Goal: Information Seeking & Learning: Learn about a topic

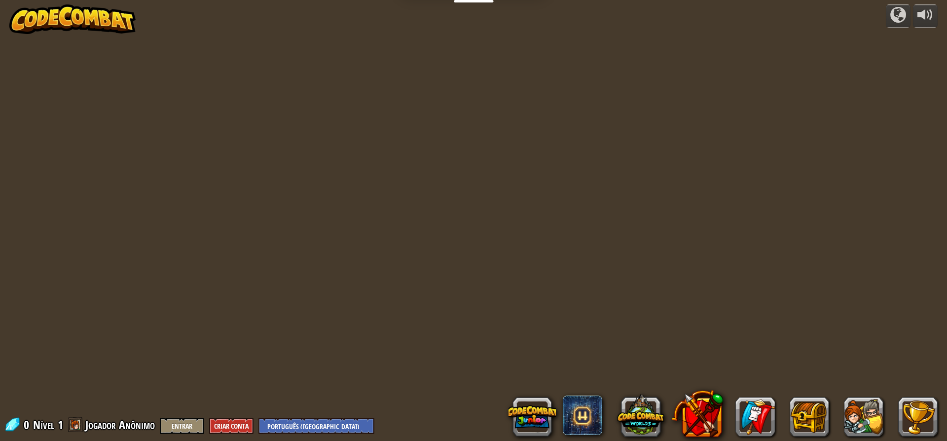
select select "pt-BR"
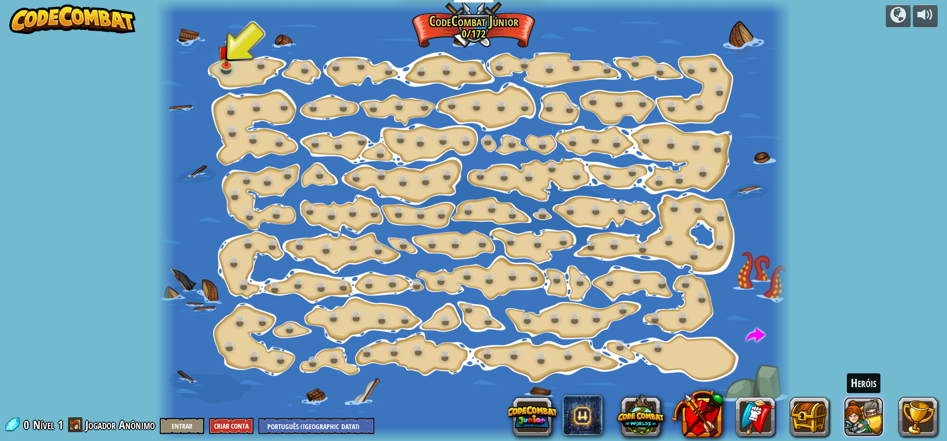
click at [857, 419] on button at bounding box center [863, 416] width 39 height 39
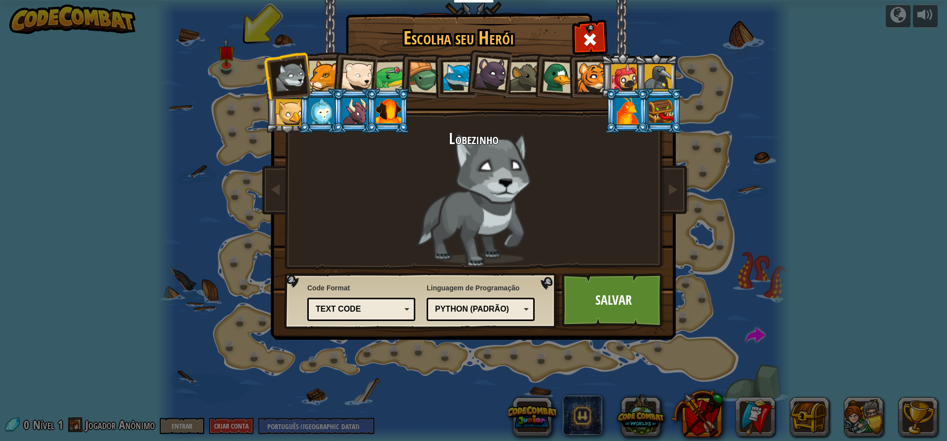
click at [387, 76] on div at bounding box center [391, 77] width 31 height 31
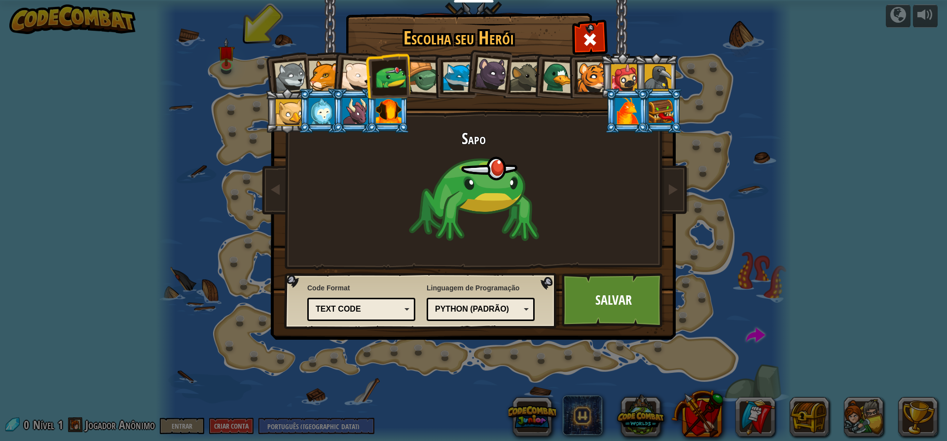
click at [287, 114] on div at bounding box center [289, 112] width 27 height 27
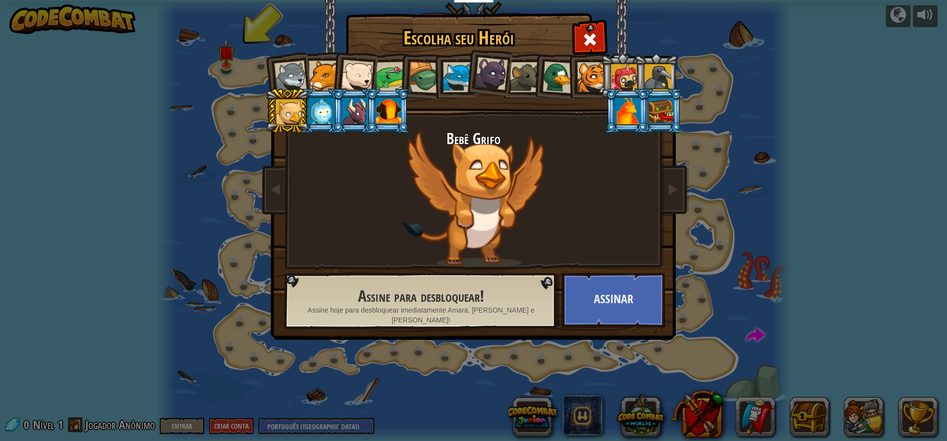
click at [504, 72] on div at bounding box center [491, 73] width 33 height 33
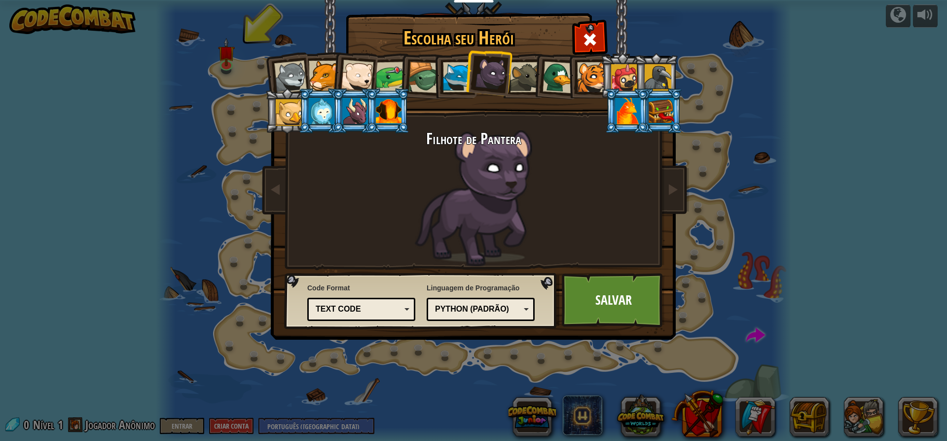
click at [616, 74] on div at bounding box center [624, 77] width 27 height 27
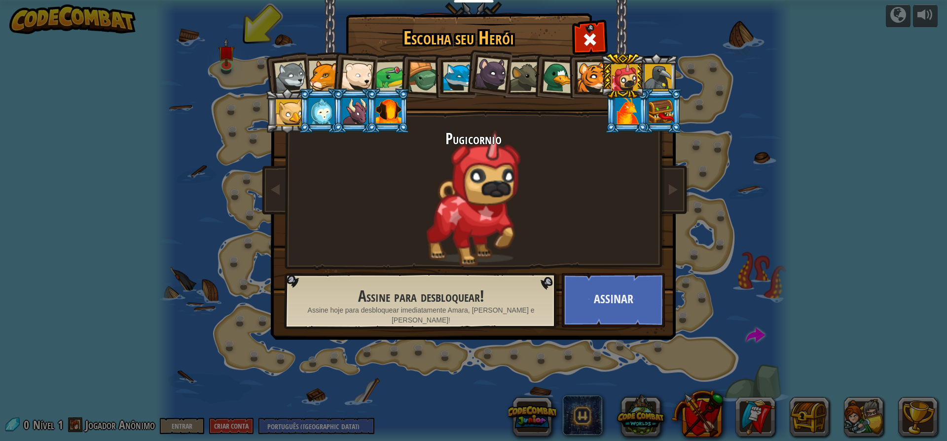
click at [289, 75] on div at bounding box center [290, 77] width 33 height 33
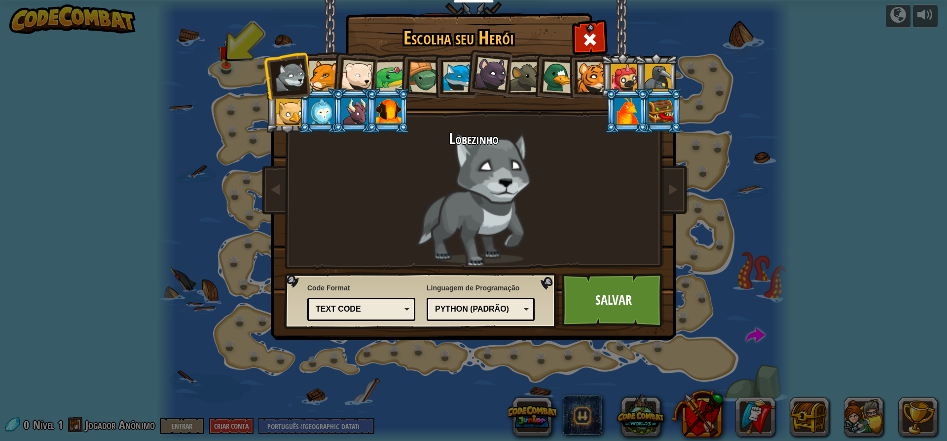
click at [592, 75] on div at bounding box center [592, 77] width 30 height 30
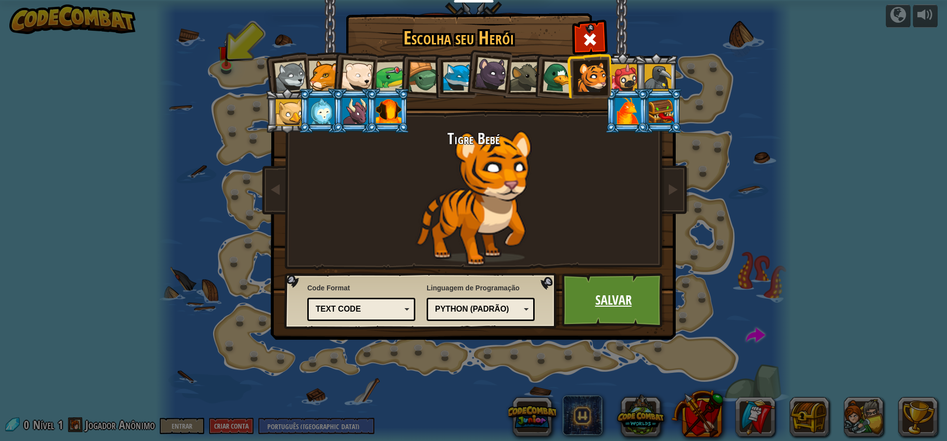
click at [607, 301] on link "Salvar" at bounding box center [613, 300] width 103 height 54
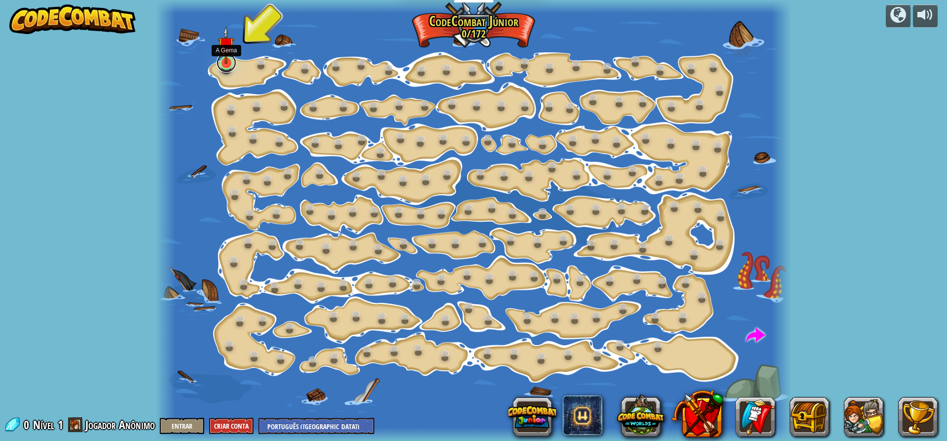
click at [228, 64] on link at bounding box center [227, 63] width 20 height 20
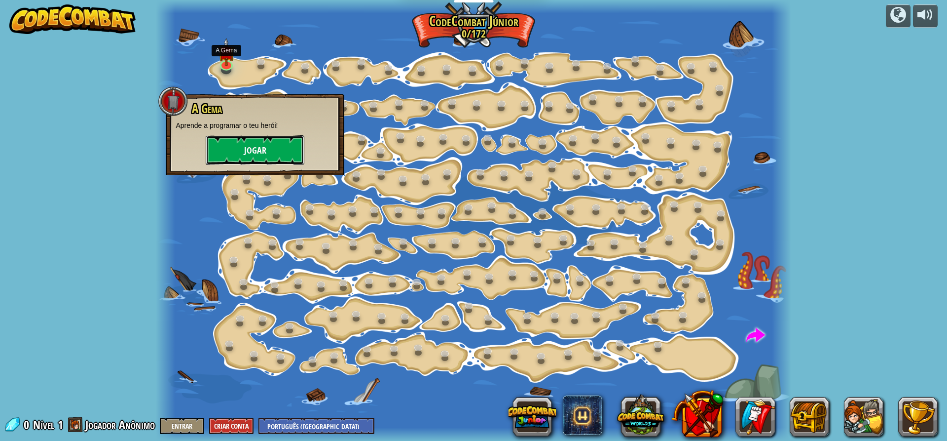
click at [268, 149] on button "Jogar" at bounding box center [255, 150] width 99 height 30
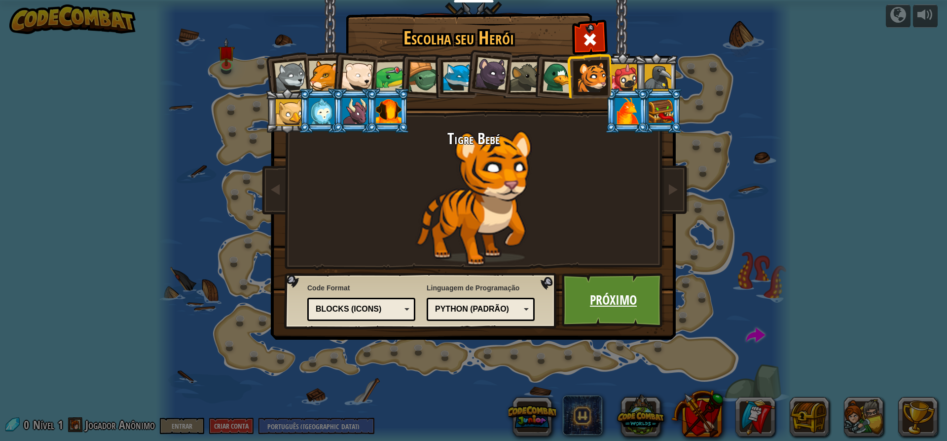
click at [607, 290] on link "Próximo" at bounding box center [613, 300] width 103 height 54
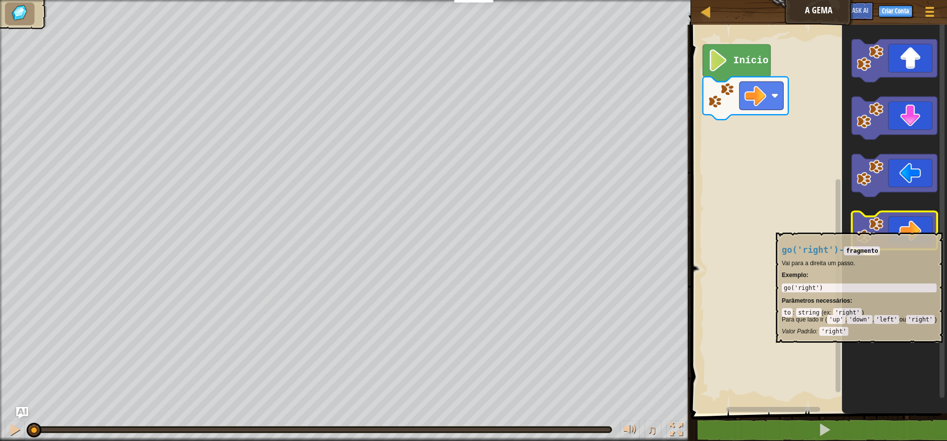
click at [894, 227] on icon "Espaço de trabalho do Blockly" at bounding box center [894, 232] width 85 height 43
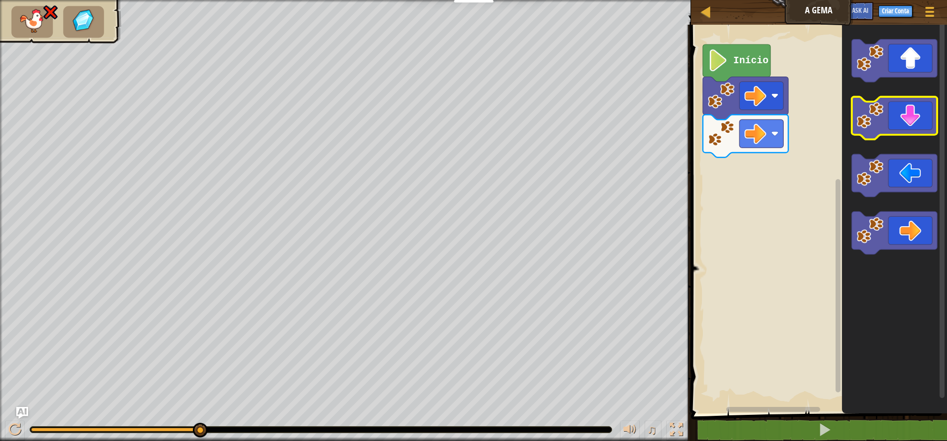
click at [906, 122] on icon "Espaço de trabalho do Blockly" at bounding box center [894, 118] width 85 height 43
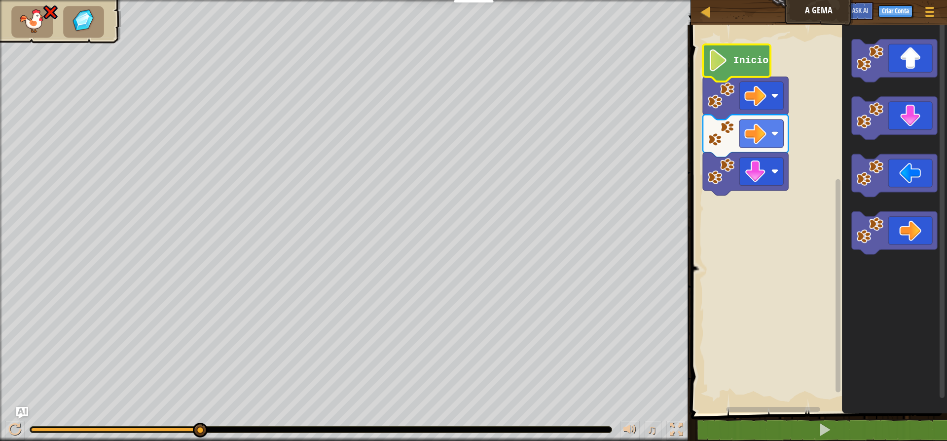
click at [725, 64] on image "Espaço de trabalho do Blockly" at bounding box center [718, 60] width 21 height 22
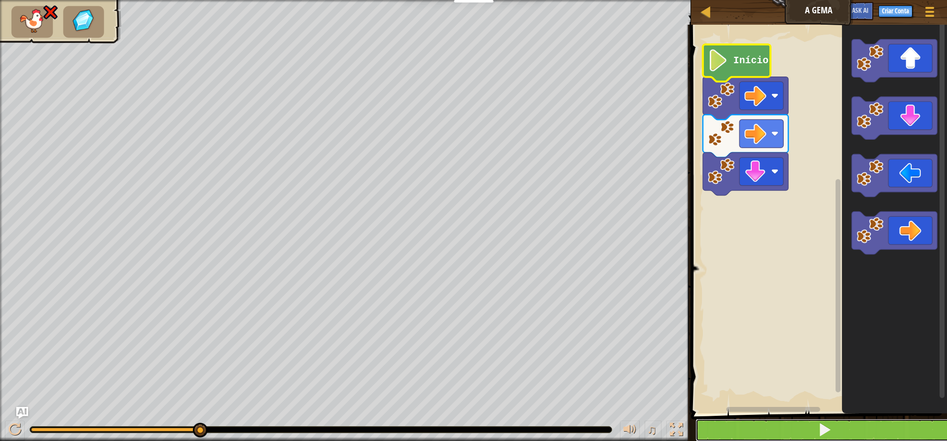
click at [801, 427] on button at bounding box center [825, 429] width 259 height 23
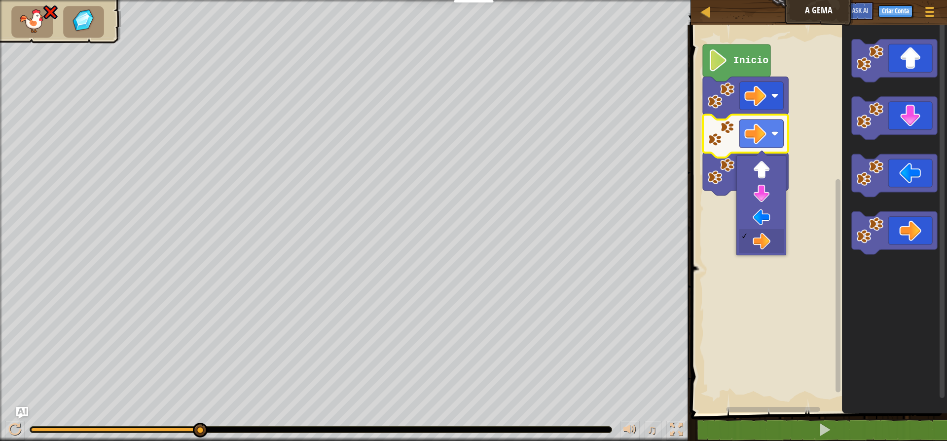
click at [724, 136] on image "Espaço de trabalho do Blockly" at bounding box center [721, 133] width 27 height 27
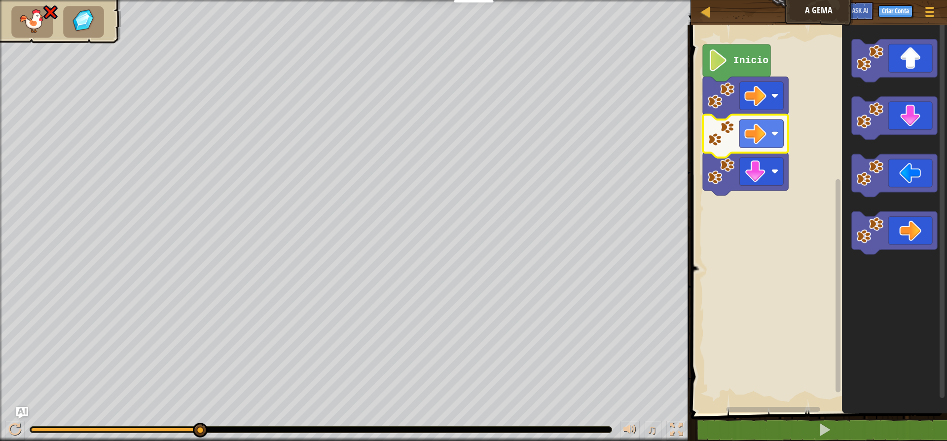
click at [724, 136] on image "Espaço de trabalho do Blockly" at bounding box center [721, 133] width 27 height 27
click at [772, 135] on image "Espaço de trabalho do Blockly" at bounding box center [774, 133] width 7 height 7
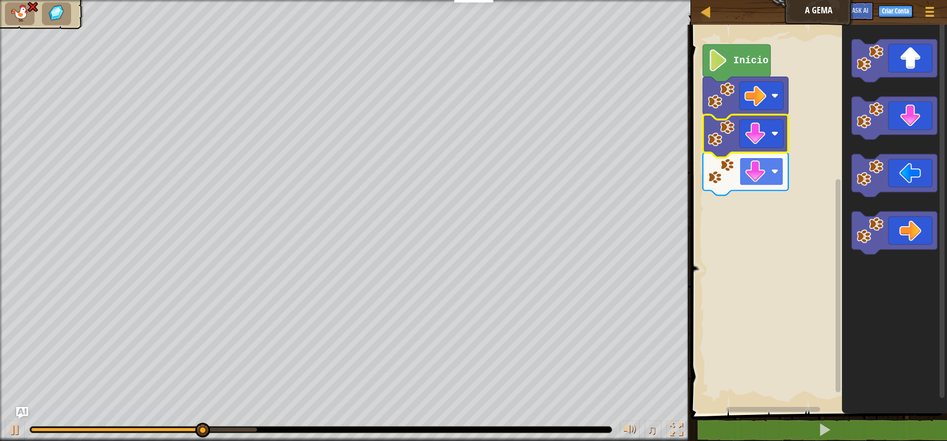
click at [770, 174] on rect "Espaço de trabalho do Blockly" at bounding box center [762, 171] width 44 height 28
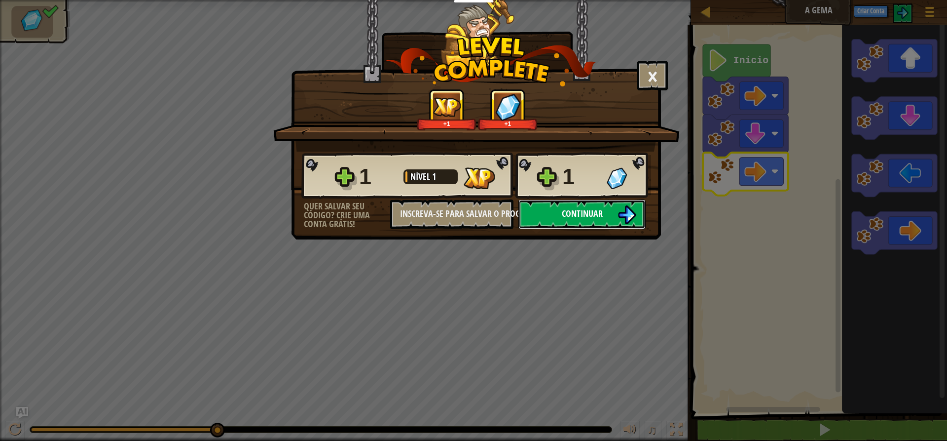
click at [625, 216] on img at bounding box center [627, 214] width 19 height 19
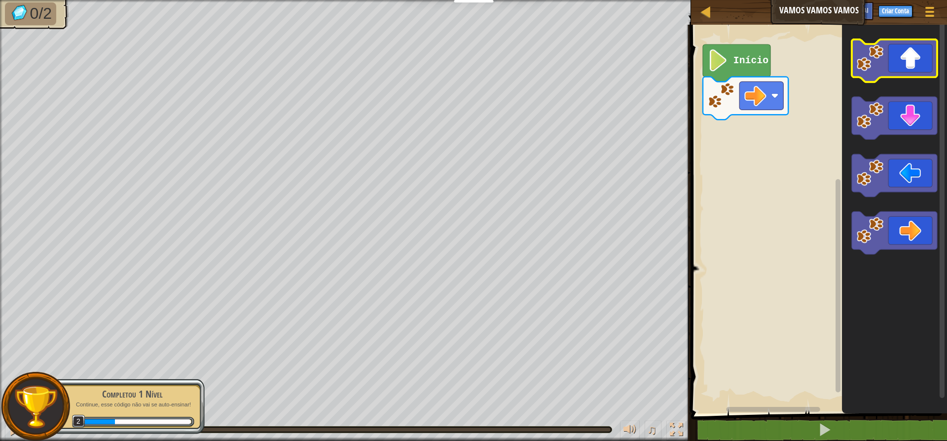
click at [908, 61] on icon "Espaço de trabalho do Blockly" at bounding box center [894, 60] width 85 height 43
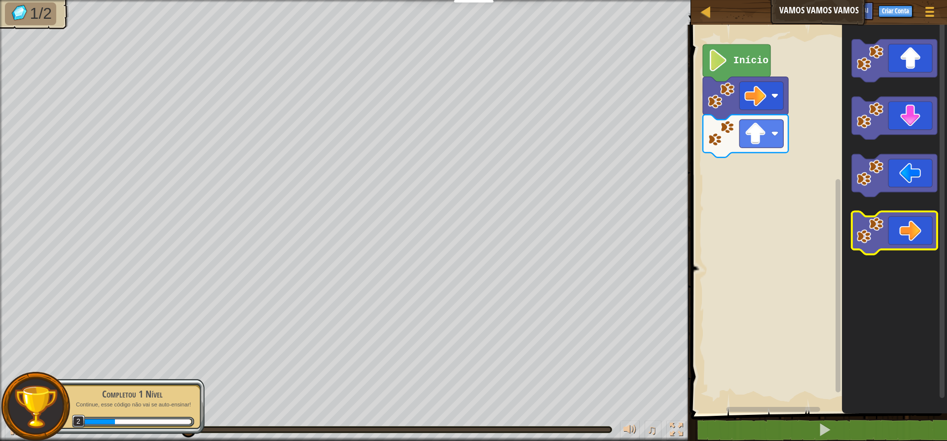
click at [911, 238] on icon "Espaço de trabalho do Blockly" at bounding box center [894, 232] width 85 height 43
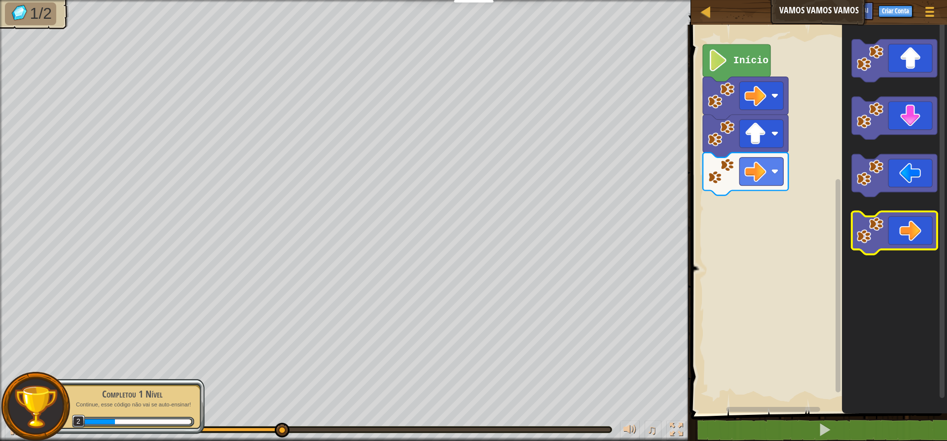
click at [919, 224] on icon "Espaço de trabalho do Blockly" at bounding box center [894, 232] width 85 height 43
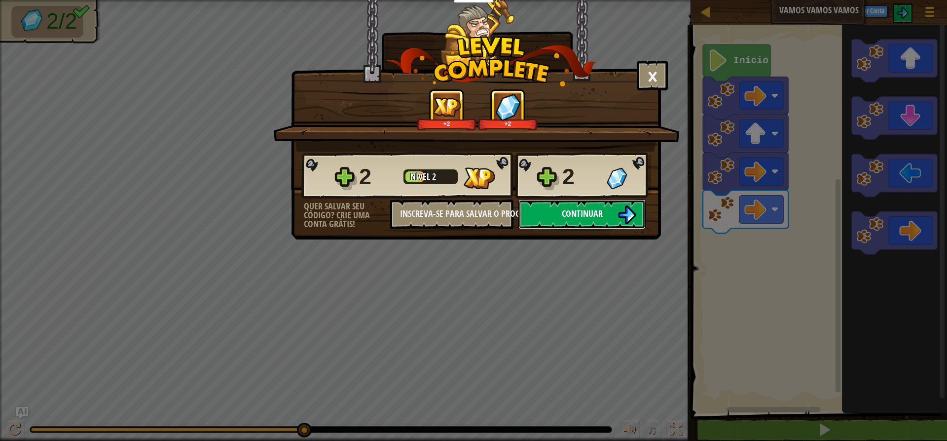
click at [556, 210] on button "Continuar" at bounding box center [582, 214] width 127 height 30
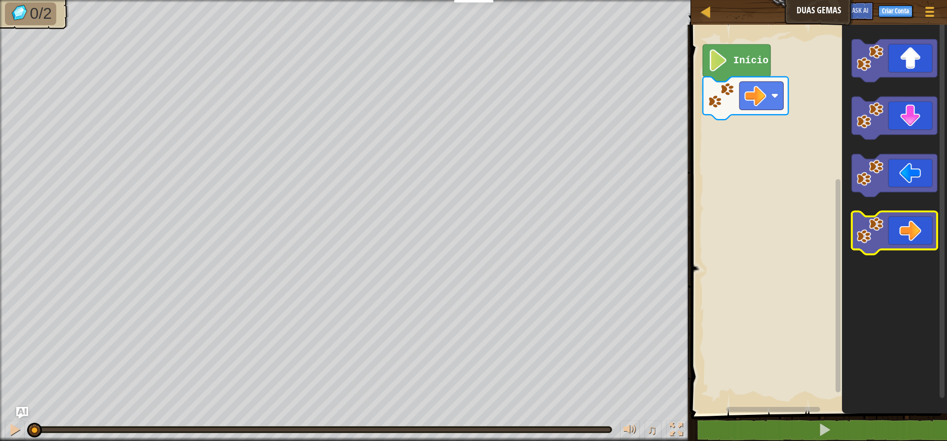
click at [911, 249] on icon "Espaço de trabalho do Blockly" at bounding box center [894, 232] width 85 height 43
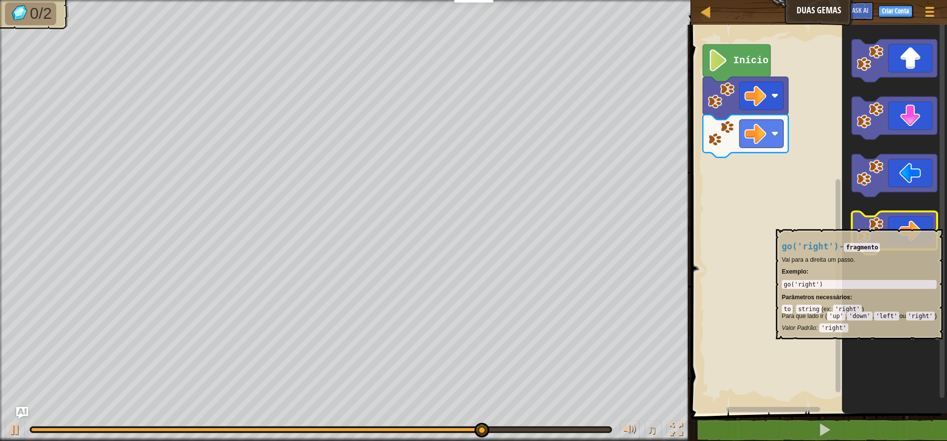
click at [923, 224] on icon "Espaço de trabalho do Blockly" at bounding box center [894, 232] width 85 height 43
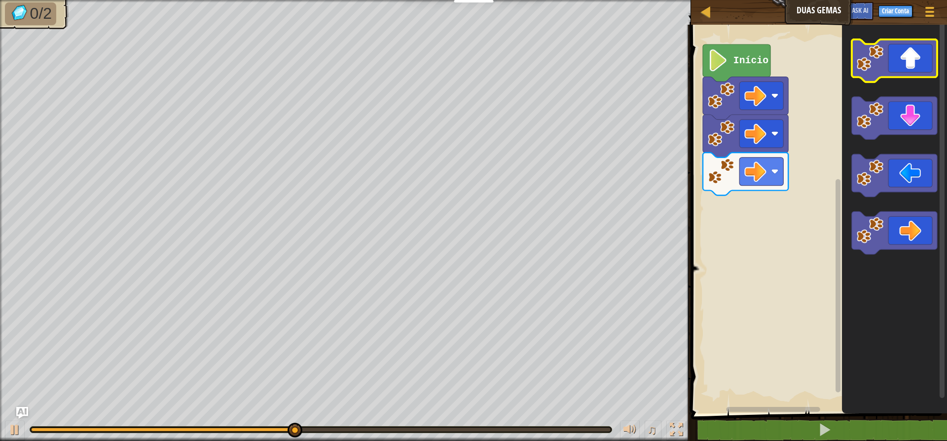
click at [918, 58] on icon "Espaço de trabalho do Blockly" at bounding box center [894, 60] width 85 height 43
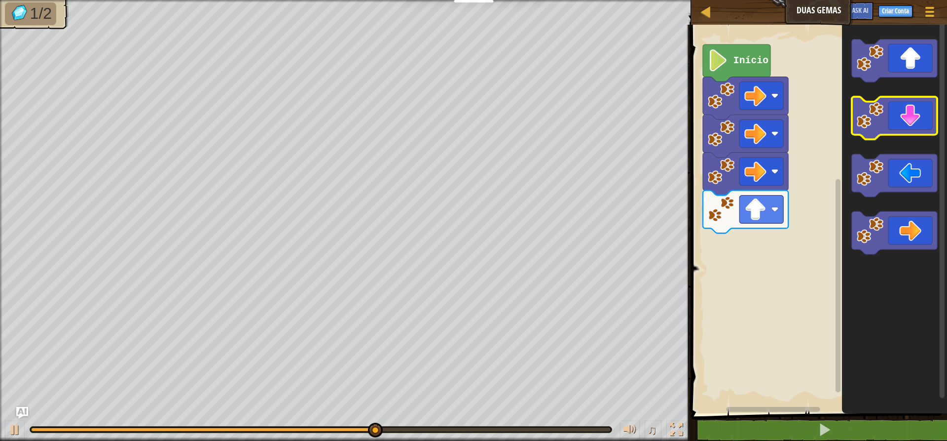
click at [929, 124] on icon "Espaço de trabalho do Blockly" at bounding box center [894, 118] width 85 height 43
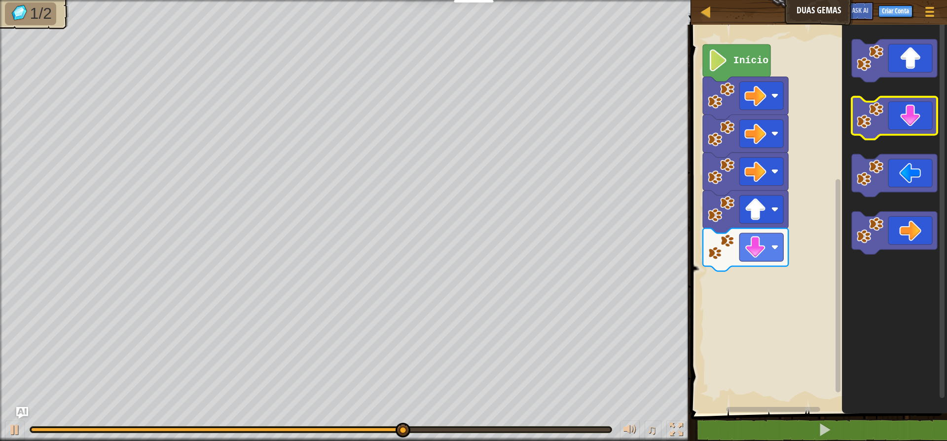
click at [929, 124] on icon "Espaço de trabalho do Blockly" at bounding box center [894, 118] width 85 height 43
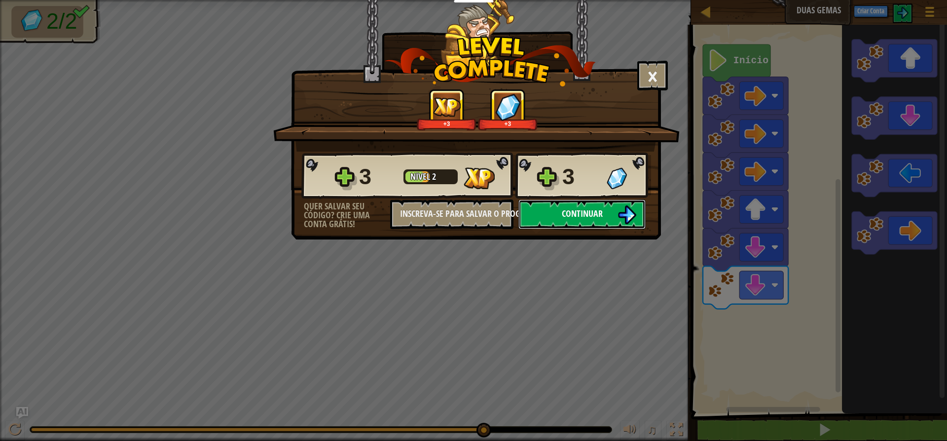
click at [604, 214] on button "Continuar" at bounding box center [582, 214] width 127 height 30
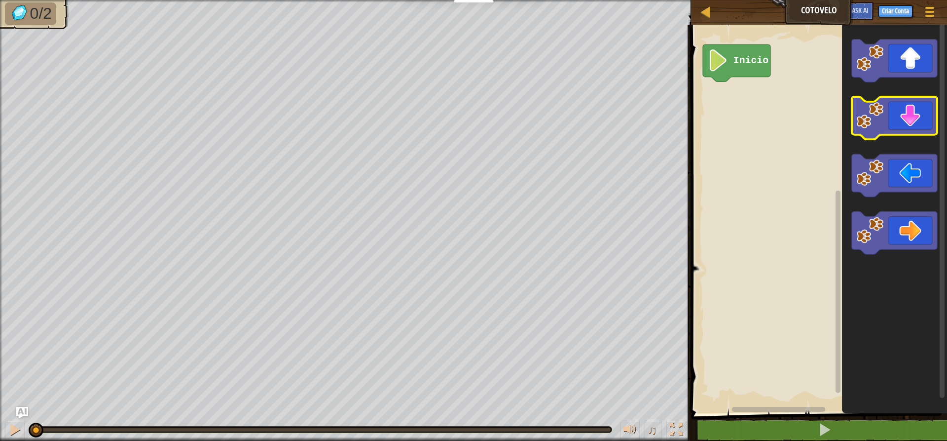
click at [894, 124] on icon "Espaço de trabalho do Blockly" at bounding box center [894, 118] width 85 height 43
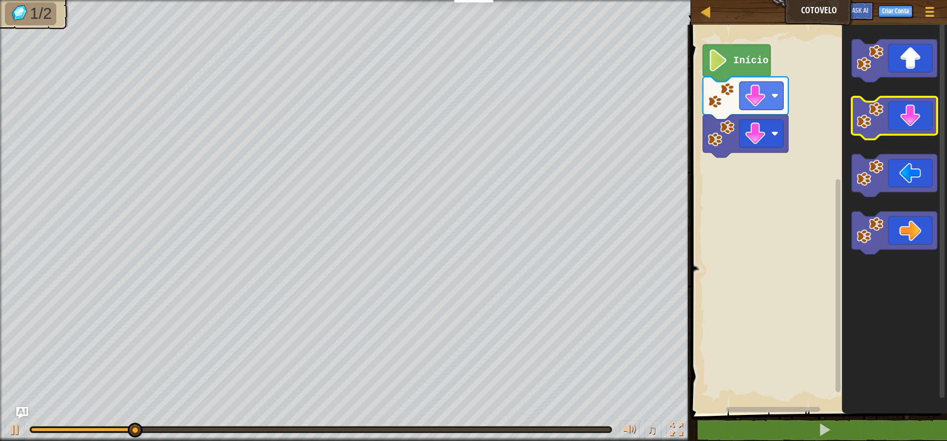
click at [894, 124] on icon "Espaço de trabalho do Blockly" at bounding box center [894, 118] width 85 height 43
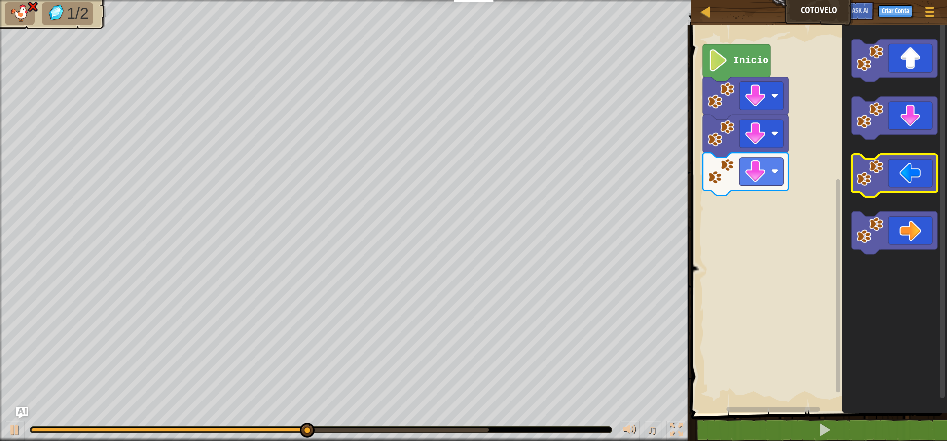
click at [915, 167] on icon "Espaço de trabalho do Blockly" at bounding box center [894, 175] width 85 height 43
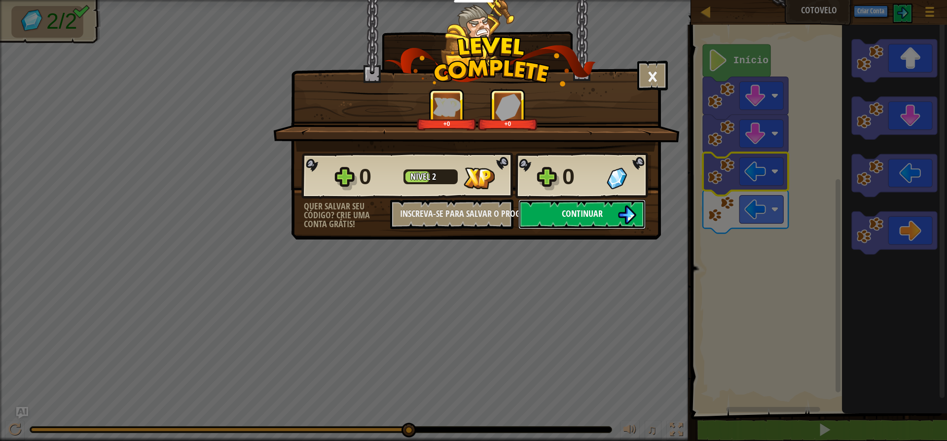
click at [607, 211] on button "Continuar" at bounding box center [582, 214] width 127 height 30
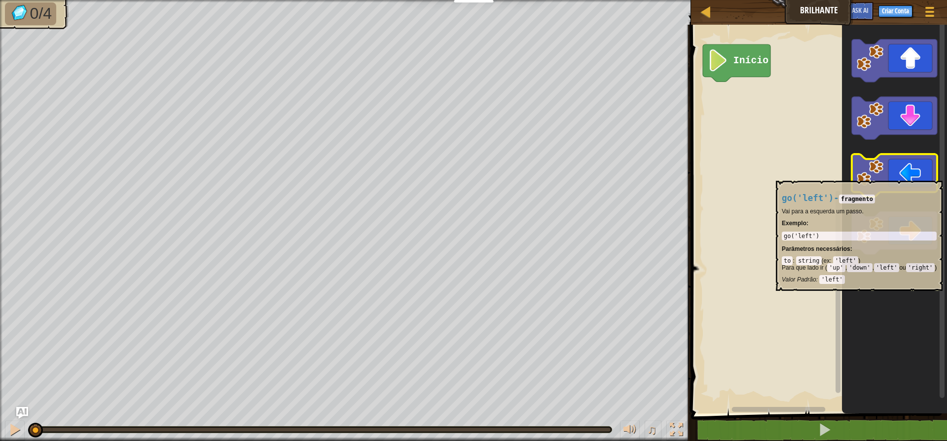
click at [889, 176] on icon "Espaço de trabalho do Blockly" at bounding box center [894, 175] width 85 height 43
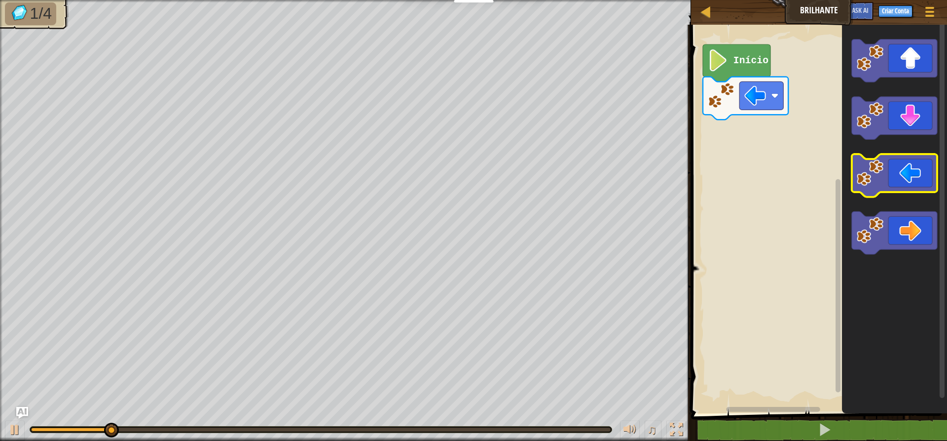
click at [889, 176] on icon "Espaço de trabalho do Blockly" at bounding box center [894, 175] width 85 height 43
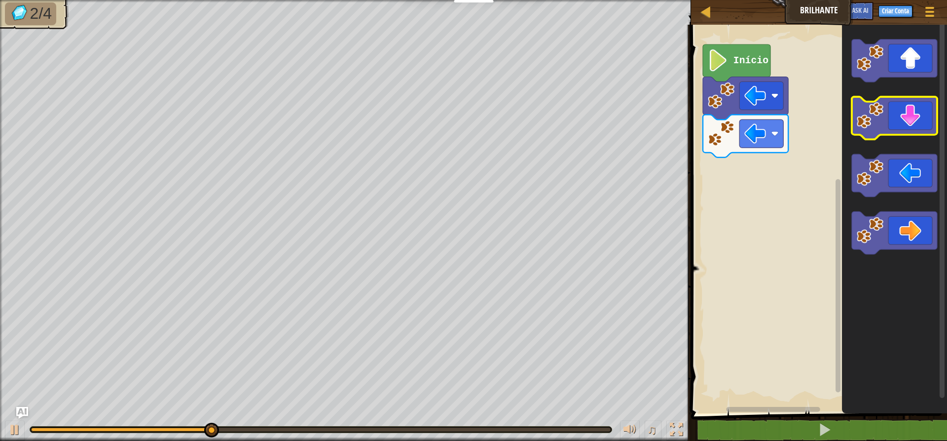
click at [920, 107] on icon "Espaço de trabalho do Blockly" at bounding box center [894, 118] width 85 height 43
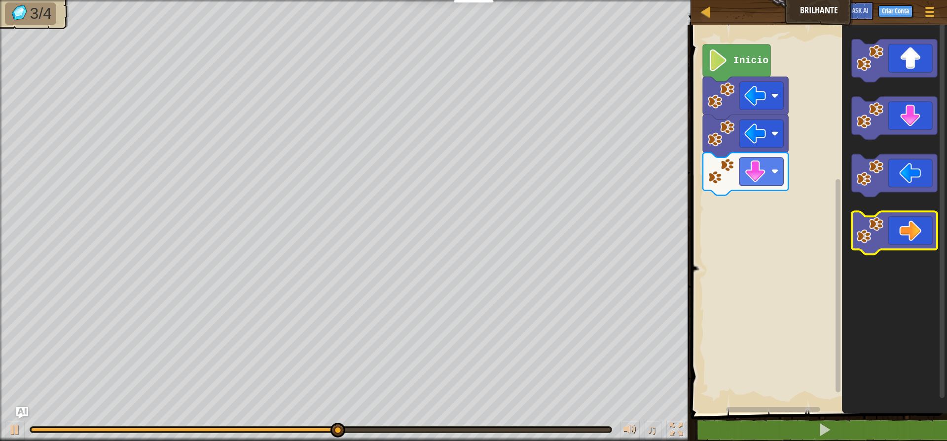
click at [894, 246] on icon "Espaço de trabalho do Blockly" at bounding box center [894, 232] width 85 height 43
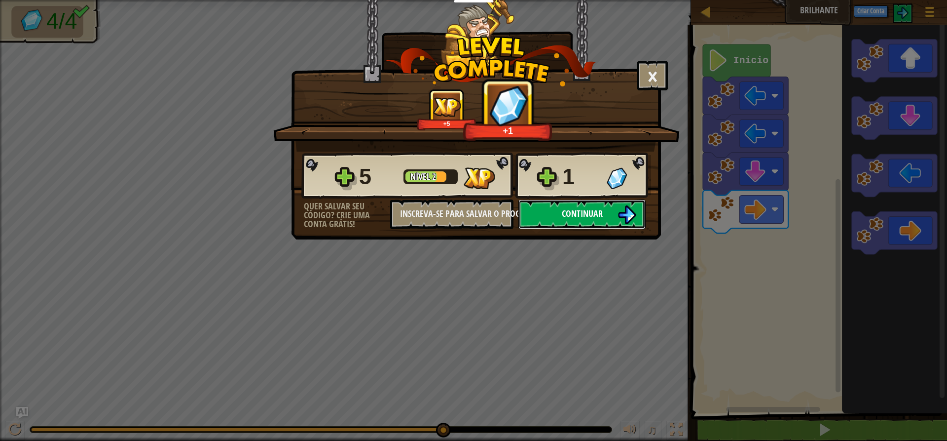
click at [607, 208] on button "Continuar" at bounding box center [582, 214] width 127 height 30
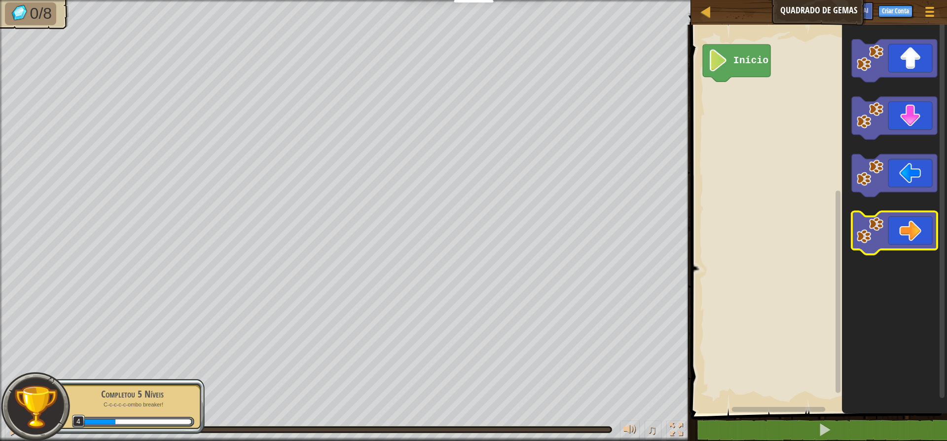
click at [916, 236] on icon "Espaço de trabalho do Blockly" at bounding box center [894, 232] width 85 height 43
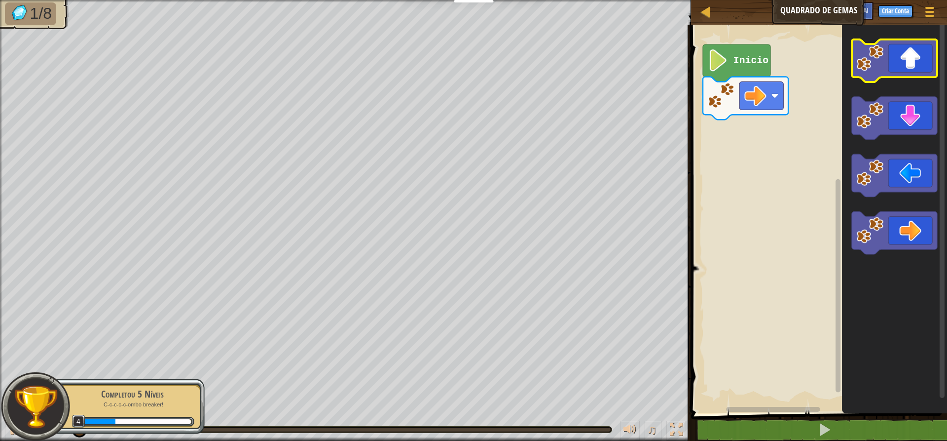
click at [902, 69] on icon "Espaço de trabalho do Blockly" at bounding box center [894, 60] width 85 height 43
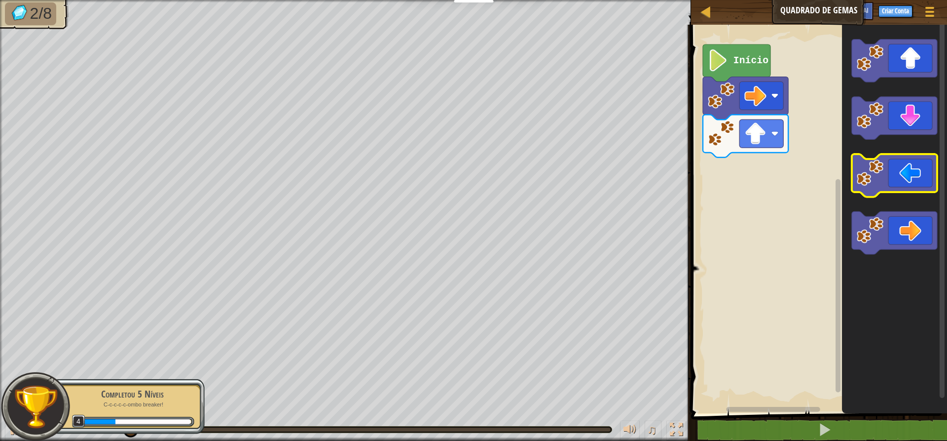
click at [907, 183] on icon "Espaço de trabalho do Blockly" at bounding box center [894, 175] width 85 height 43
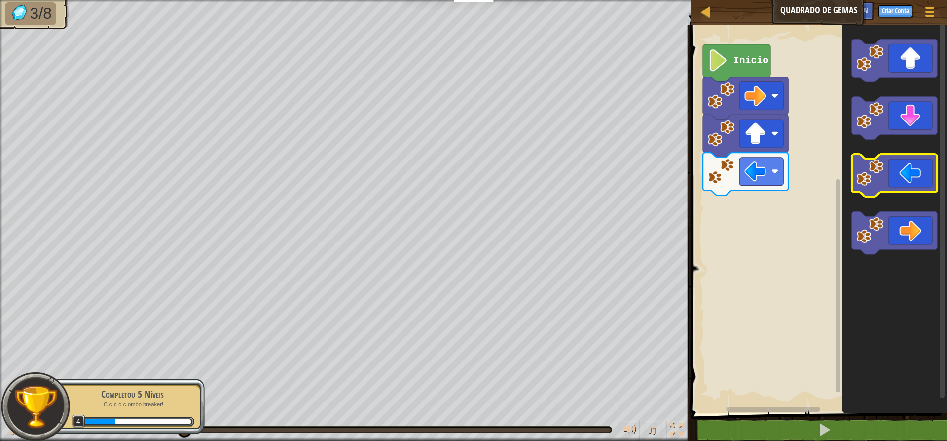
click at [907, 183] on icon "Espaço de trabalho do Blockly" at bounding box center [894, 175] width 85 height 43
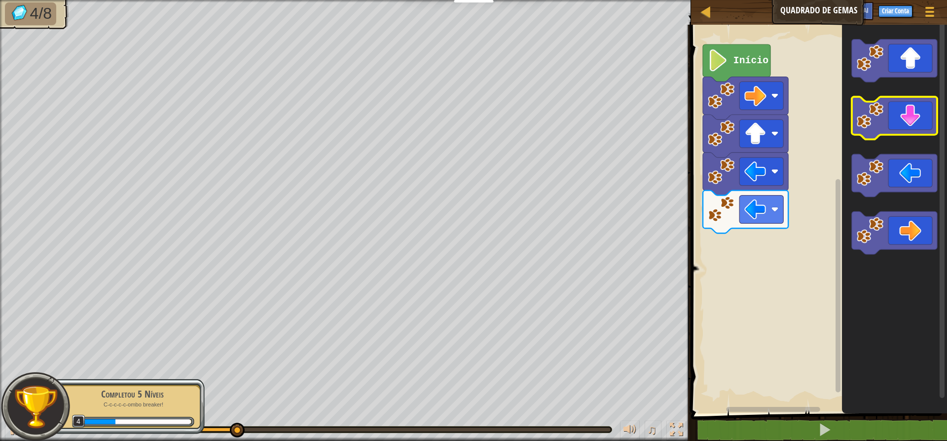
click at [910, 120] on icon "Espaço de trabalho do Blockly" at bounding box center [894, 118] width 85 height 43
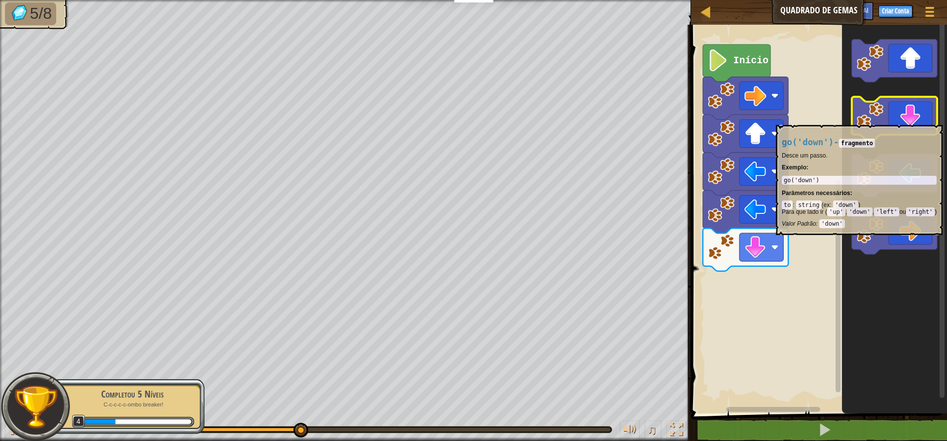
click at [910, 120] on icon "Espaço de trabalho do Blockly" at bounding box center [894, 118] width 85 height 43
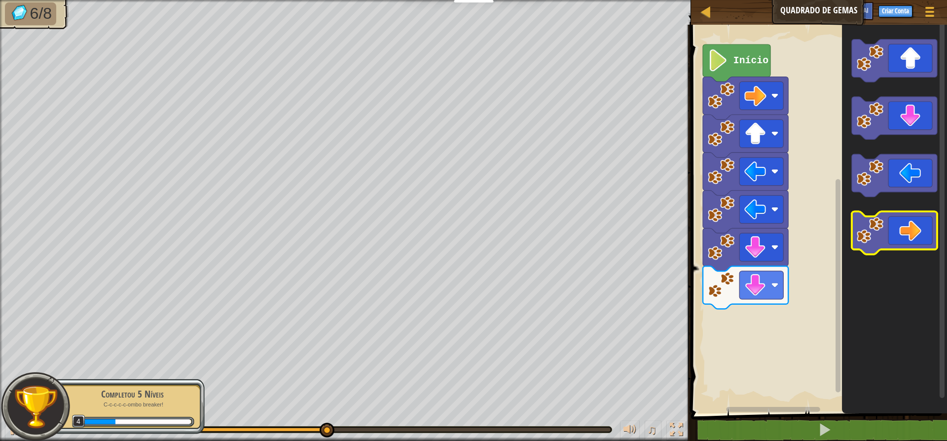
click at [910, 231] on icon "Espaço de trabalho do Blockly" at bounding box center [894, 232] width 85 height 43
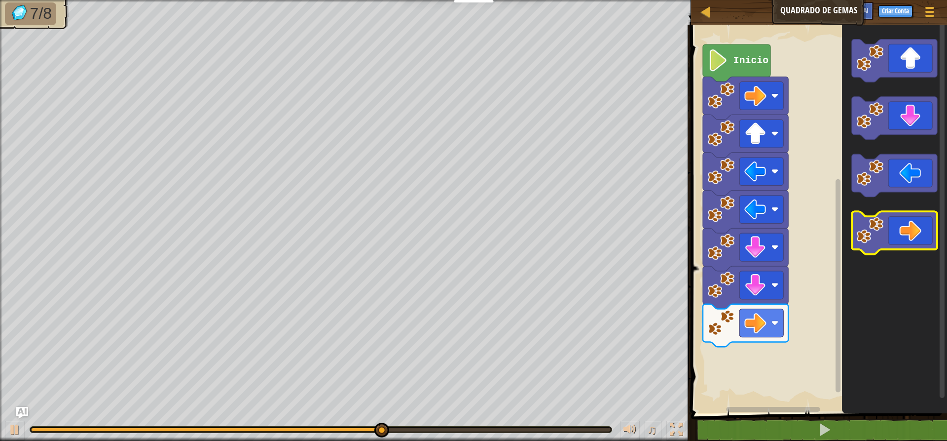
click at [910, 231] on icon "Espaço de trabalho do Blockly" at bounding box center [894, 232] width 85 height 43
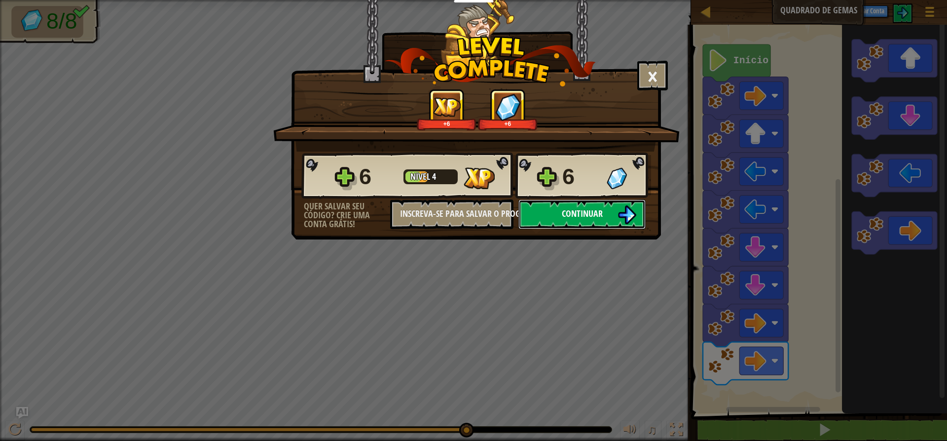
click at [591, 209] on span "Continuar" at bounding box center [582, 213] width 41 height 12
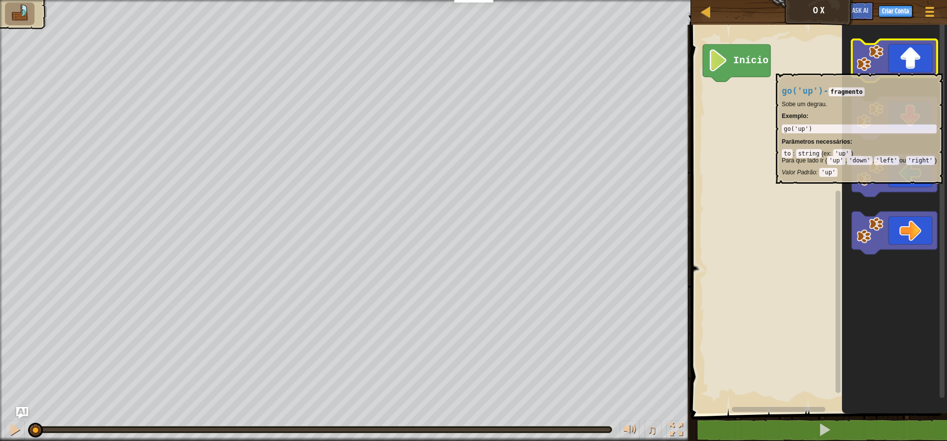
click at [869, 69] on image "Espaço de trabalho do Blockly" at bounding box center [870, 57] width 27 height 27
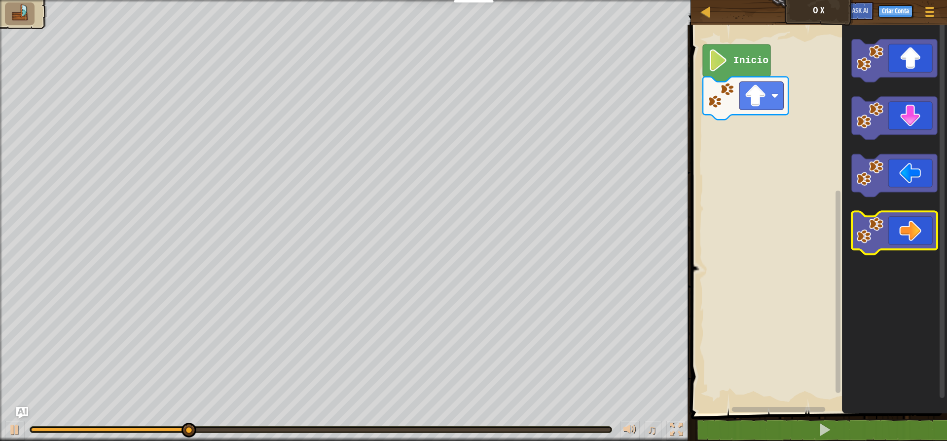
click at [907, 227] on icon "Espaço de trabalho do Blockly" at bounding box center [894, 232] width 85 height 43
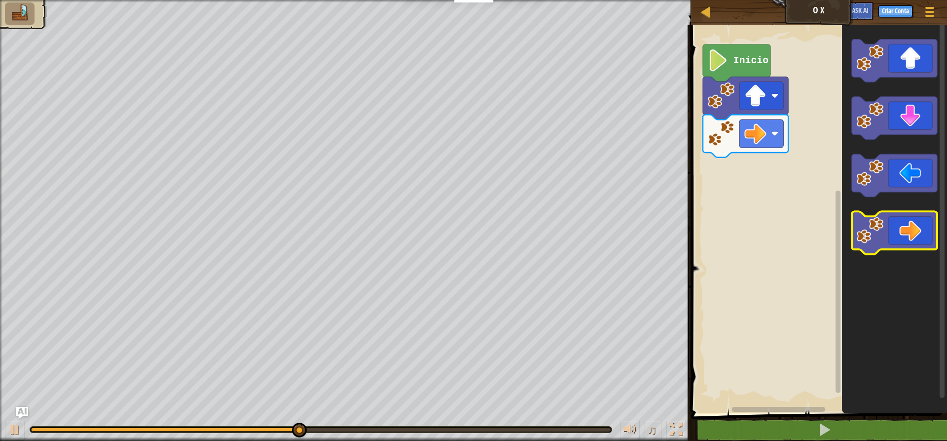
click at [907, 227] on icon "Espaço de trabalho do Blockly" at bounding box center [894, 232] width 85 height 43
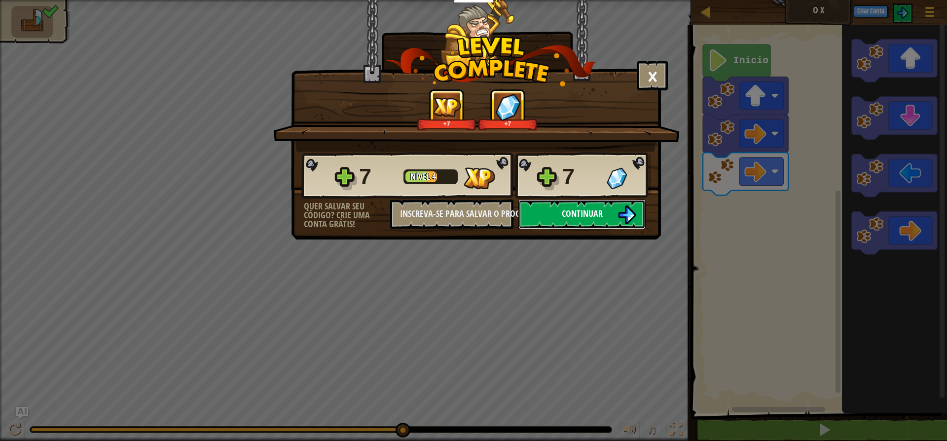
click at [552, 216] on button "Continuar" at bounding box center [582, 214] width 127 height 30
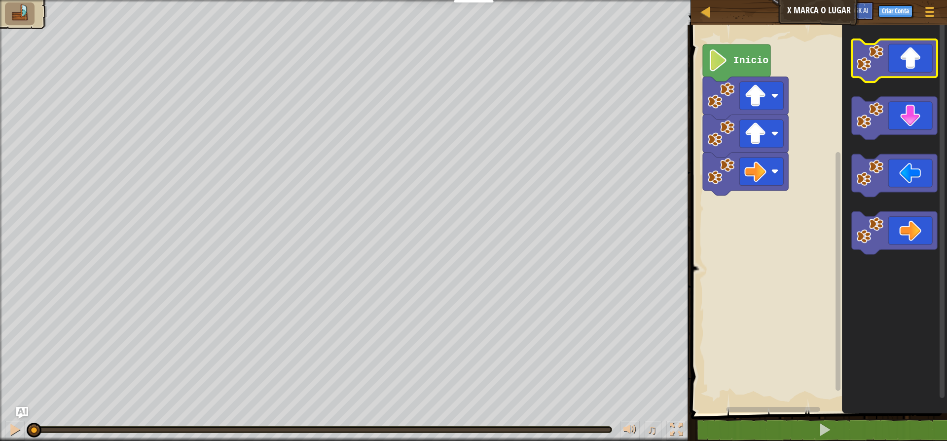
click at [901, 64] on icon "Espaço de trabalho do Blockly" at bounding box center [894, 60] width 85 height 43
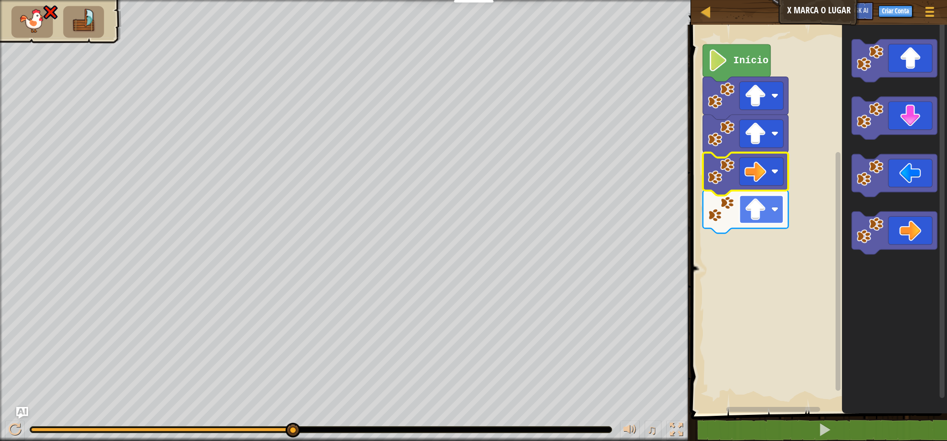
click at [779, 208] on g "Espaço de trabalho do Blockly" at bounding box center [762, 209] width 44 height 28
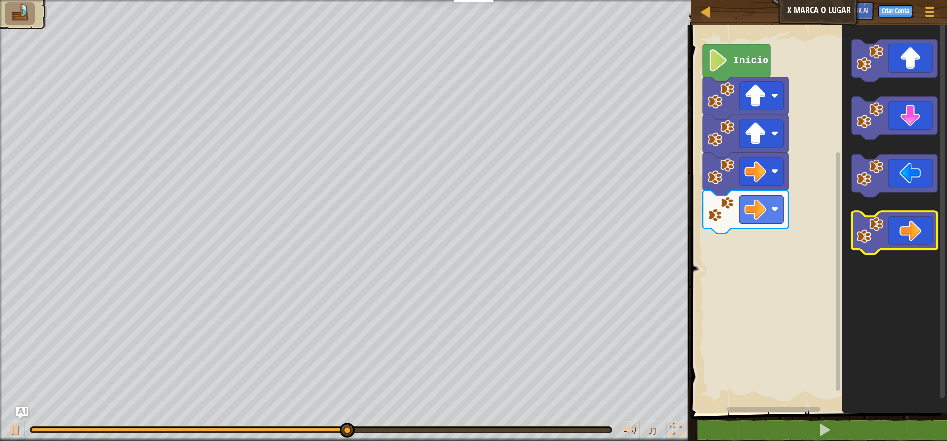
click at [914, 242] on icon "Espaço de trabalho do Blockly" at bounding box center [894, 232] width 85 height 43
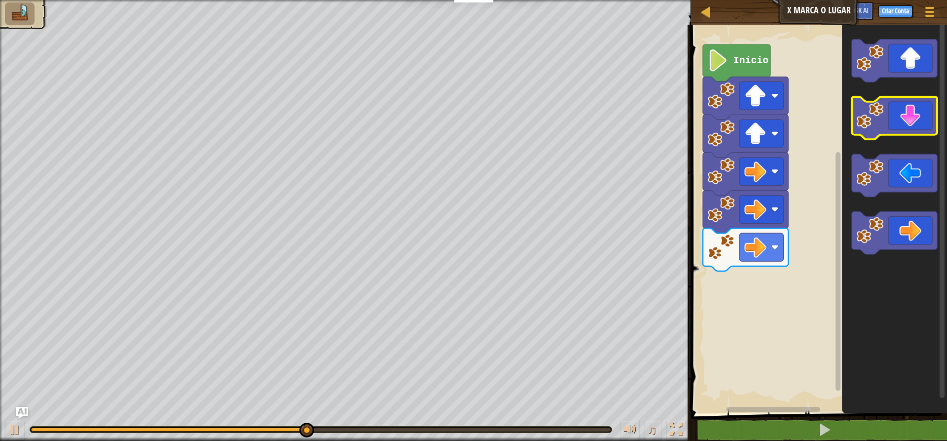
click at [914, 114] on icon "Espaço de trabalho do Blockly" at bounding box center [894, 118] width 85 height 43
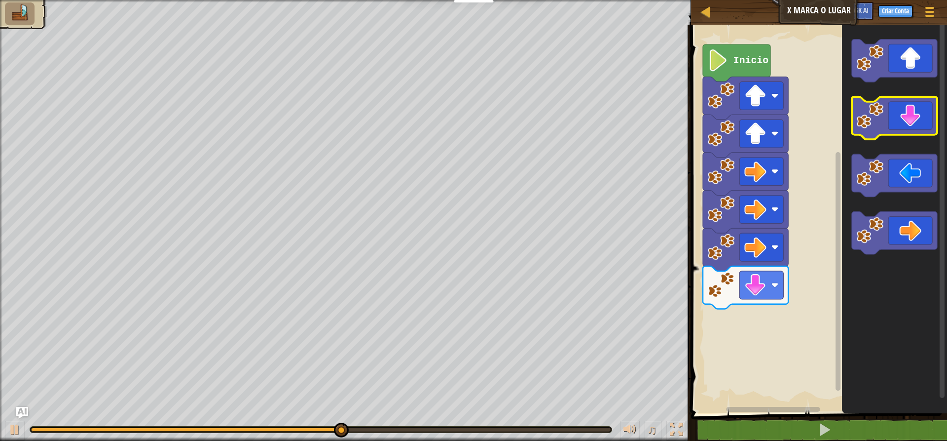
click at [914, 114] on icon "Espaço de trabalho do Blockly" at bounding box center [894, 118] width 85 height 43
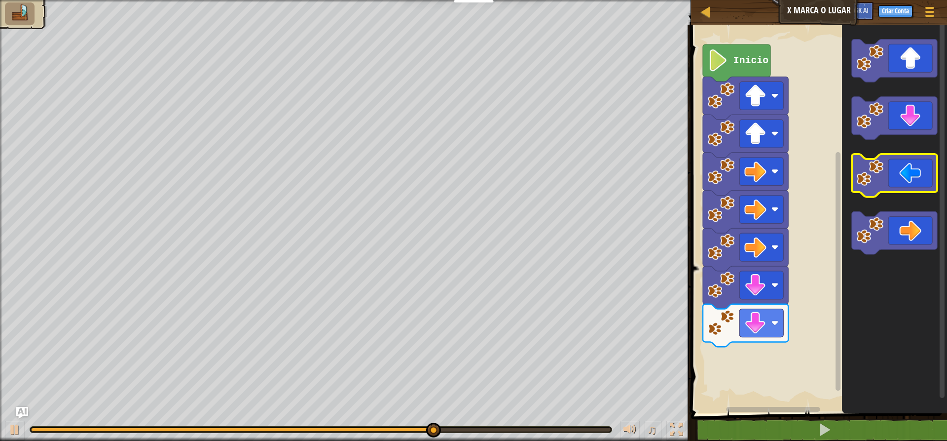
click at [901, 179] on icon "Espaço de trabalho do Blockly" at bounding box center [894, 175] width 85 height 43
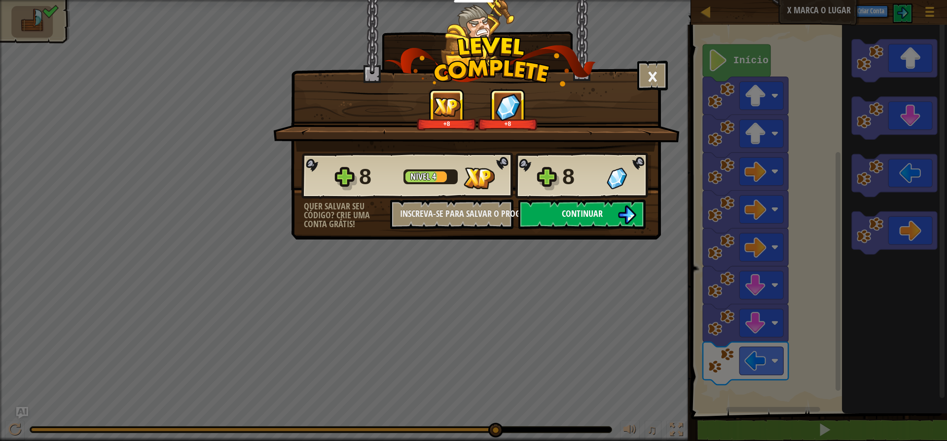
click at [610, 213] on button "Continuar" at bounding box center [582, 214] width 127 height 30
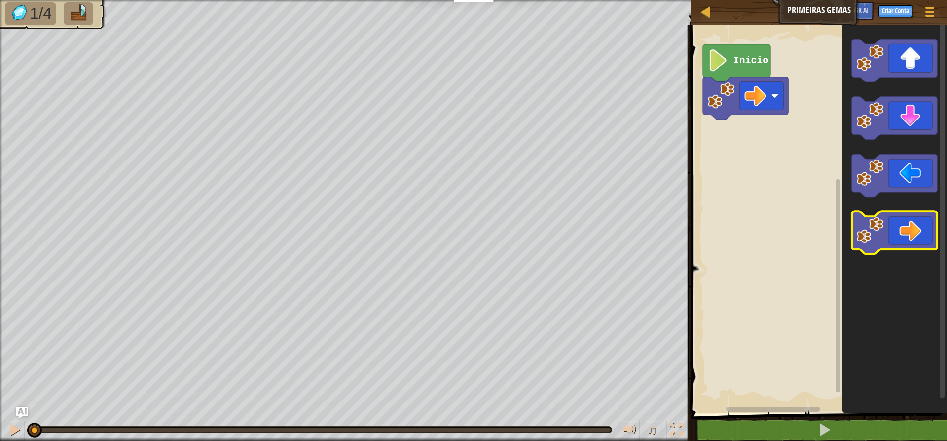
click at [926, 224] on icon "Espaço de trabalho do Blockly" at bounding box center [894, 232] width 85 height 43
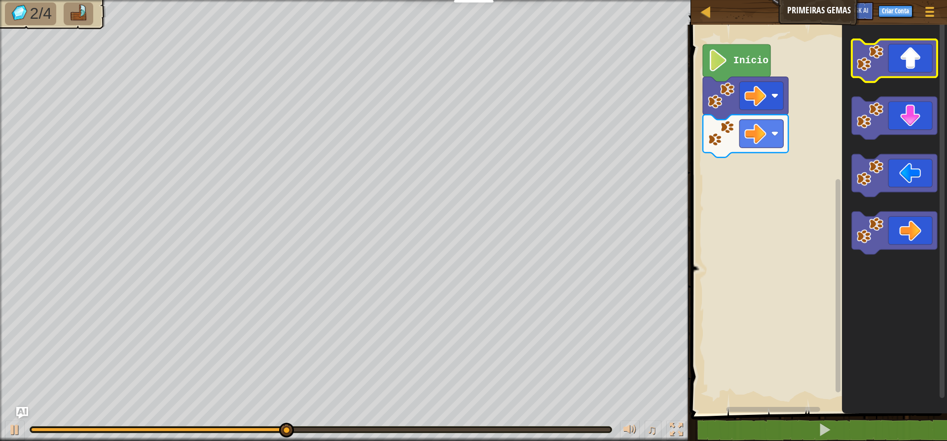
click at [897, 57] on icon "Espaço de trabalho do Blockly" at bounding box center [894, 60] width 85 height 43
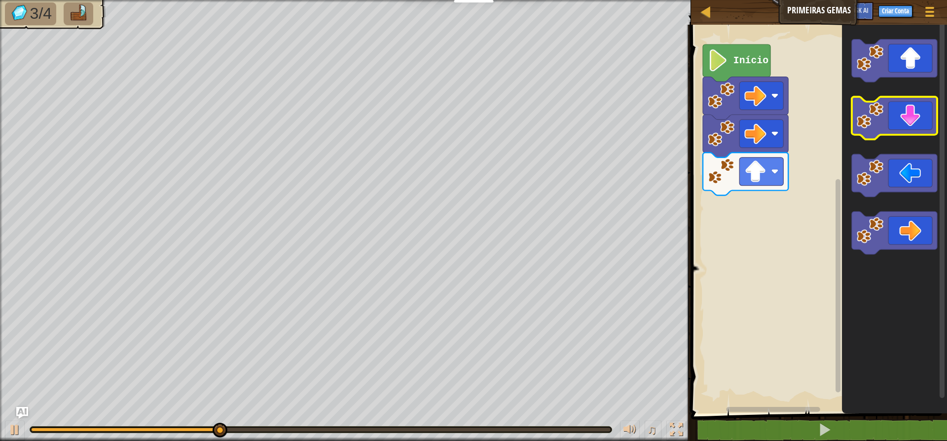
click at [917, 118] on icon "Espaço de trabalho do Blockly" at bounding box center [894, 118] width 85 height 43
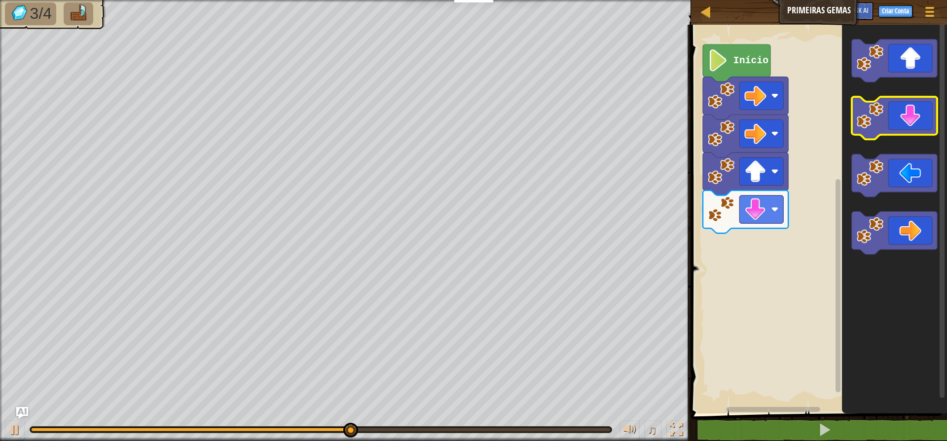
click at [917, 118] on icon "Espaço de trabalho do Blockly" at bounding box center [894, 118] width 85 height 43
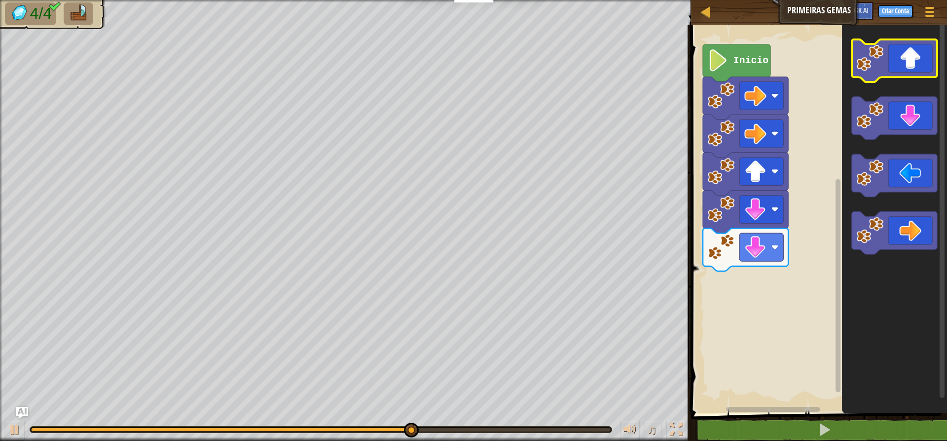
click at [899, 57] on icon "Espaço de trabalho do Blockly" at bounding box center [894, 60] width 85 height 43
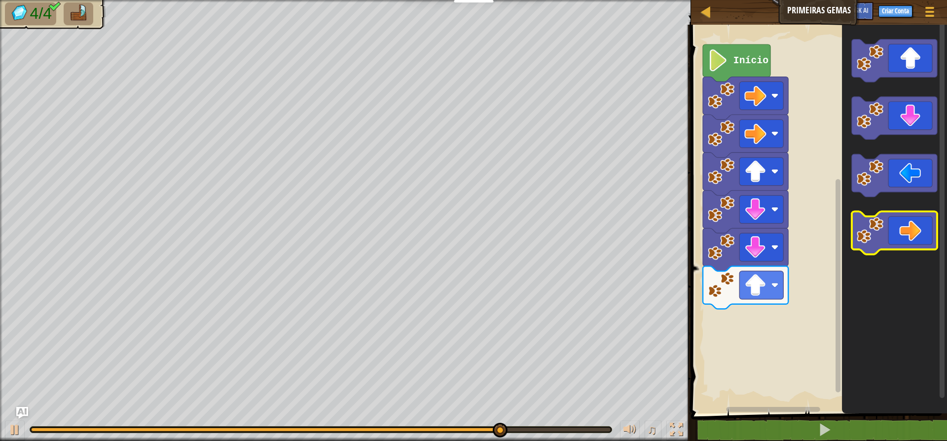
click at [914, 236] on icon "Espaço de trabalho do Blockly" at bounding box center [894, 232] width 85 height 43
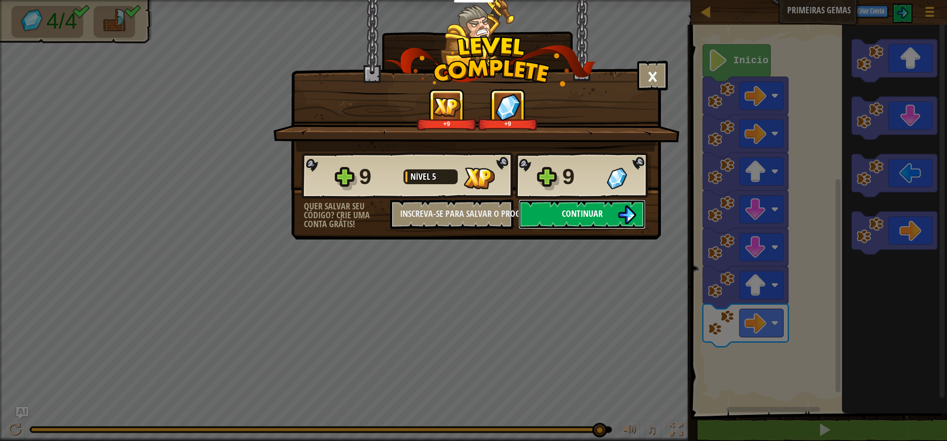
click at [579, 218] on span "Continuar" at bounding box center [582, 213] width 41 height 12
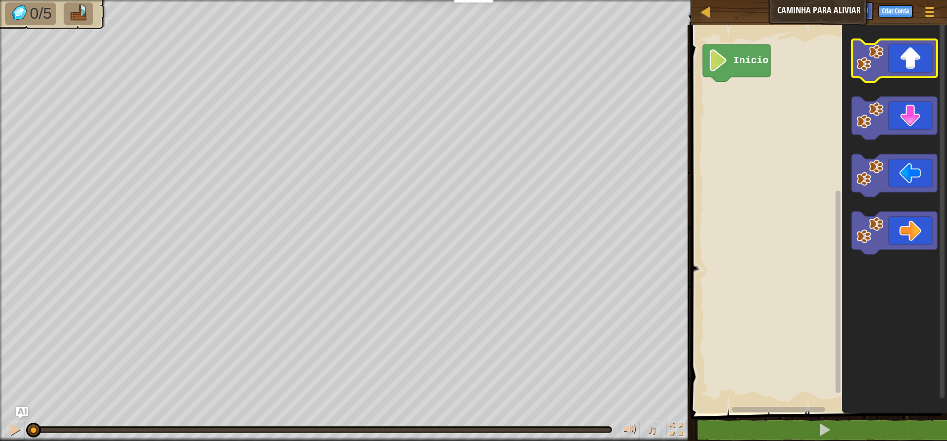
click at [896, 62] on icon "Espaço de trabalho do Blockly" at bounding box center [894, 60] width 85 height 43
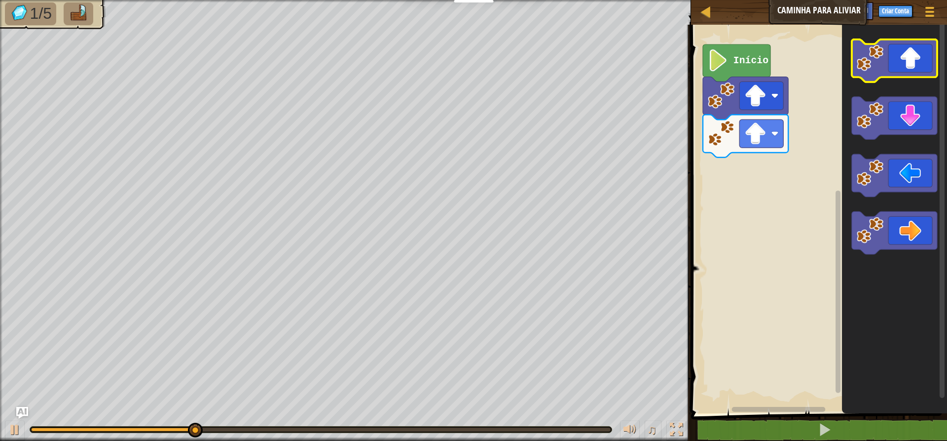
click at [902, 66] on icon "Espaço de trabalho do Blockly" at bounding box center [894, 60] width 85 height 43
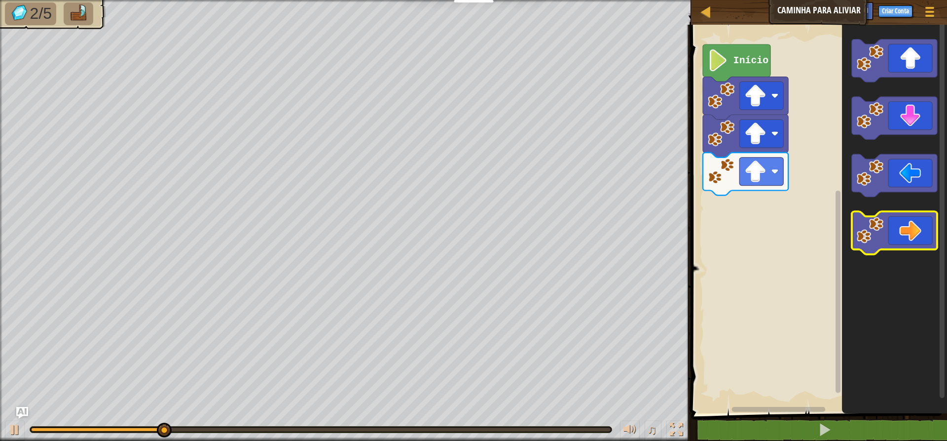
click at [917, 219] on icon "Espaço de trabalho do Blockly" at bounding box center [894, 232] width 85 height 43
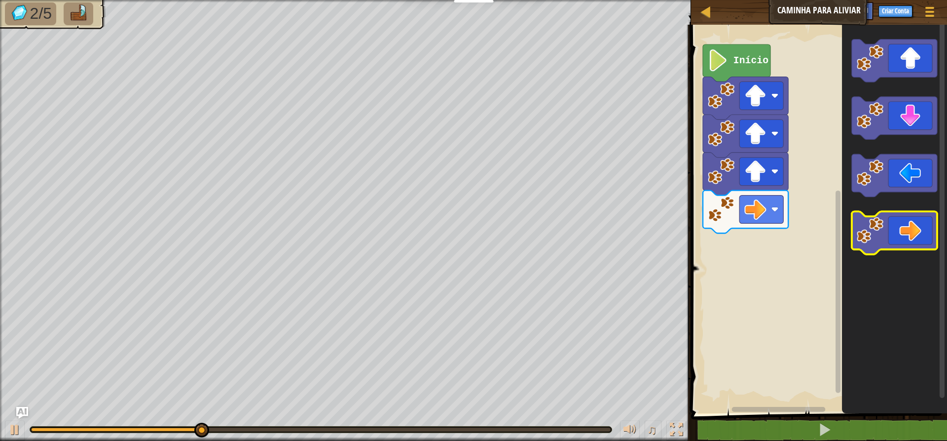
click at [920, 235] on icon "Espaço de trabalho do Blockly" at bounding box center [894, 232] width 85 height 43
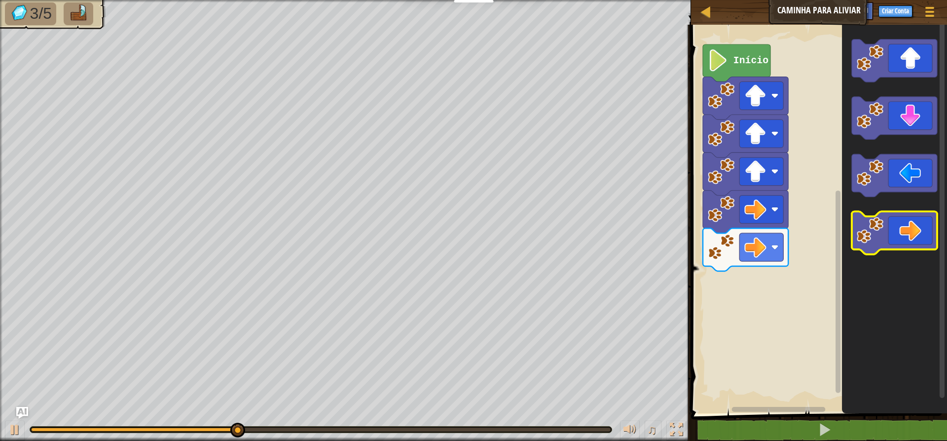
click at [920, 235] on icon "Espaço de trabalho do Blockly" at bounding box center [894, 232] width 85 height 43
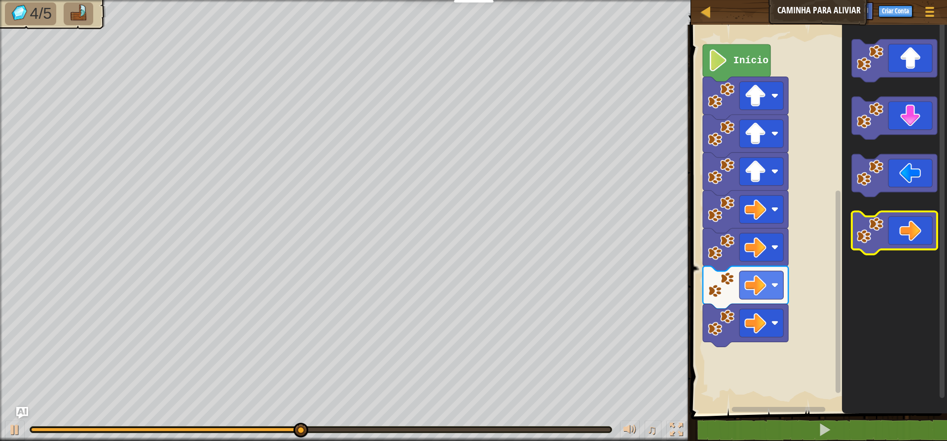
click at [920, 235] on icon "Espaço de trabalho do Blockly" at bounding box center [894, 232] width 85 height 43
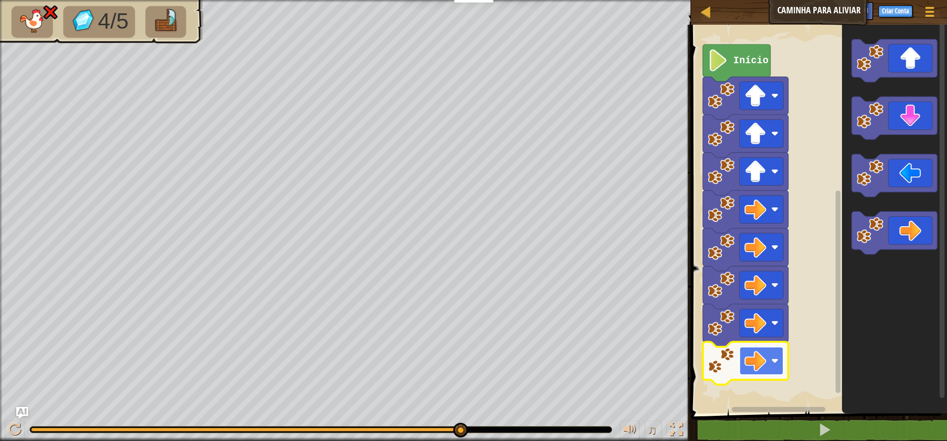
click at [778, 367] on rect "Espaço de trabalho do Blockly" at bounding box center [762, 360] width 44 height 28
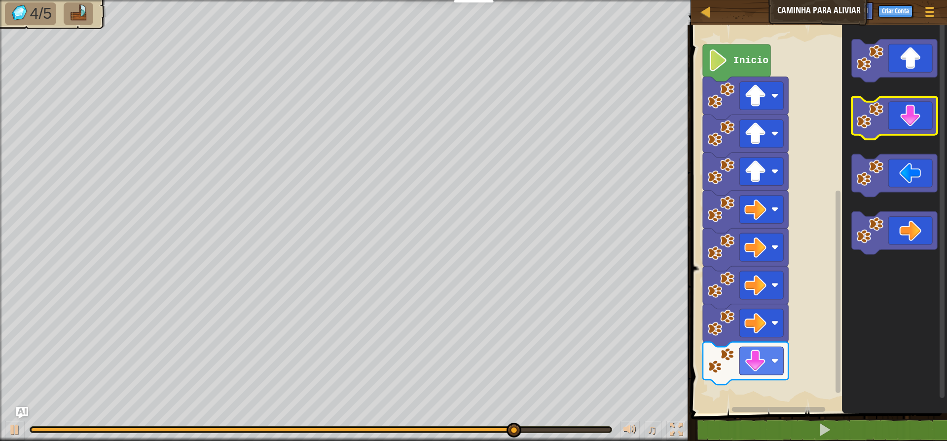
click at [916, 118] on icon "Espaço de trabalho do Blockly" at bounding box center [894, 118] width 85 height 43
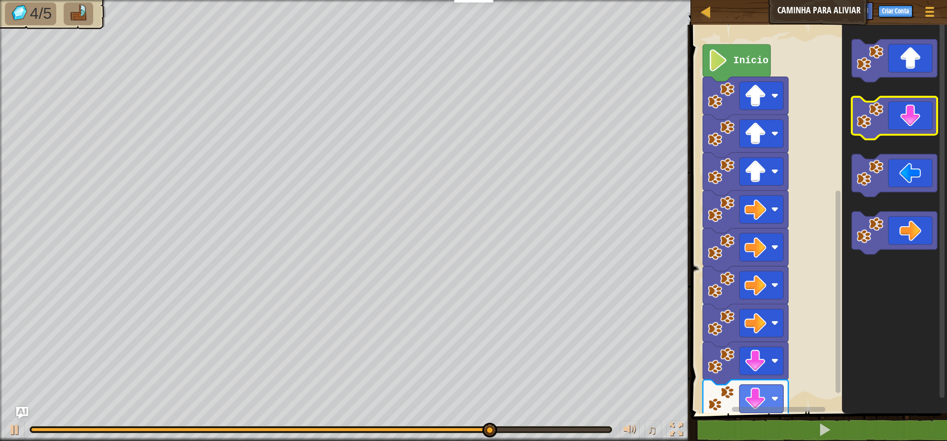
click at [916, 118] on icon "Espaço de trabalho do Blockly" at bounding box center [894, 118] width 85 height 43
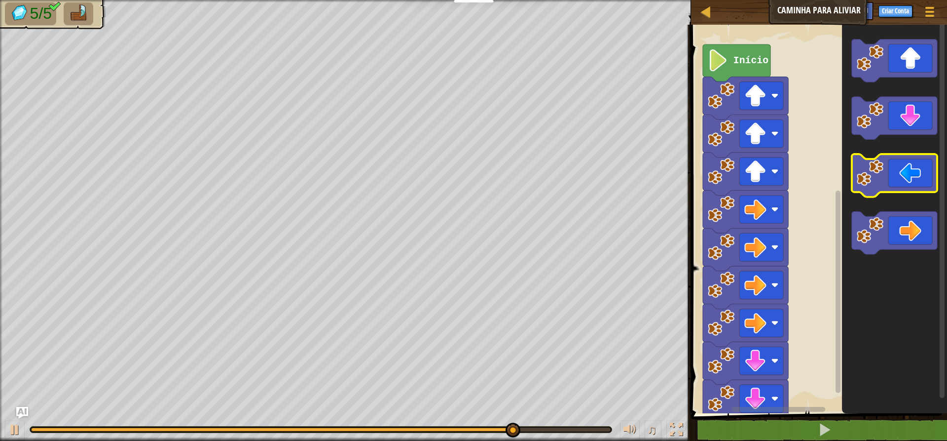
click at [929, 169] on icon "Espaço de trabalho do Blockly" at bounding box center [894, 175] width 85 height 43
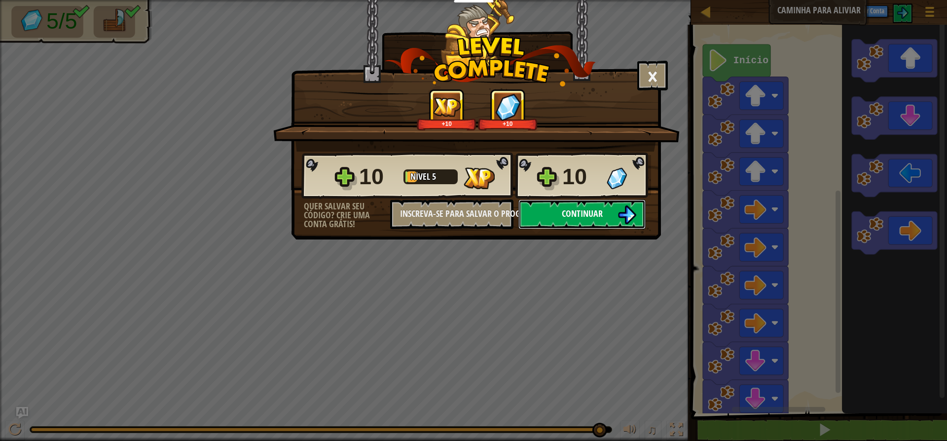
click at [580, 210] on span "Continuar" at bounding box center [582, 213] width 41 height 12
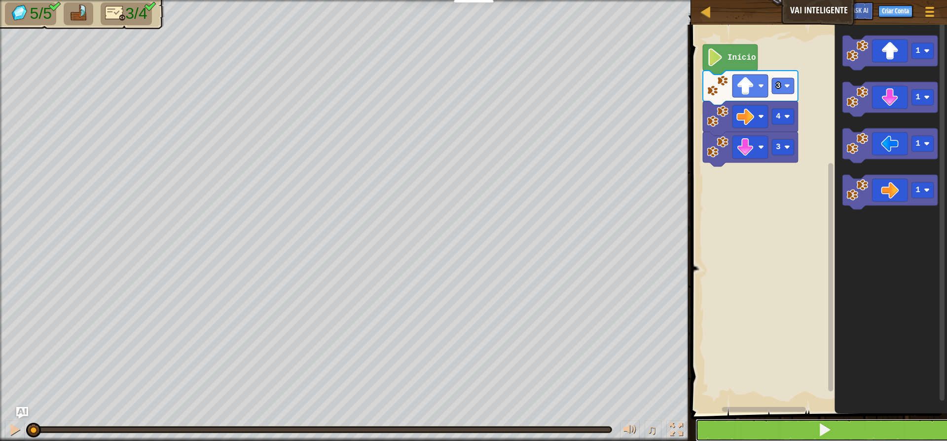
click at [822, 440] on button at bounding box center [825, 429] width 259 height 23
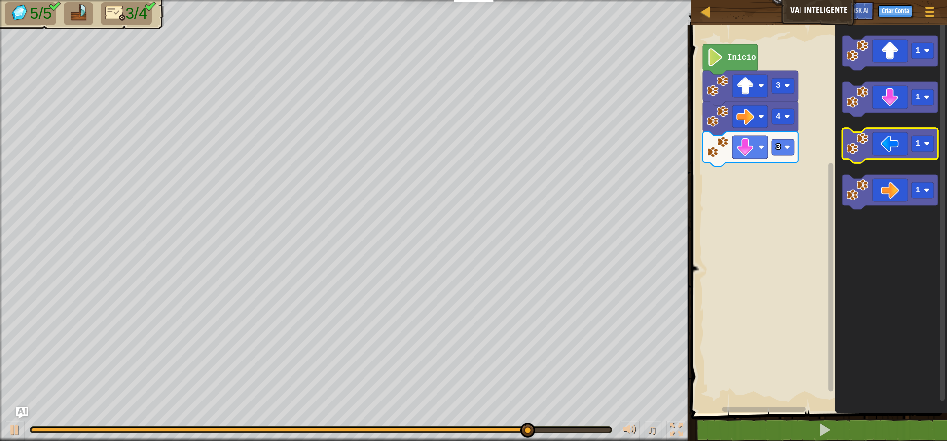
click at [889, 142] on icon "Espaço de trabalho do Blockly" at bounding box center [890, 145] width 95 height 35
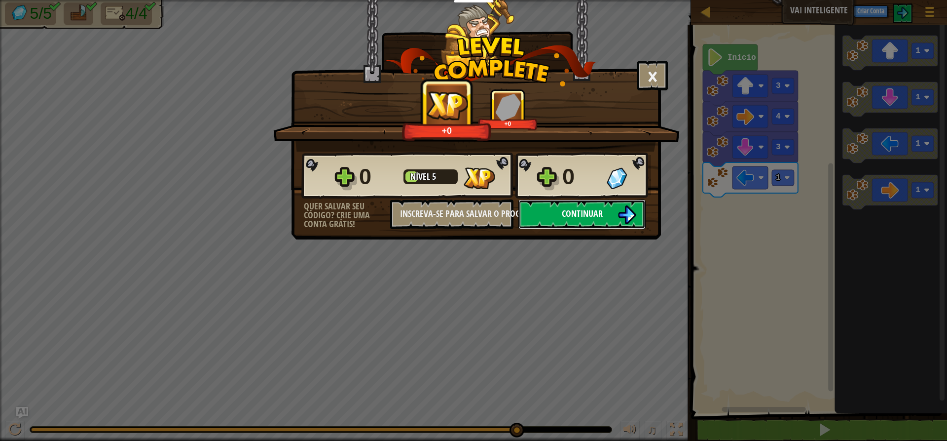
click at [603, 213] on button "Continuar" at bounding box center [582, 214] width 127 height 30
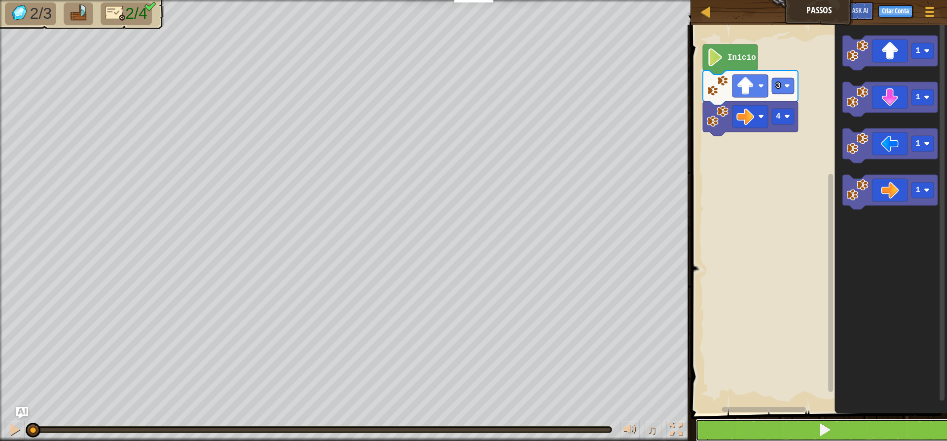
click at [844, 433] on button at bounding box center [825, 429] width 259 height 23
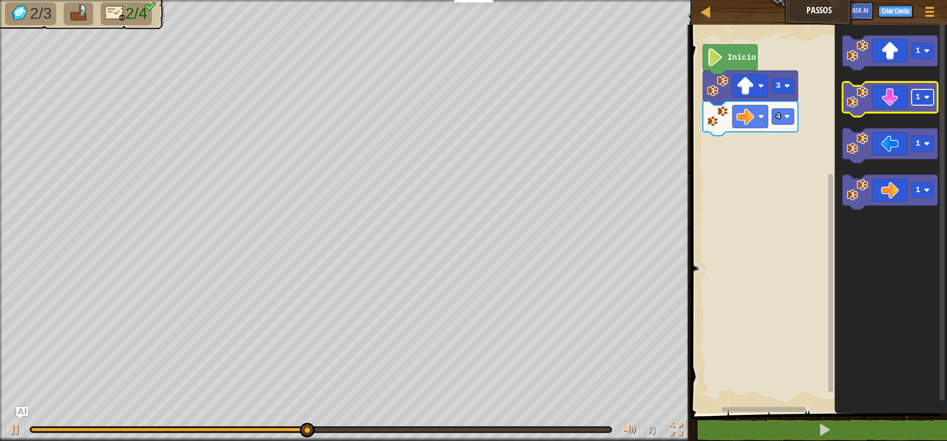
click at [925, 98] on image "Espaço de trabalho do Blockly" at bounding box center [927, 97] width 6 height 6
click at [909, 100] on icon "Espaço de trabalho do Blockly" at bounding box center [890, 99] width 95 height 35
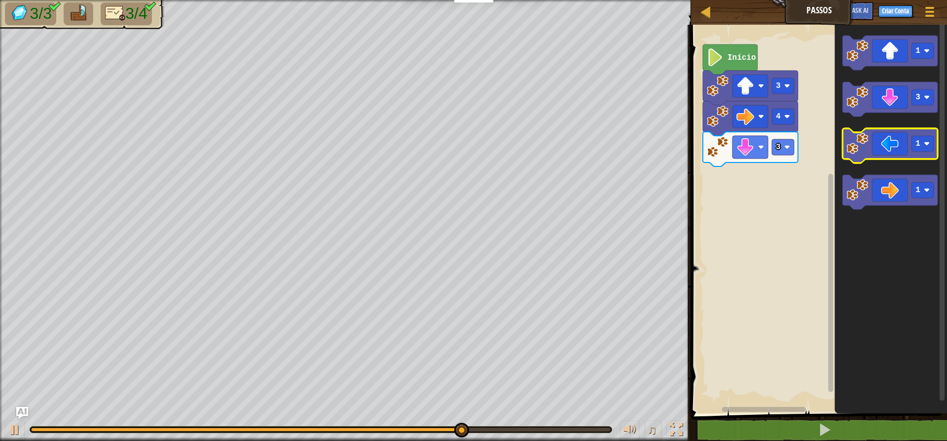
click at [894, 144] on icon "Espaço de trabalho do Blockly" at bounding box center [890, 145] width 95 height 35
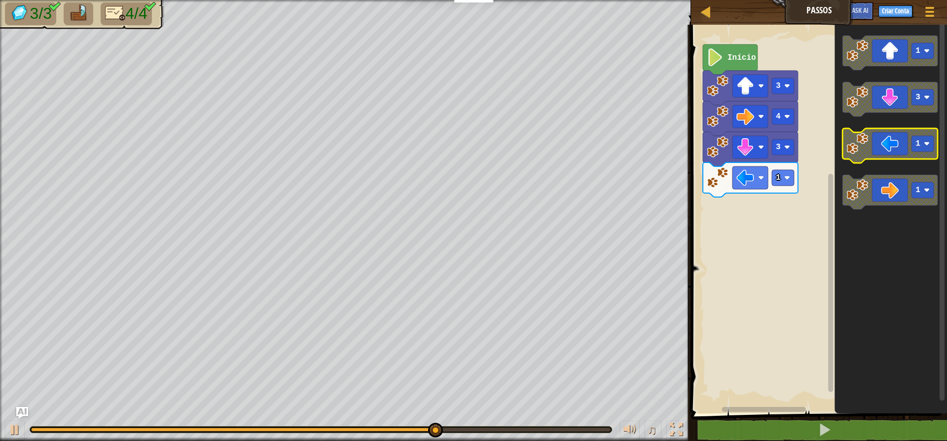
click at [894, 144] on icon "Espaço de trabalho do Blockly" at bounding box center [890, 145] width 95 height 35
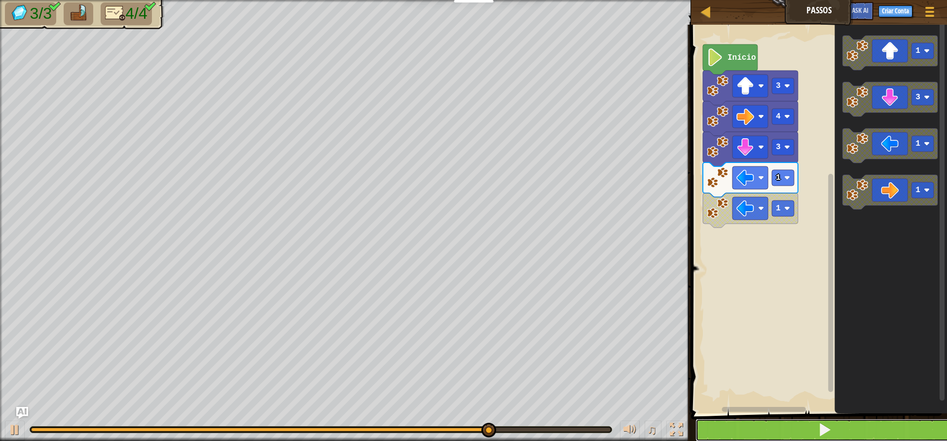
click at [827, 420] on button at bounding box center [825, 429] width 259 height 23
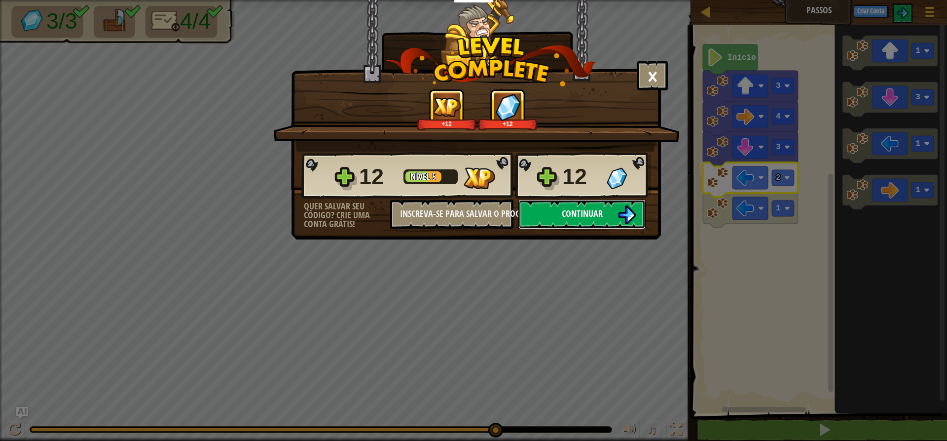
click at [602, 212] on span "Continuar" at bounding box center [582, 213] width 41 height 12
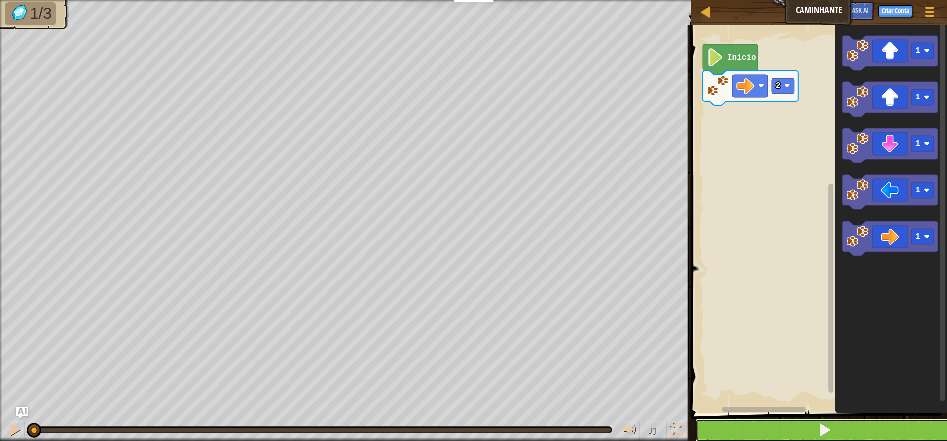
click at [812, 435] on button at bounding box center [825, 429] width 259 height 23
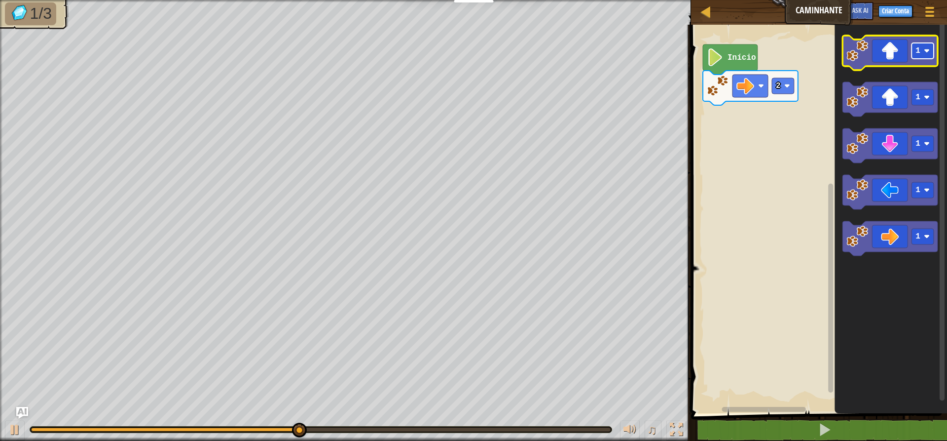
click at [925, 56] on rect "Espaço de trabalho do Blockly" at bounding box center [923, 51] width 22 height 16
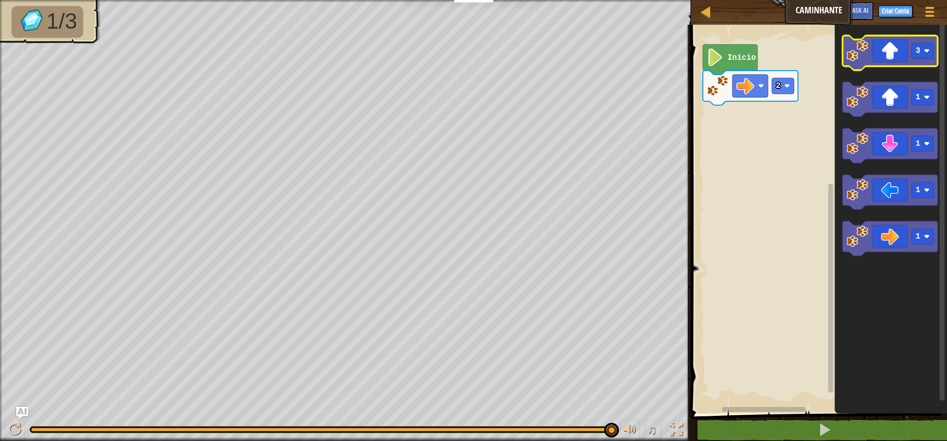
click at [902, 55] on icon "Espaço de trabalho do Blockly" at bounding box center [890, 53] width 95 height 35
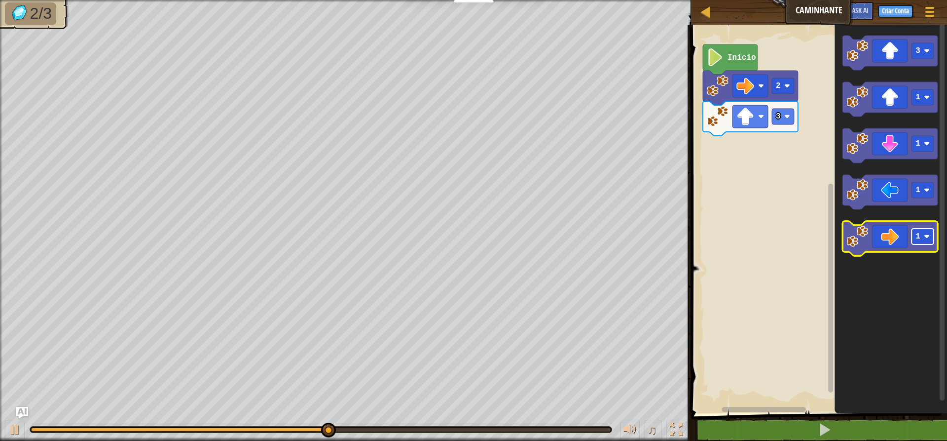
click at [923, 236] on rect "Espaço de trabalho do Blockly" at bounding box center [923, 236] width 22 height 16
click at [908, 239] on icon "Espaço de trabalho do Blockly" at bounding box center [890, 238] width 95 height 35
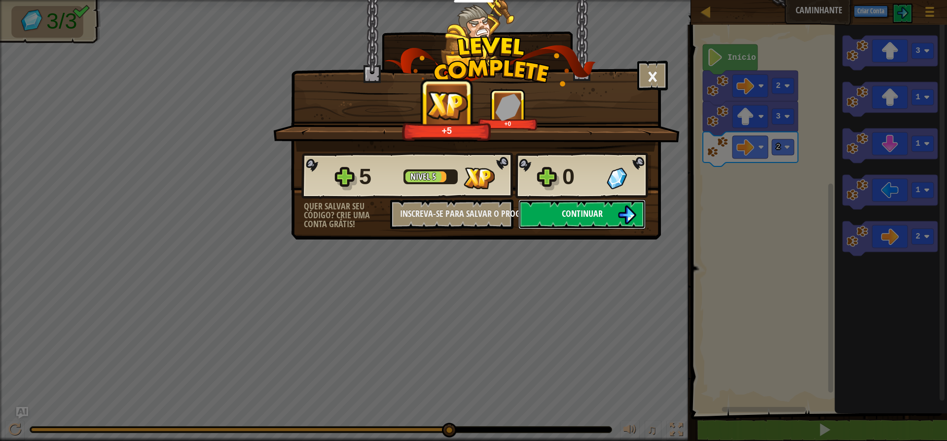
click at [601, 213] on span "Continuar" at bounding box center [582, 213] width 41 height 12
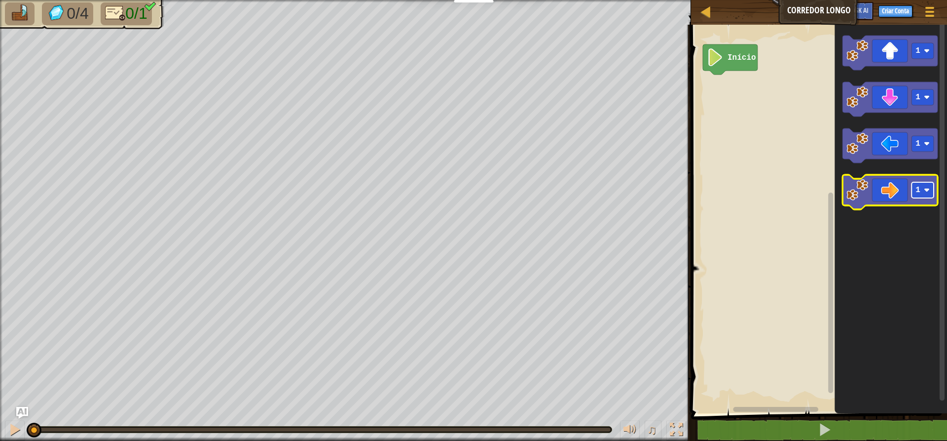
click at [922, 195] on rect "Espaço de trabalho do Blockly" at bounding box center [923, 190] width 22 height 16
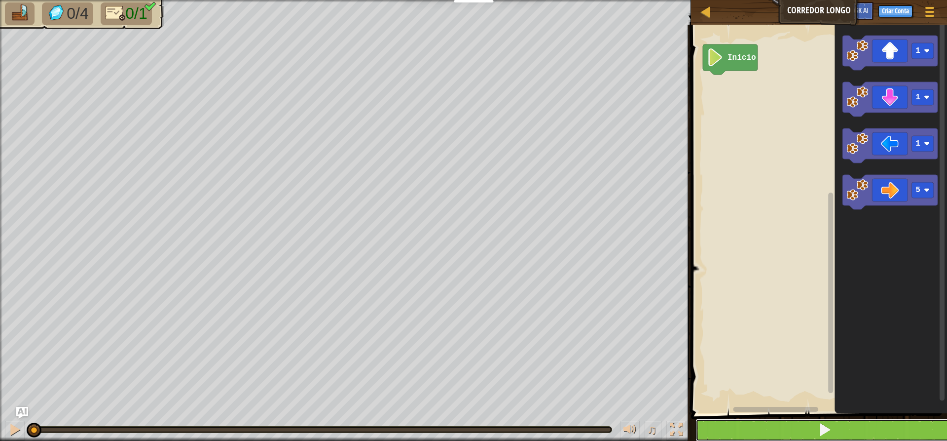
click at [902, 433] on button at bounding box center [825, 429] width 259 height 23
click at [896, 423] on button at bounding box center [825, 429] width 259 height 23
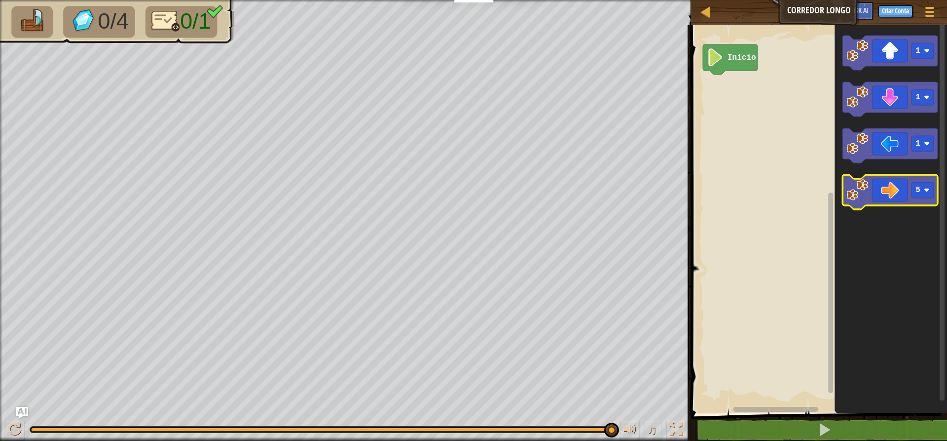
click at [907, 188] on icon "Espaço de trabalho do Blockly" at bounding box center [890, 192] width 95 height 35
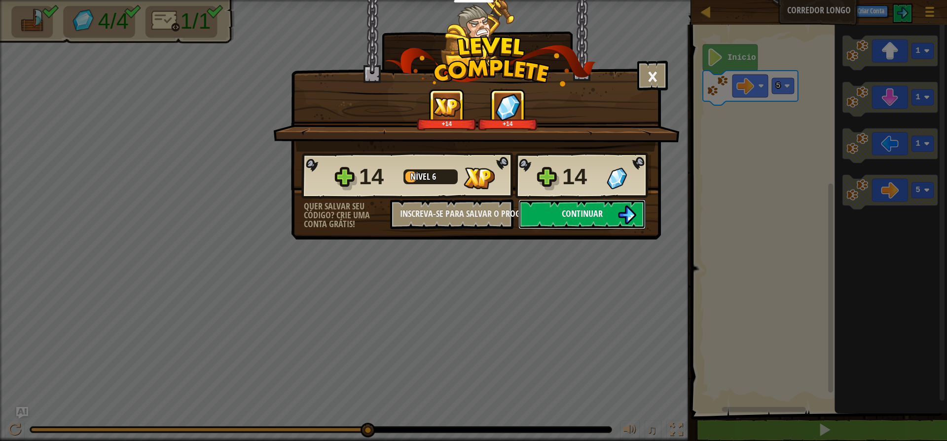
click at [560, 206] on button "Continuar" at bounding box center [582, 214] width 127 height 30
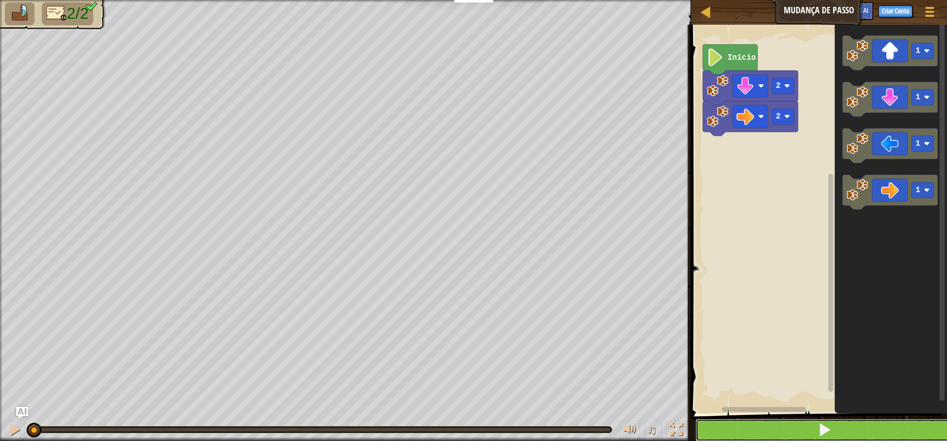
click at [807, 433] on button at bounding box center [825, 429] width 259 height 23
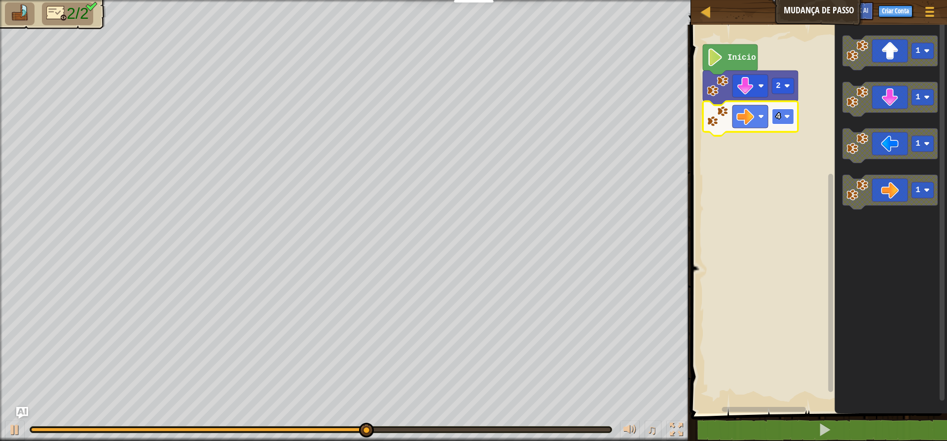
click at [792, 123] on rect "Espaço de trabalho do Blockly" at bounding box center [783, 117] width 22 height 16
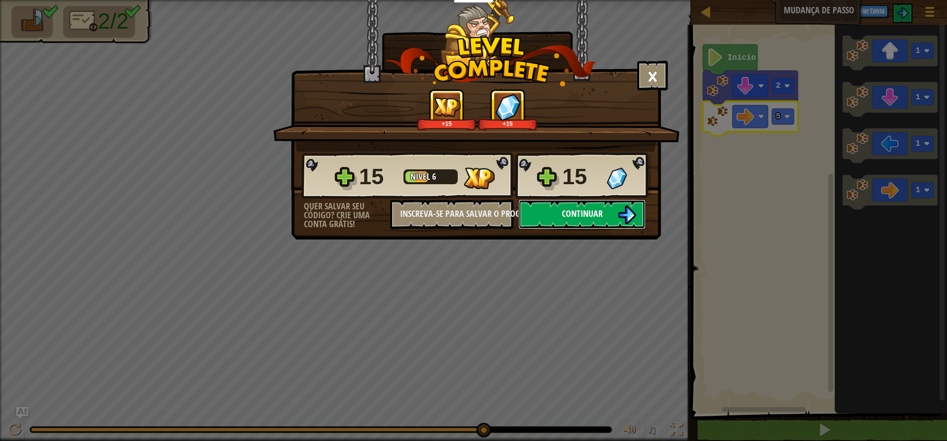
click at [609, 208] on button "Continuar" at bounding box center [582, 214] width 127 height 30
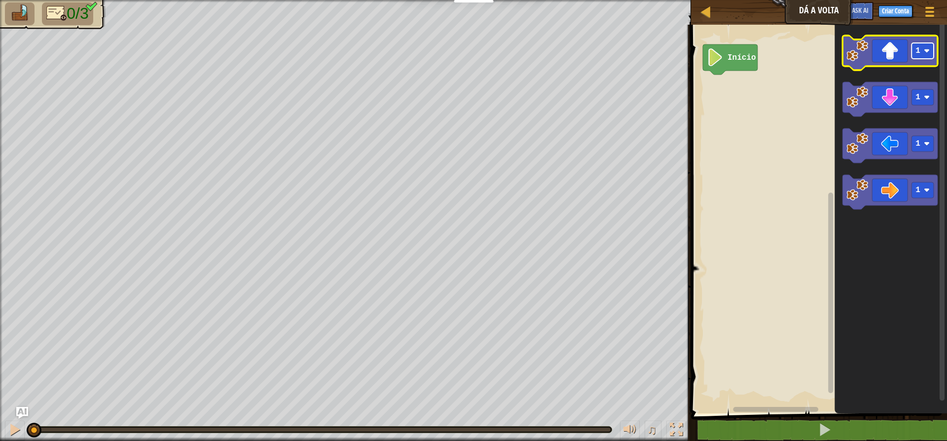
click at [930, 53] on image "Espaço de trabalho do Blockly" at bounding box center [927, 51] width 6 height 6
click at [896, 53] on icon "Espaço de trabalho do Blockly" at bounding box center [890, 53] width 95 height 35
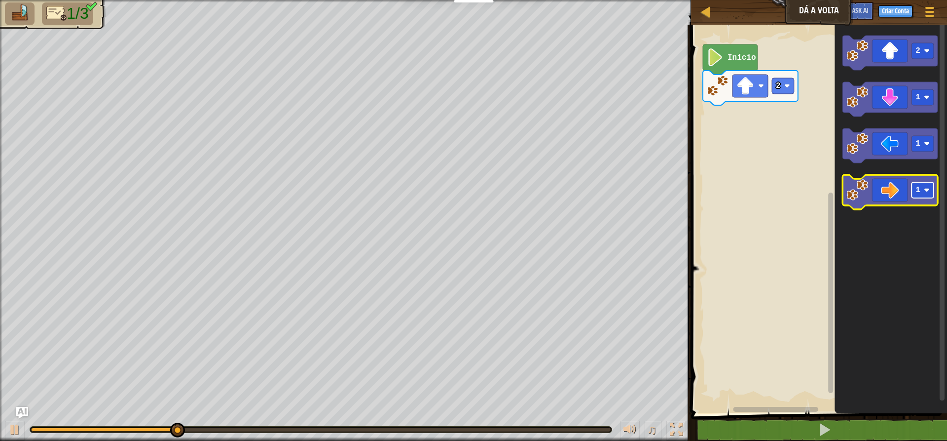
click at [922, 191] on rect "Espaço de trabalho do Blockly" at bounding box center [923, 190] width 22 height 16
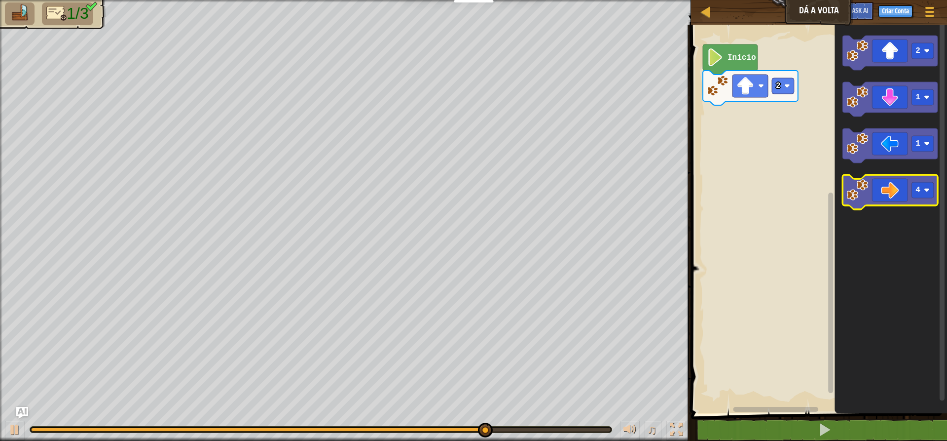
click at [888, 188] on icon "Espaço de trabalho do Blockly" at bounding box center [890, 192] width 95 height 35
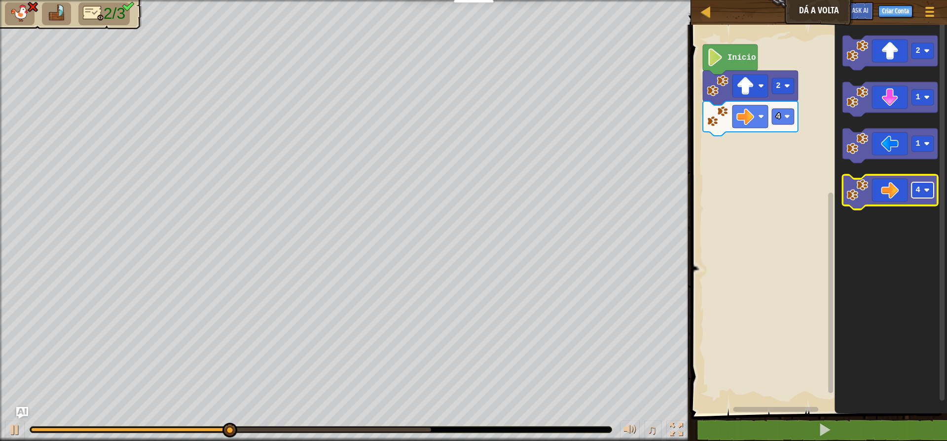
click at [929, 191] on image "Espaço de trabalho do Blockly" at bounding box center [927, 190] width 6 height 6
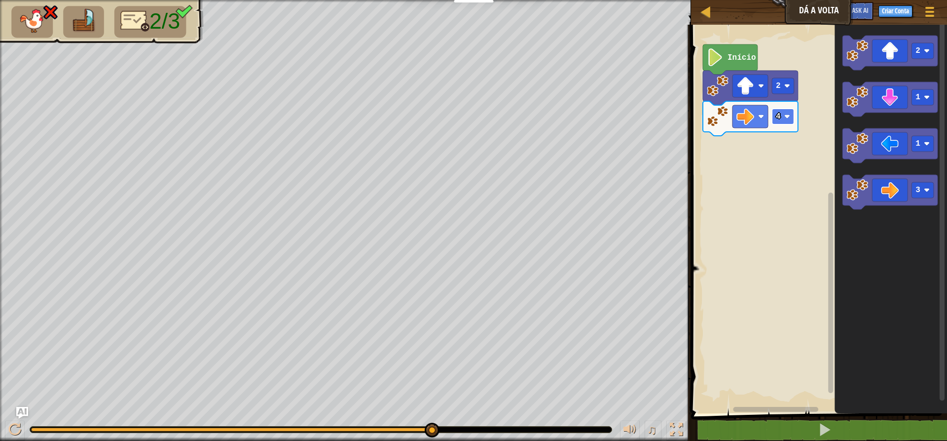
click at [788, 115] on image "Espaço de trabalho do Blockly" at bounding box center [788, 116] width 6 height 6
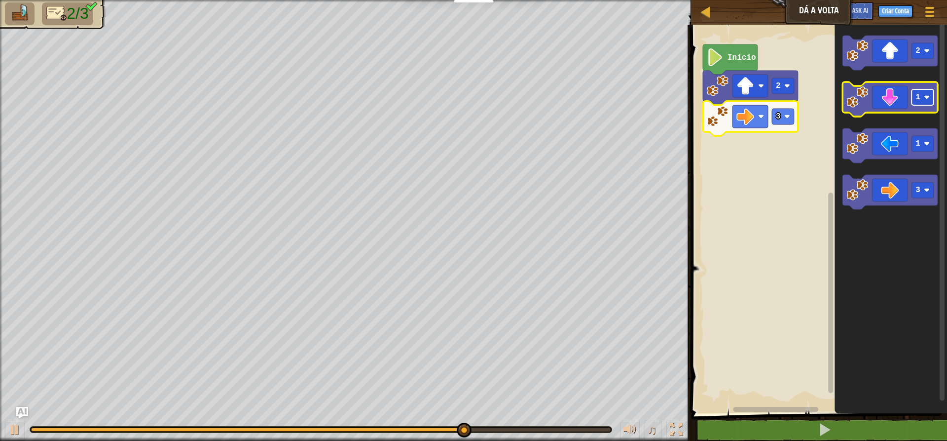
click at [927, 102] on rect "Espaço de trabalho do Blockly" at bounding box center [923, 97] width 22 height 16
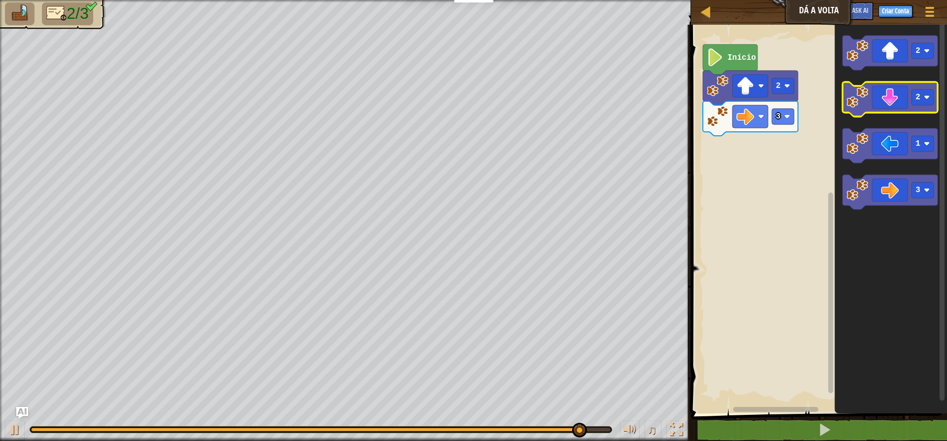
click at [897, 95] on icon "Espaço de trabalho do Blockly" at bounding box center [890, 99] width 95 height 35
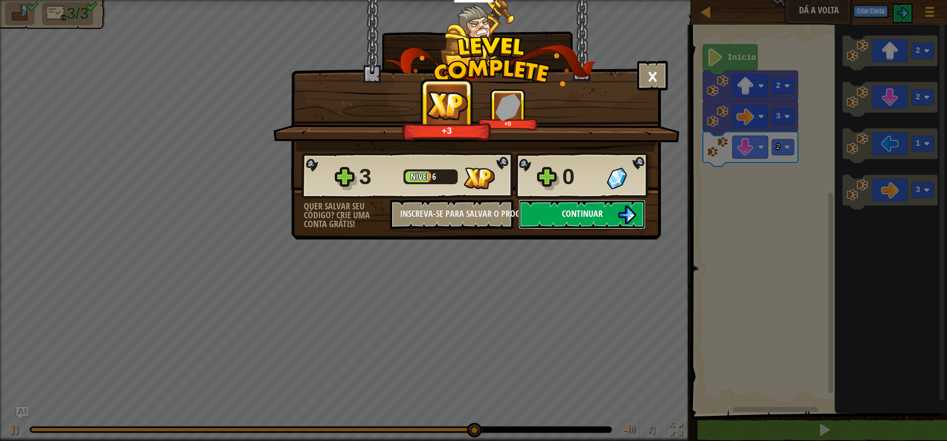
click at [616, 210] on button "Continuar" at bounding box center [582, 214] width 127 height 30
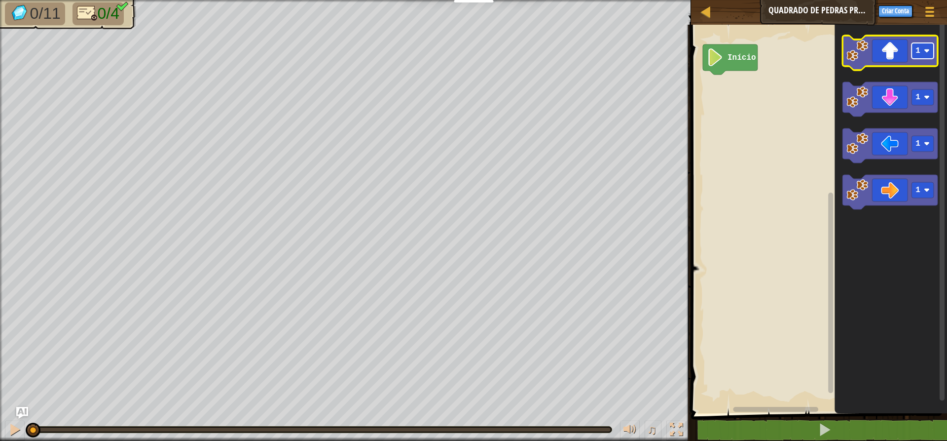
click at [922, 53] on rect "Espaço de trabalho do Blockly" at bounding box center [923, 51] width 22 height 16
click at [902, 52] on icon "Espaço de trabalho do Blockly" at bounding box center [890, 53] width 95 height 35
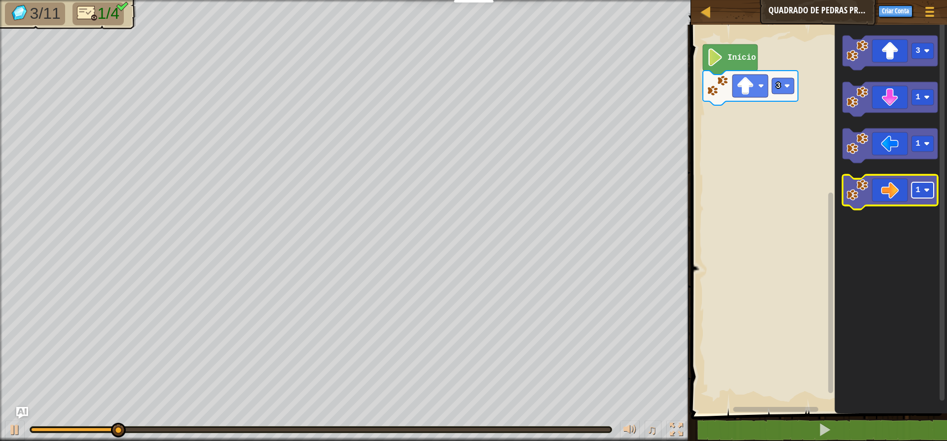
click at [930, 198] on rect "Espaço de trabalho do Blockly" at bounding box center [923, 190] width 22 height 16
click at [876, 190] on icon "Espaço de trabalho do Blockly" at bounding box center [890, 192] width 95 height 35
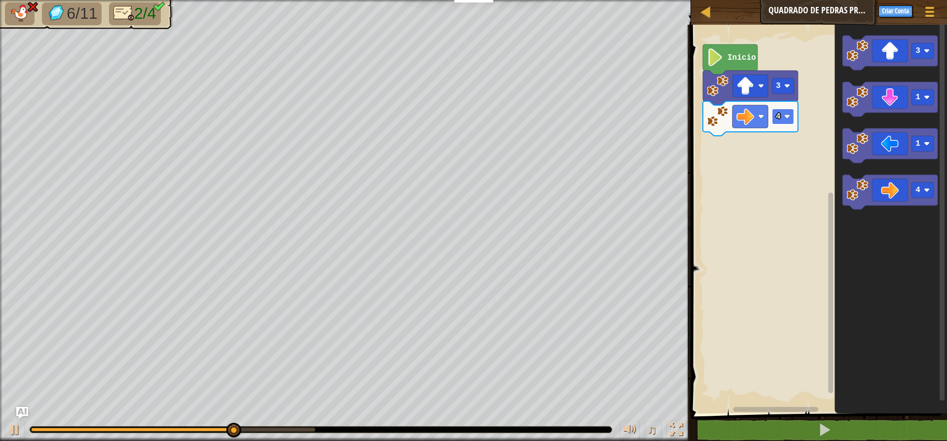
click at [790, 122] on rect "Espaço de trabalho do Blockly" at bounding box center [783, 117] width 22 height 16
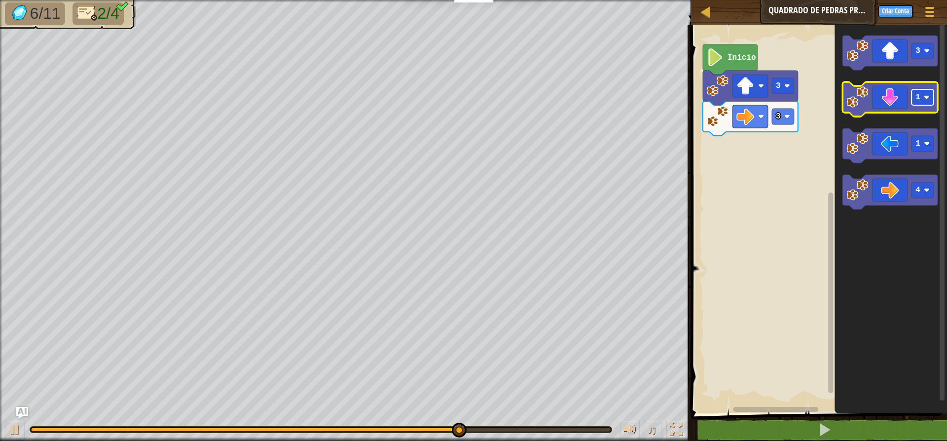
click at [924, 101] on rect "Espaço de trabalho do Blockly" at bounding box center [923, 97] width 22 height 16
click at [892, 101] on icon "Espaço de trabalho do Blockly" at bounding box center [890, 99] width 95 height 35
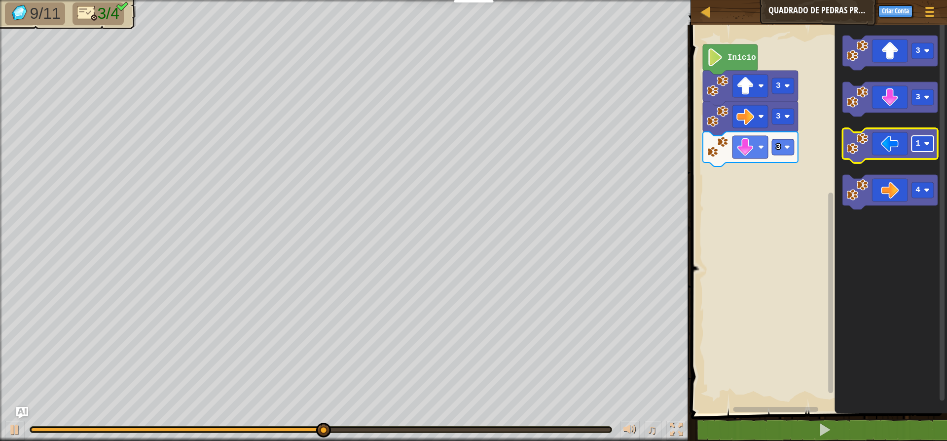
click at [924, 145] on image "Espaço de trabalho do Blockly" at bounding box center [927, 144] width 6 height 6
click at [901, 149] on icon "Espaço de trabalho do Blockly" at bounding box center [890, 145] width 95 height 35
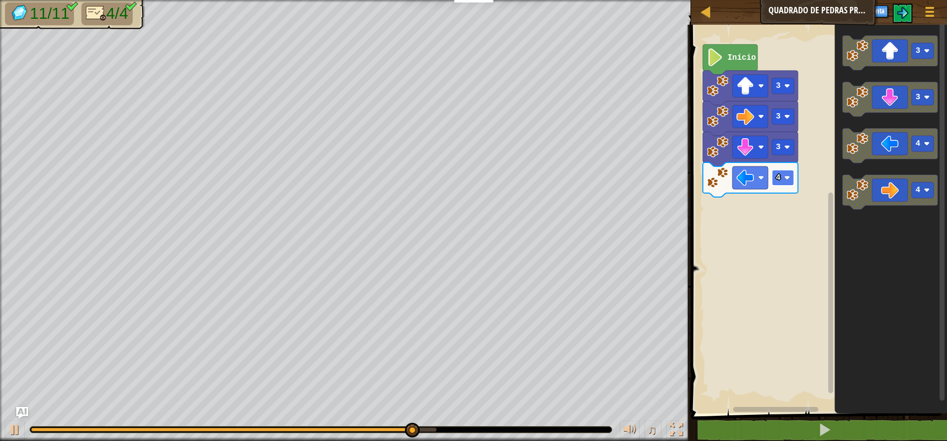
click at [785, 178] on image "Espaço de trabalho do Blockly" at bounding box center [788, 178] width 6 height 6
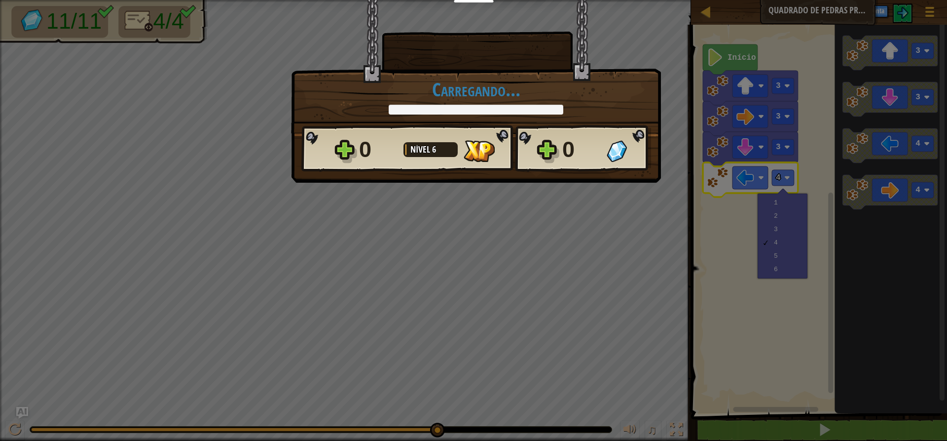
click at [793, 230] on div "× Este nível foi divertido? [GEOGRAPHIC_DATA]... Reticulating Splines... [GEOGR…" at bounding box center [473, 220] width 947 height 441
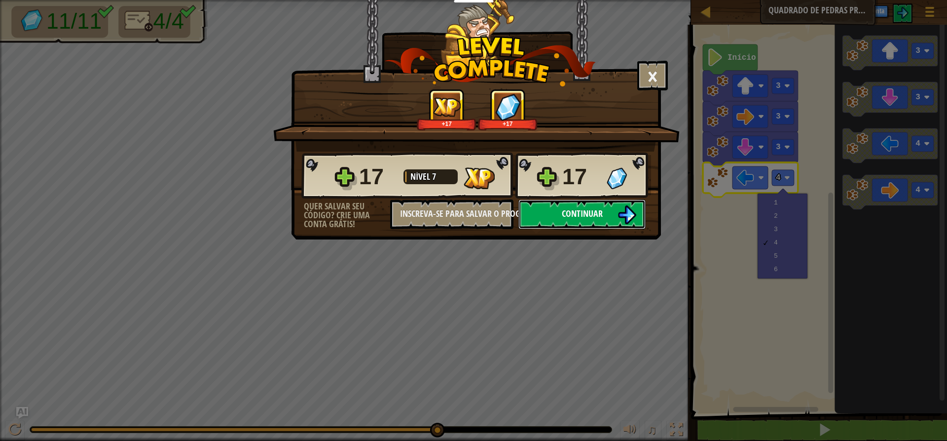
click at [558, 211] on button "Continuar" at bounding box center [582, 214] width 127 height 30
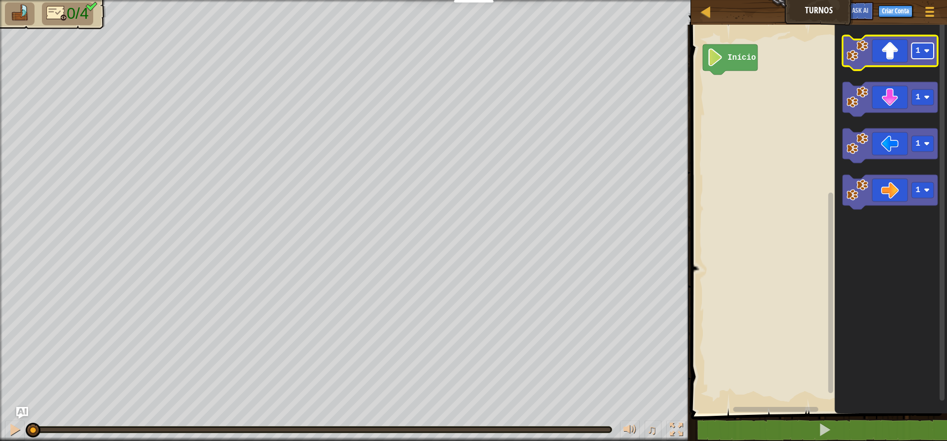
click at [931, 53] on rect "Espaço de trabalho do Blockly" at bounding box center [923, 51] width 22 height 16
click at [901, 57] on icon "Espaço de trabalho do Blockly" at bounding box center [890, 53] width 95 height 35
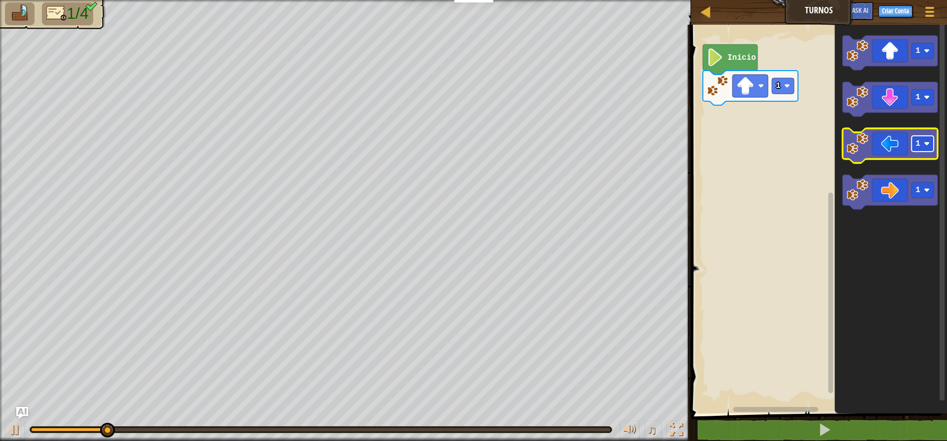
click at [933, 144] on rect "Espaço de trabalho do Blockly" at bounding box center [923, 144] width 22 height 16
click at [899, 146] on icon "Espaço de trabalho do Blockly" at bounding box center [890, 145] width 95 height 35
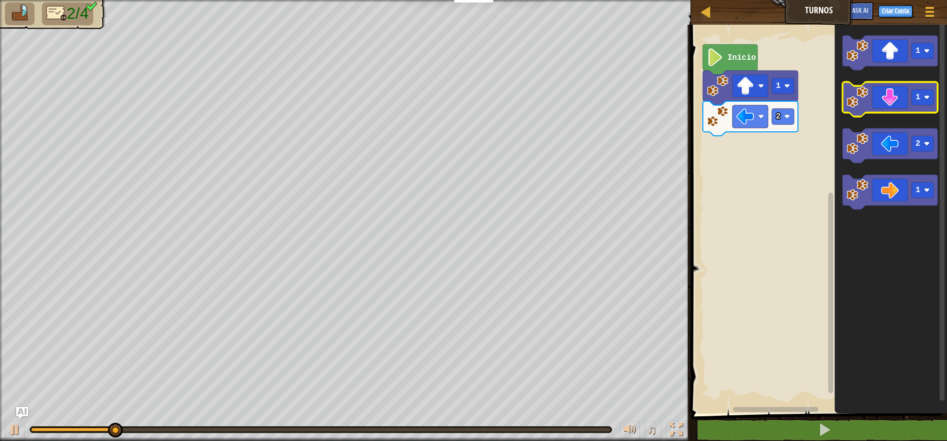
click at [925, 107] on icon "Espaço de trabalho do Blockly" at bounding box center [890, 99] width 95 height 35
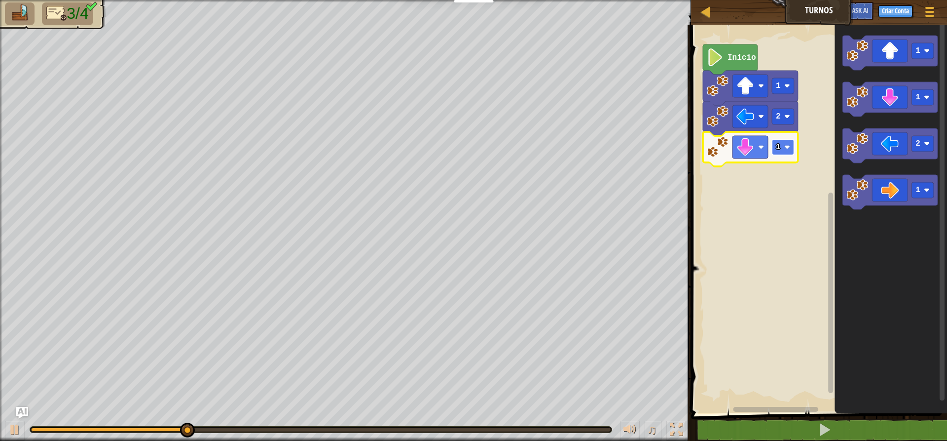
click at [786, 144] on image "Espaço de trabalho do Blockly" at bounding box center [788, 147] width 6 height 6
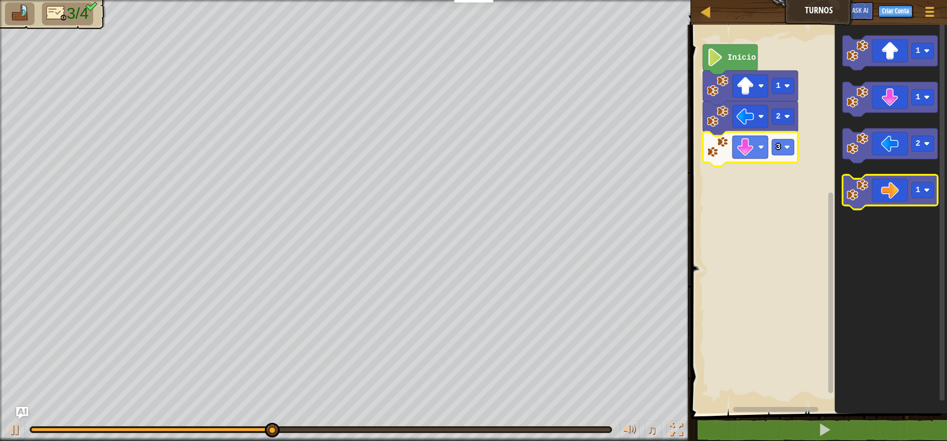
click at [881, 179] on icon "Espaço de trabalho do Blockly" at bounding box center [890, 192] width 95 height 35
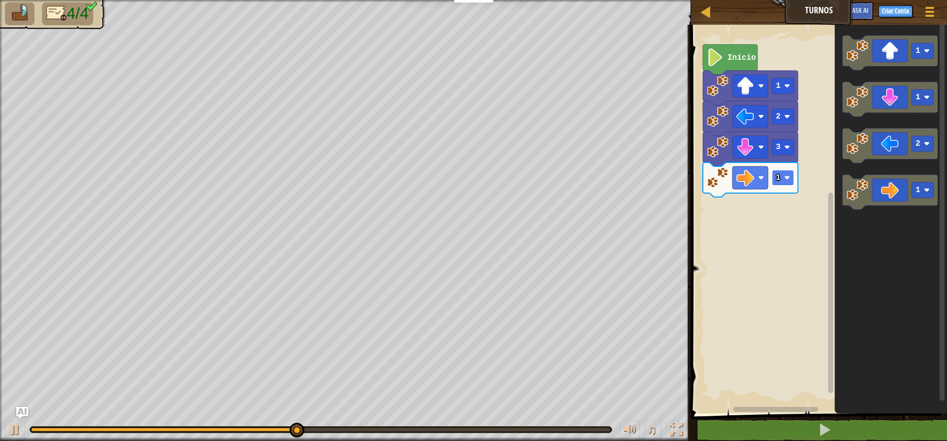
click at [788, 179] on image "Espaço de trabalho do Blockly" at bounding box center [788, 178] width 6 height 6
click at [789, 180] on image "Espaço de trabalho do Blockly" at bounding box center [788, 178] width 6 height 6
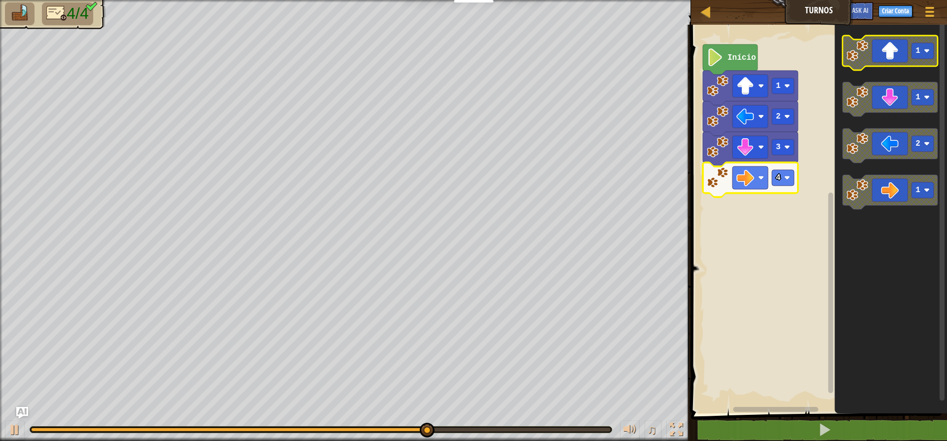
click at [927, 47] on rect "Espaço de trabalho do Blockly" at bounding box center [923, 51] width 22 height 16
click at [926, 52] on image "Espaço de trabalho do Blockly" at bounding box center [927, 51] width 6 height 6
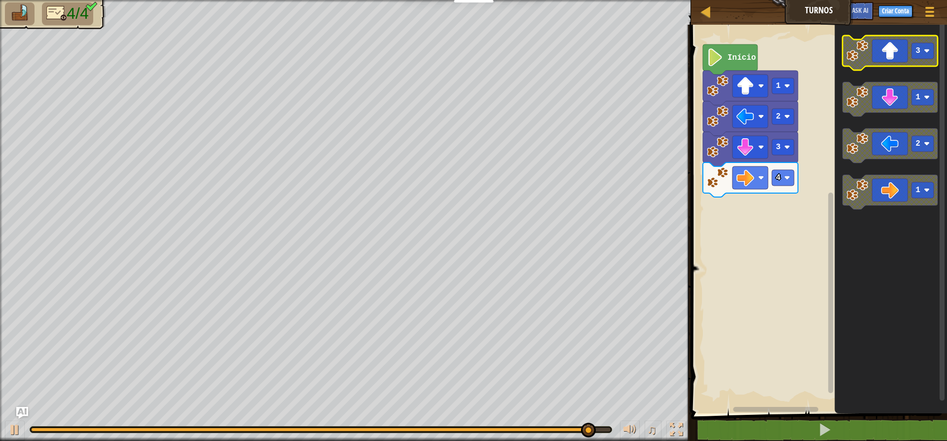
click at [896, 59] on icon "Espaço de trabalho do Blockly" at bounding box center [890, 53] width 95 height 35
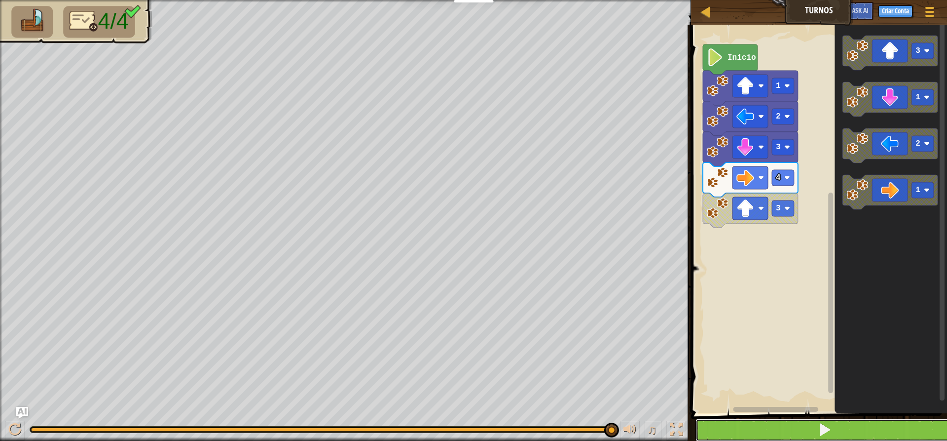
click at [739, 423] on button at bounding box center [825, 429] width 259 height 23
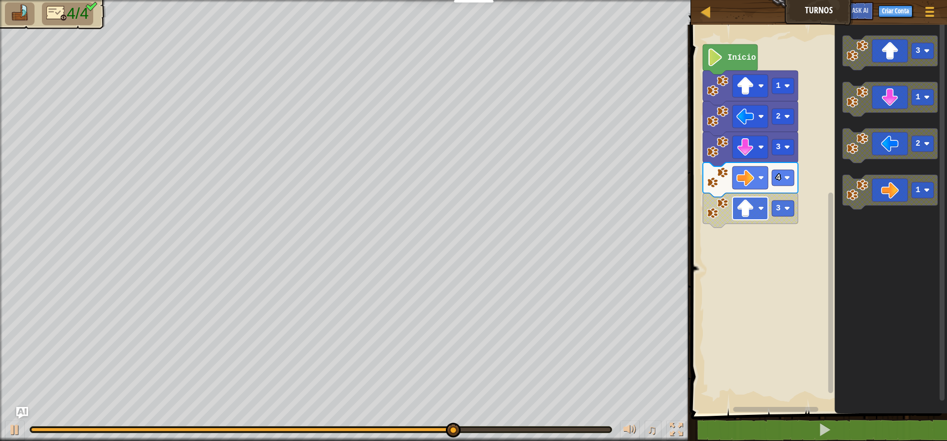
click at [752, 216] on image "Espaço de trabalho do Blockly" at bounding box center [746, 208] width 18 height 18
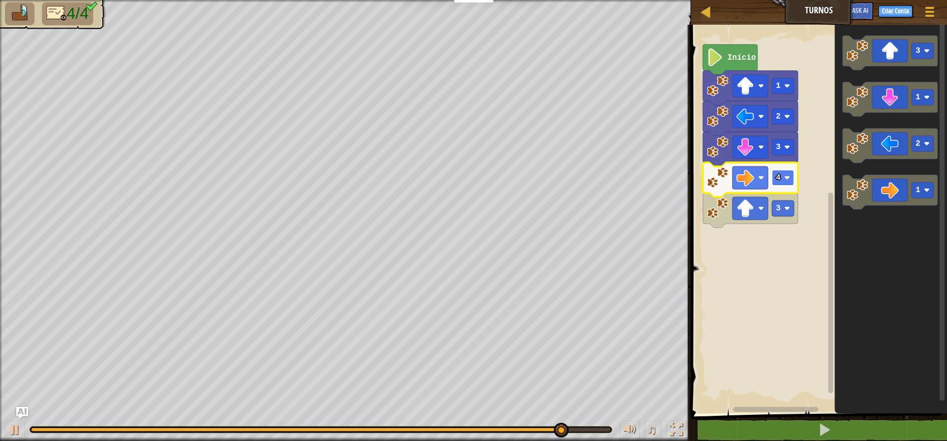
click at [776, 181] on text "4" at bounding box center [778, 177] width 5 height 9
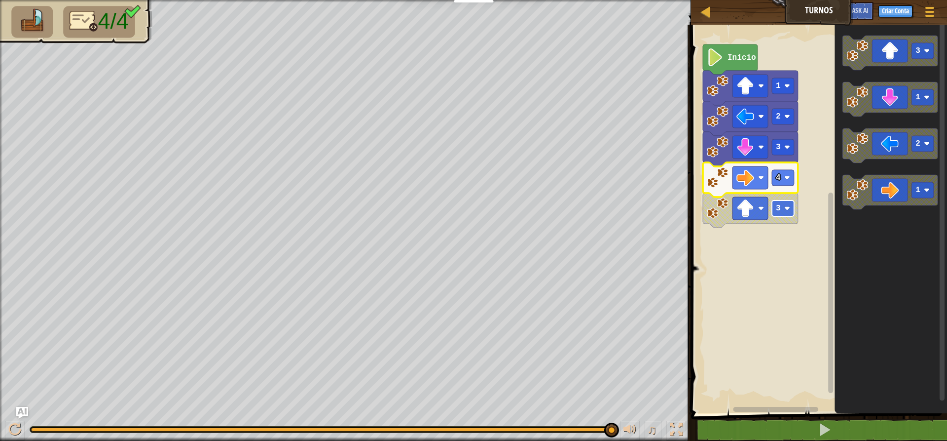
click at [786, 209] on image "Espaço de trabalho do Blockly" at bounding box center [788, 208] width 6 height 6
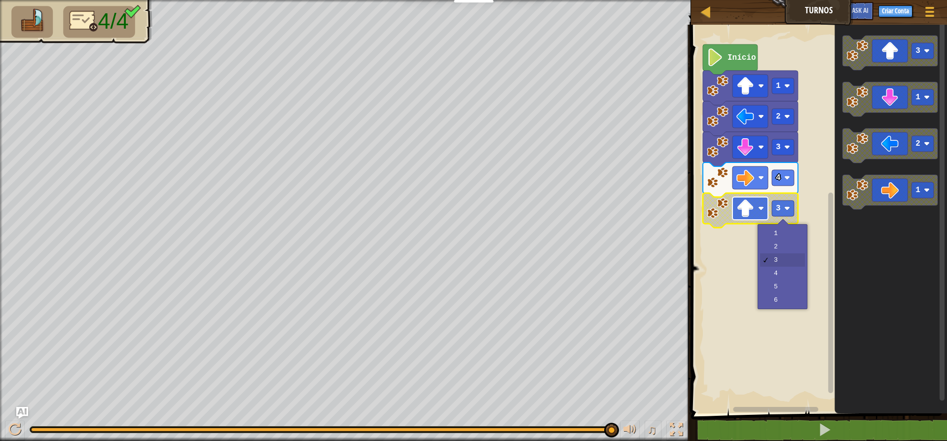
click at [755, 213] on rect "Espaço de trabalho do Blockly" at bounding box center [751, 208] width 36 height 23
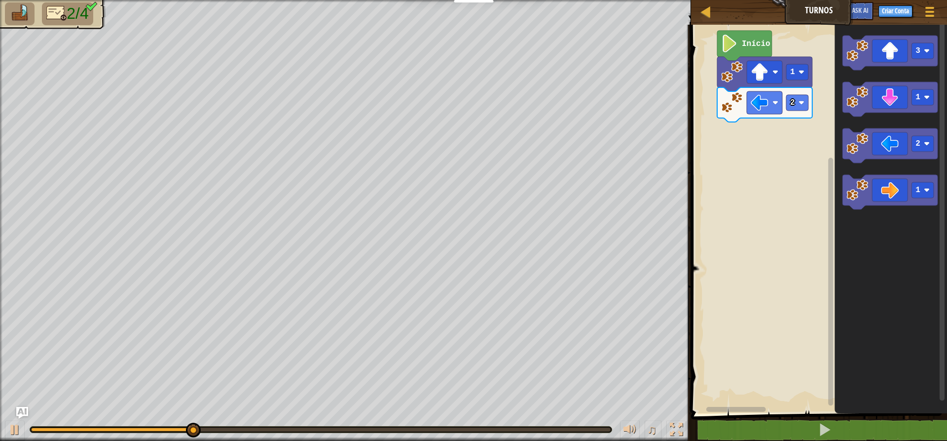
click at [720, 126] on rect "Espaço de trabalho do Blockly" at bounding box center [817, 216] width 259 height 393
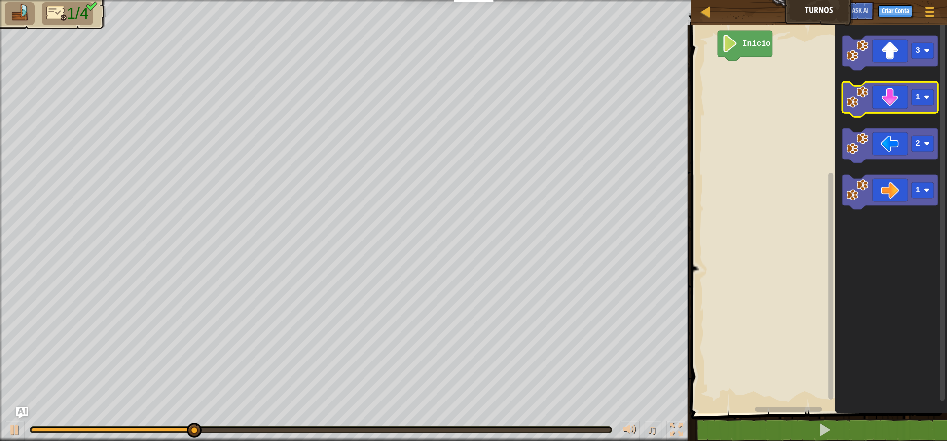
click at [873, 102] on icon "Espaço de trabalho do Blockly" at bounding box center [890, 99] width 95 height 35
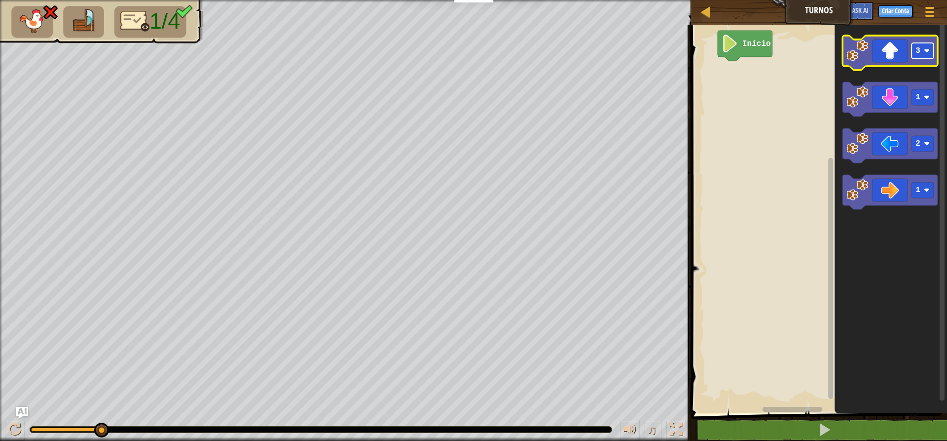
click at [915, 55] on rect "Espaço de trabalho do Blockly" at bounding box center [923, 51] width 22 height 16
click at [891, 48] on icon "Espaço de trabalho do Blockly" at bounding box center [890, 53] width 95 height 35
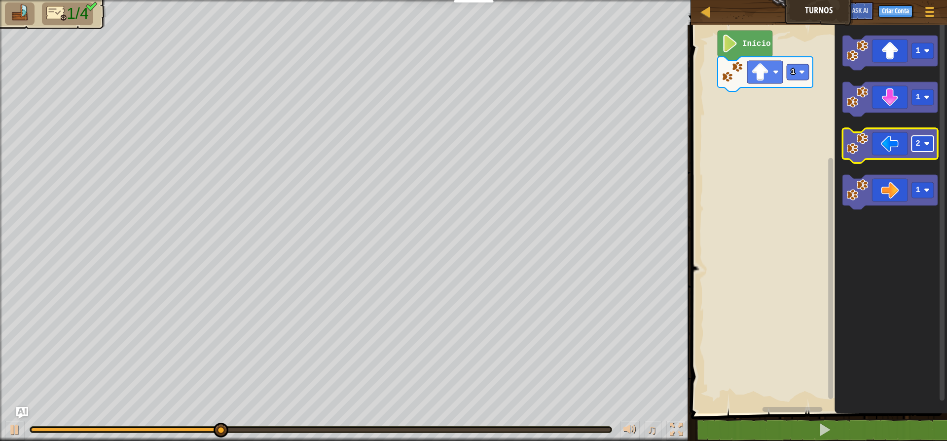
click at [926, 149] on rect "Espaço de trabalho do Blockly" at bounding box center [923, 144] width 22 height 16
click at [901, 137] on icon "Espaço de trabalho do Blockly" at bounding box center [890, 145] width 95 height 35
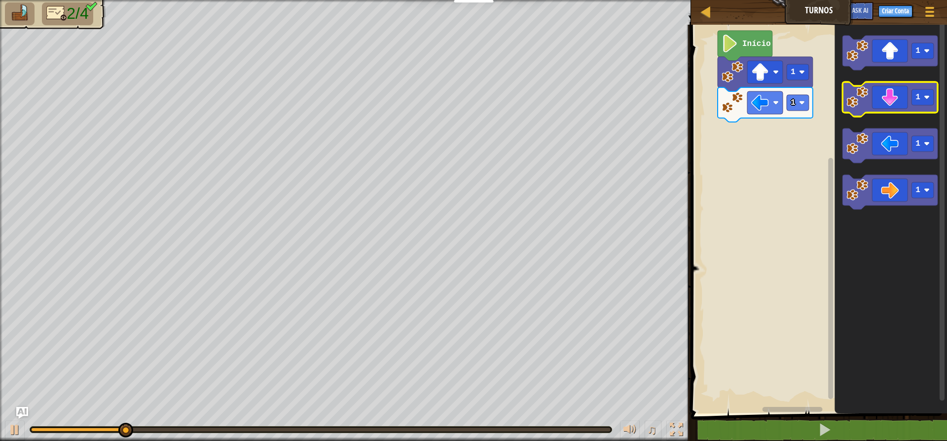
click at [886, 100] on icon "Espaço de trabalho do Blockly" at bounding box center [890, 99] width 95 height 35
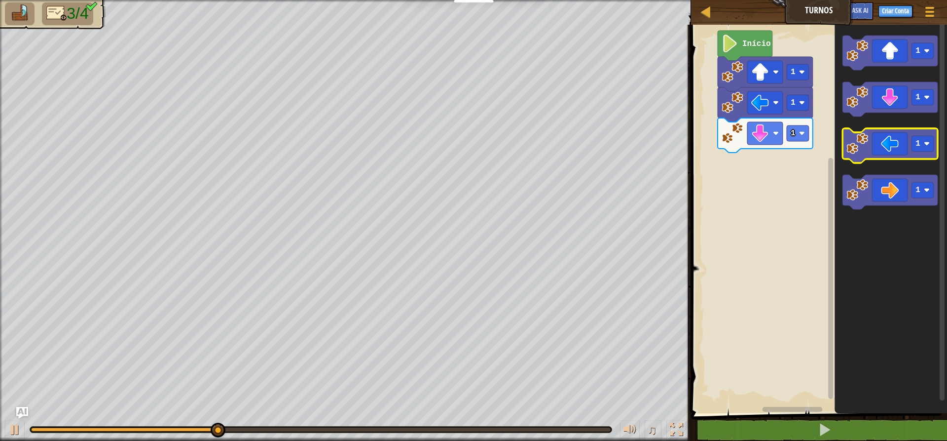
click at [885, 135] on icon "Espaço de trabalho do Blockly" at bounding box center [890, 145] width 95 height 35
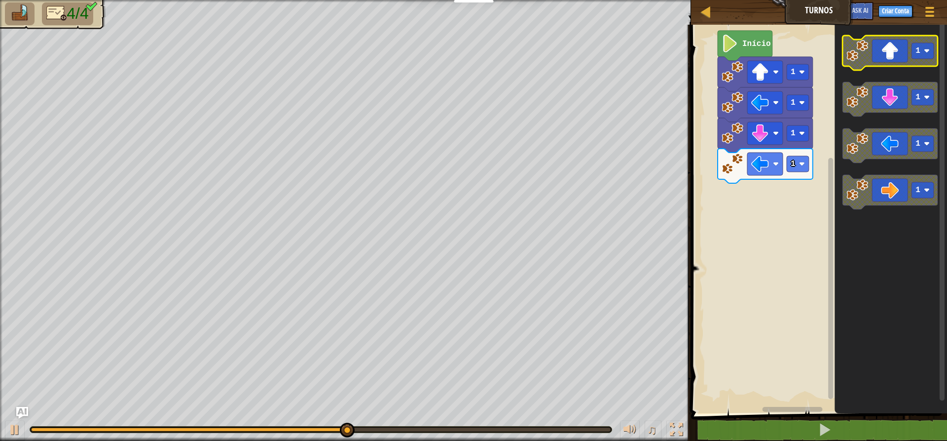
click at [885, 41] on icon "Espaço de trabalho do Blockly" at bounding box center [890, 53] width 95 height 35
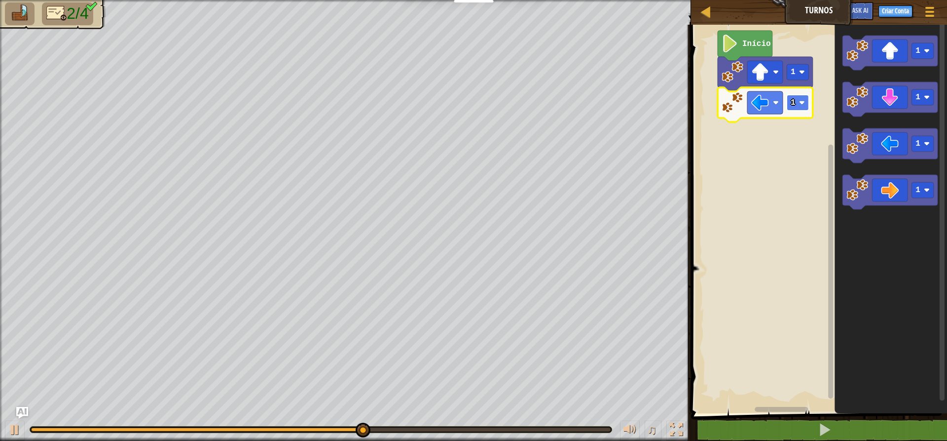
click at [797, 107] on rect "Espaço de trabalho do Blockly" at bounding box center [798, 103] width 22 height 16
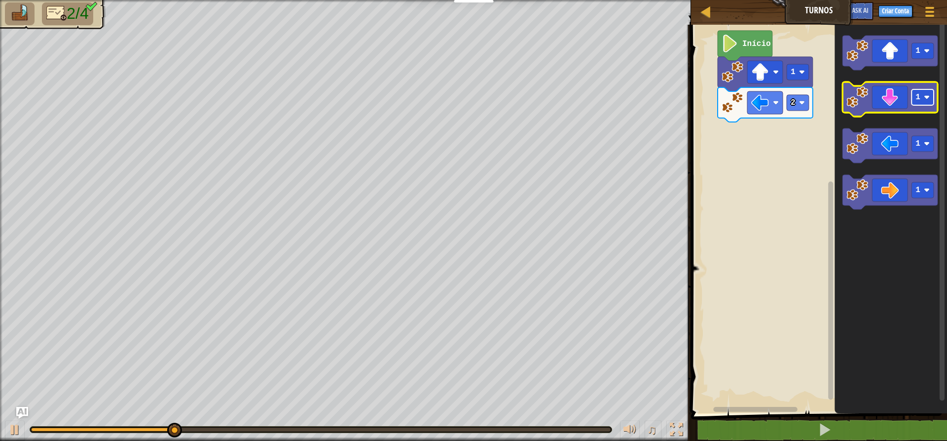
click at [928, 96] on image "Espaço de trabalho do Blockly" at bounding box center [927, 97] width 6 height 6
click at [906, 102] on icon "Espaço de trabalho do Blockly" at bounding box center [890, 99] width 95 height 35
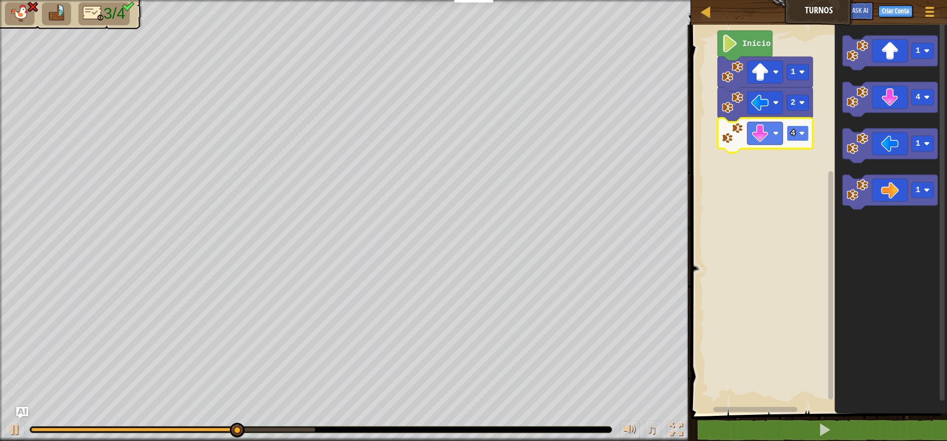
click at [805, 137] on rect "Espaço de trabalho do Blockly" at bounding box center [798, 133] width 22 height 16
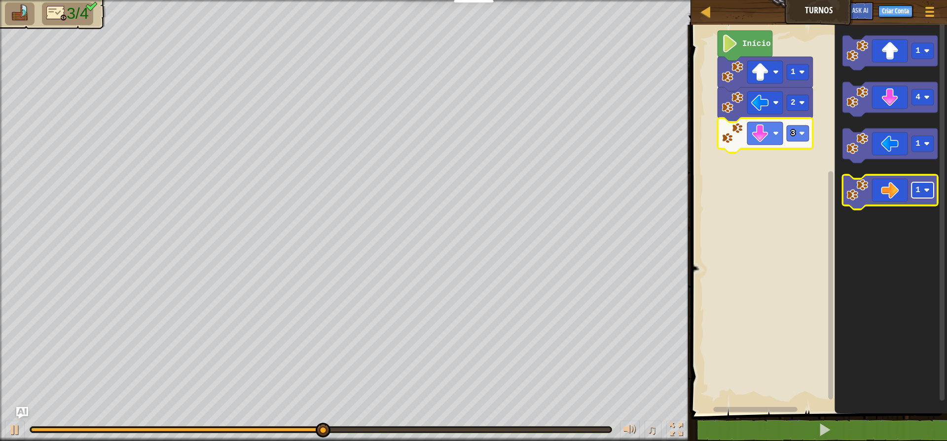
click at [922, 188] on rect "Espaço de trabalho do Blockly" at bounding box center [923, 190] width 22 height 16
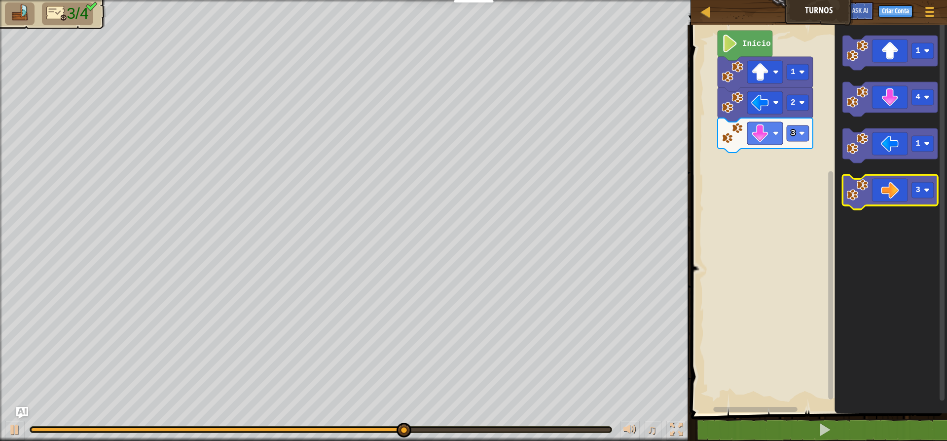
click at [887, 189] on icon "Espaço de trabalho do Blockly" at bounding box center [890, 192] width 95 height 35
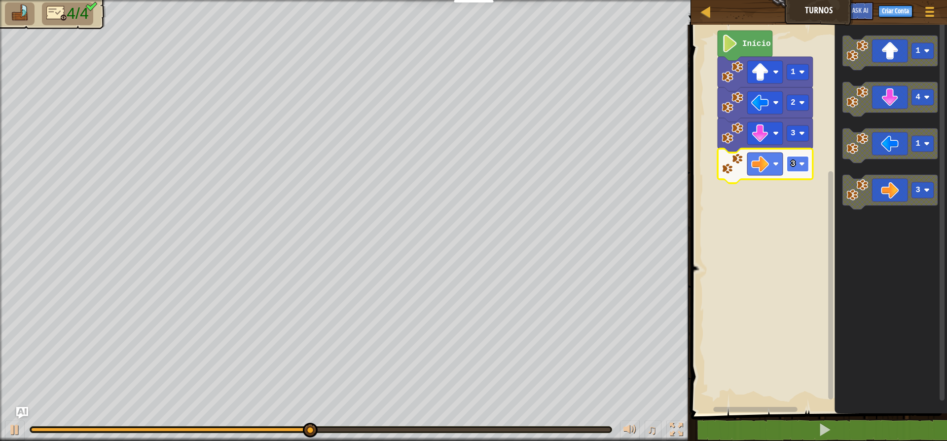
click at [800, 166] on image "Espaço de trabalho do Blockly" at bounding box center [802, 164] width 6 height 6
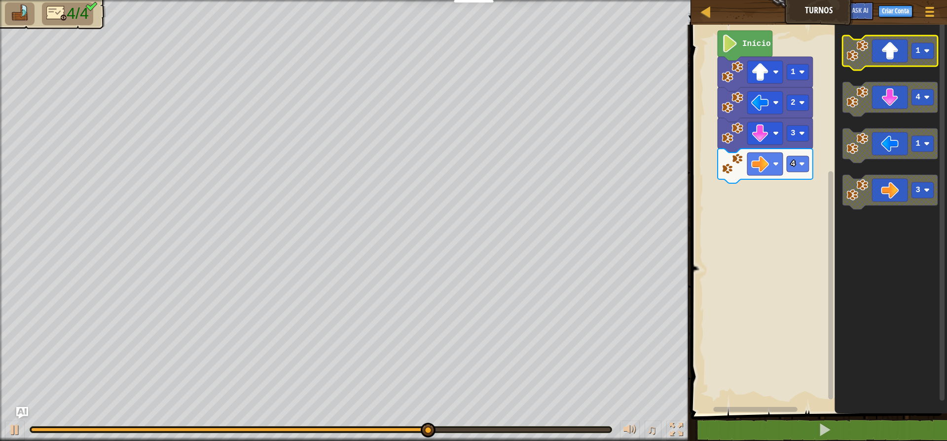
click at [925, 52] on image "Espaço de trabalho do Blockly" at bounding box center [927, 51] width 6 height 6
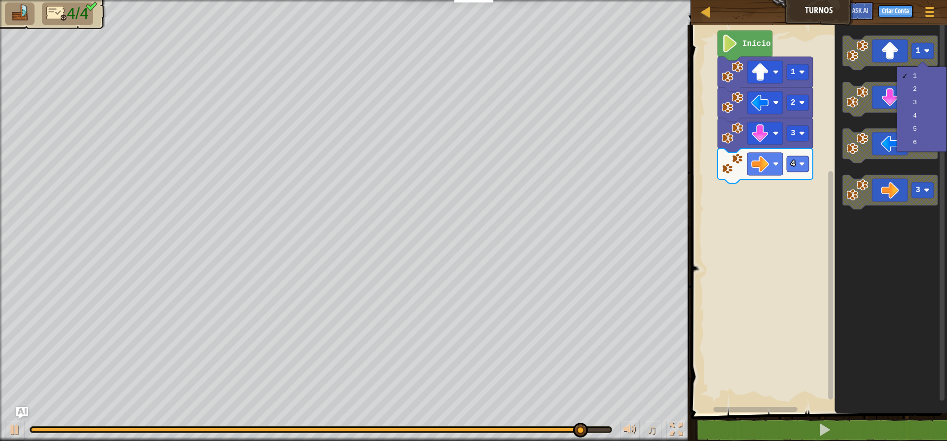
click at [765, 240] on rect "Espaço de trabalho do Blockly" at bounding box center [817, 216] width 259 height 393
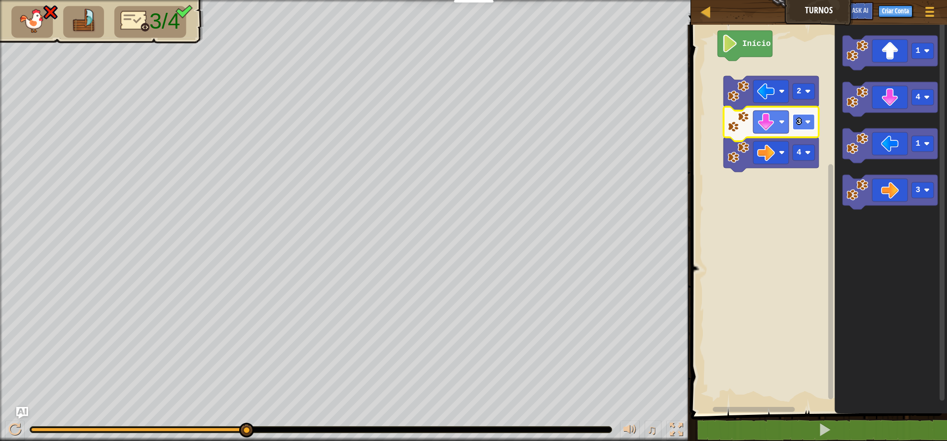
click at [809, 120] on image "Espaço de trabalho do Blockly" at bounding box center [808, 122] width 6 height 6
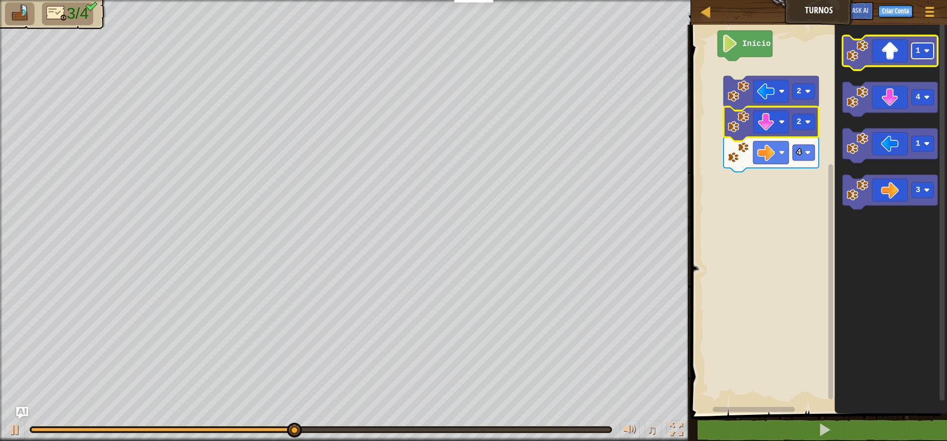
click at [930, 52] on g "1" at bounding box center [923, 51] width 22 height 16
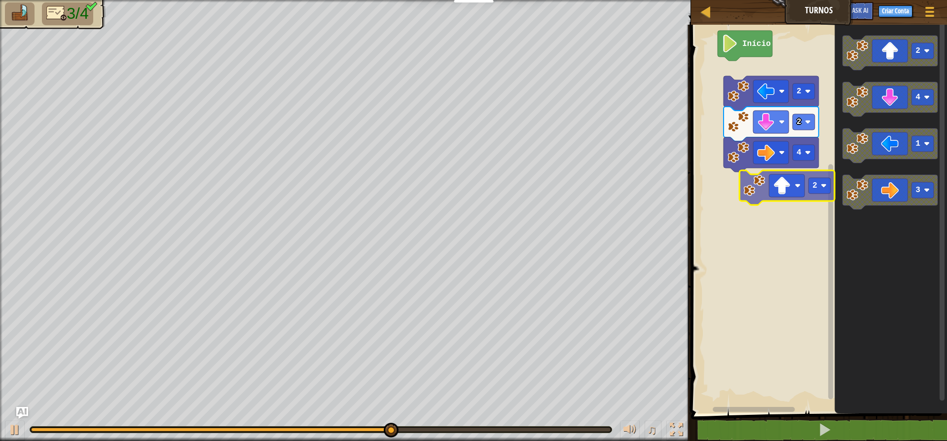
click at [802, 192] on div "Início 2 2 4 2 4 1 3 2" at bounding box center [817, 216] width 259 height 393
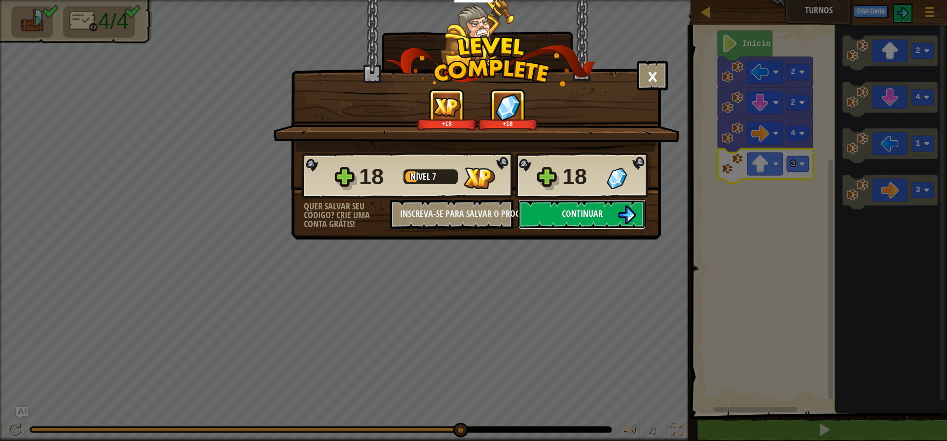
click at [578, 209] on span "Continuar" at bounding box center [582, 213] width 41 height 12
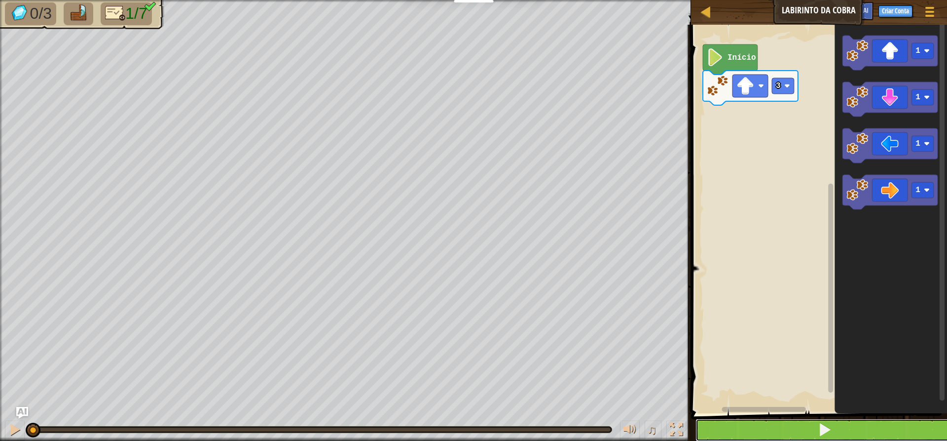
click at [847, 425] on button at bounding box center [825, 429] width 259 height 23
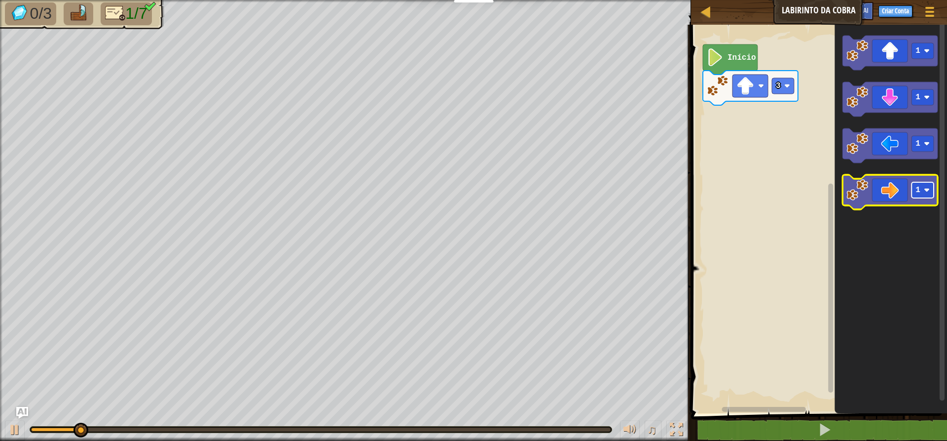
click at [932, 190] on rect "Espaço de trabalho do Blockly" at bounding box center [923, 190] width 22 height 16
click at [899, 186] on icon "Espaço de trabalho do Blockly" at bounding box center [890, 192] width 95 height 35
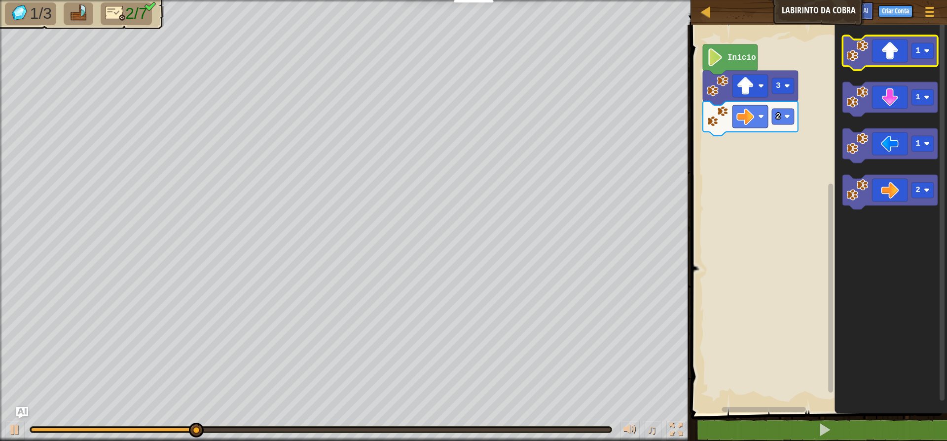
click at [889, 58] on icon "Espaço de trabalho do Blockly" at bounding box center [890, 53] width 95 height 35
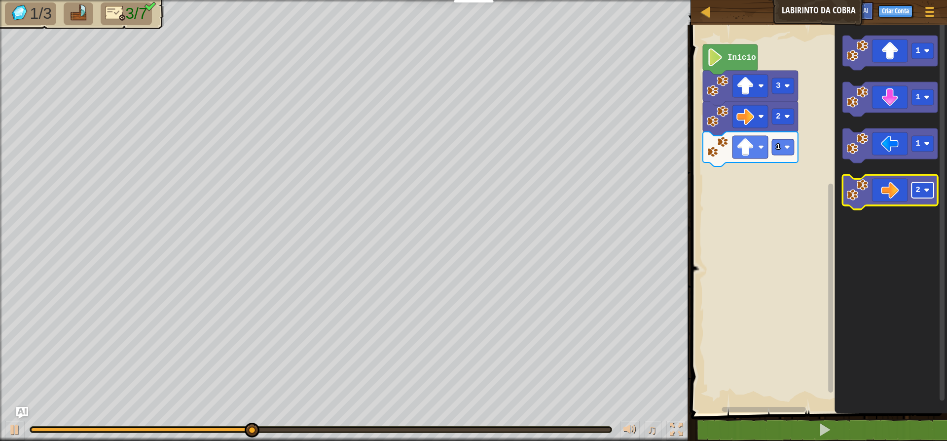
click at [926, 188] on image "Espaço de trabalho do Blockly" at bounding box center [927, 190] width 6 height 6
click at [904, 197] on icon "Espaço de trabalho do Blockly" at bounding box center [890, 192] width 95 height 35
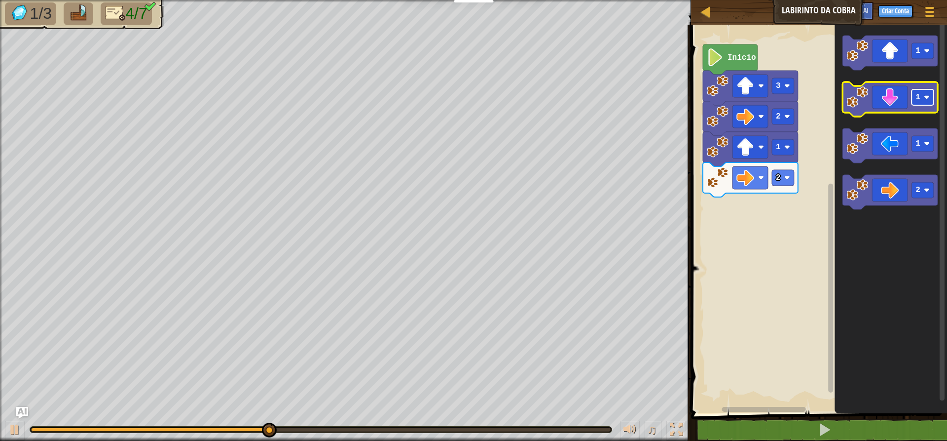
click at [925, 95] on image "Espaço de trabalho do Blockly" at bounding box center [927, 97] width 6 height 6
click at [897, 103] on icon "Espaço de trabalho do Blockly" at bounding box center [890, 99] width 95 height 35
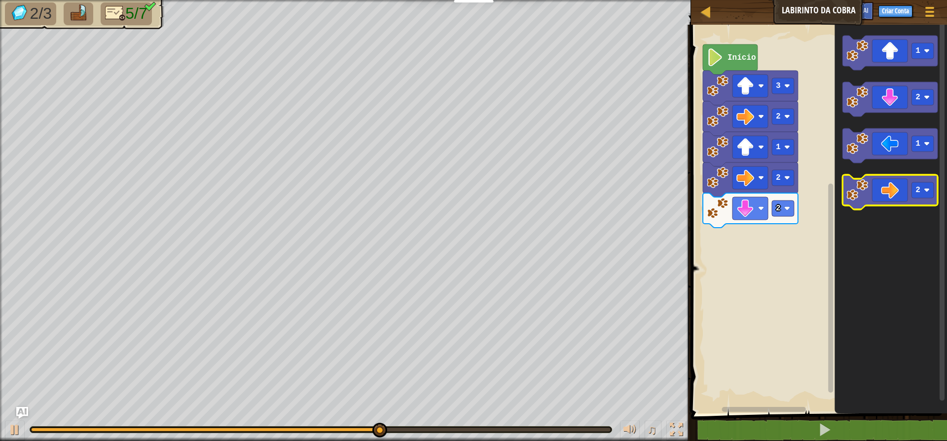
click at [901, 192] on icon "Espaço de trabalho do Blockly" at bounding box center [890, 192] width 95 height 35
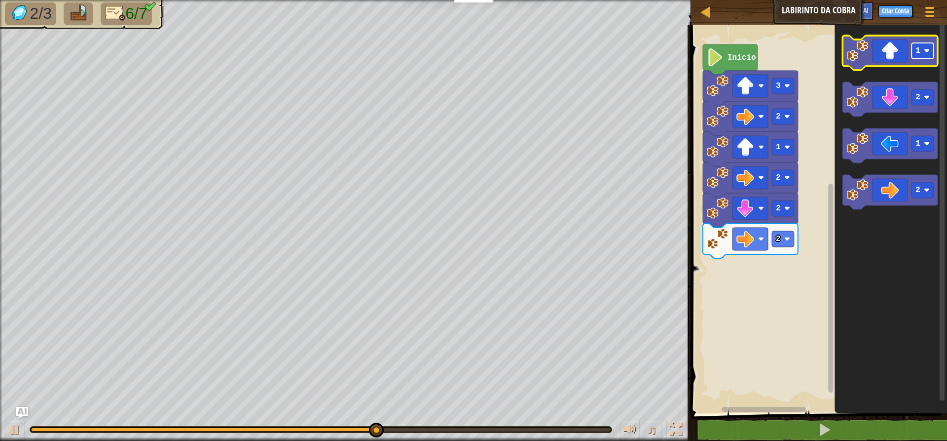
click at [922, 54] on rect "Espaço de trabalho do Blockly" at bounding box center [923, 51] width 22 height 16
click at [902, 65] on icon "Espaço de trabalho do Blockly" at bounding box center [890, 53] width 95 height 35
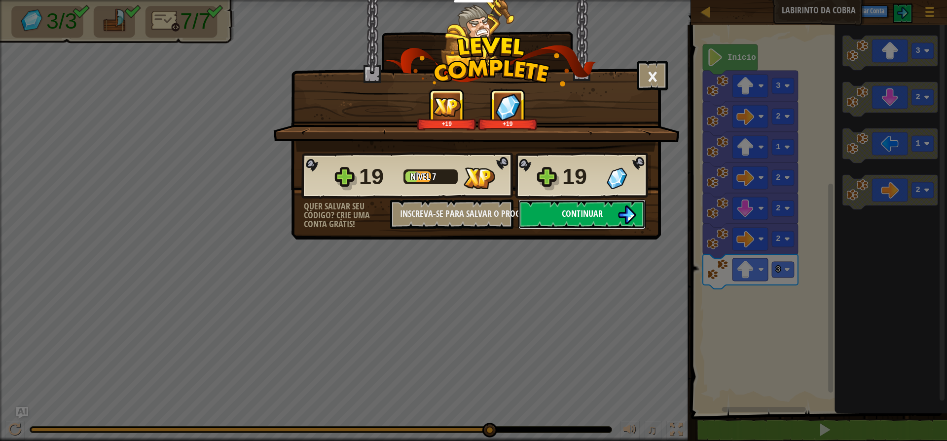
click at [542, 213] on button "Continuar" at bounding box center [582, 214] width 127 height 30
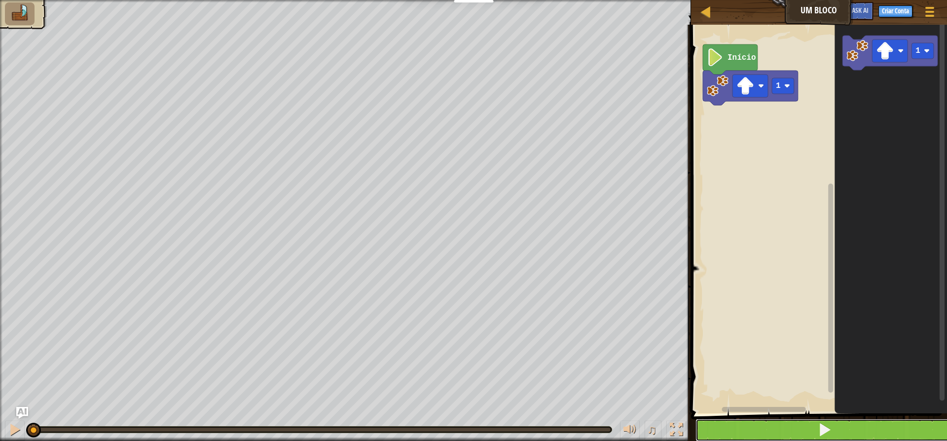
click at [826, 422] on span at bounding box center [825, 429] width 14 height 14
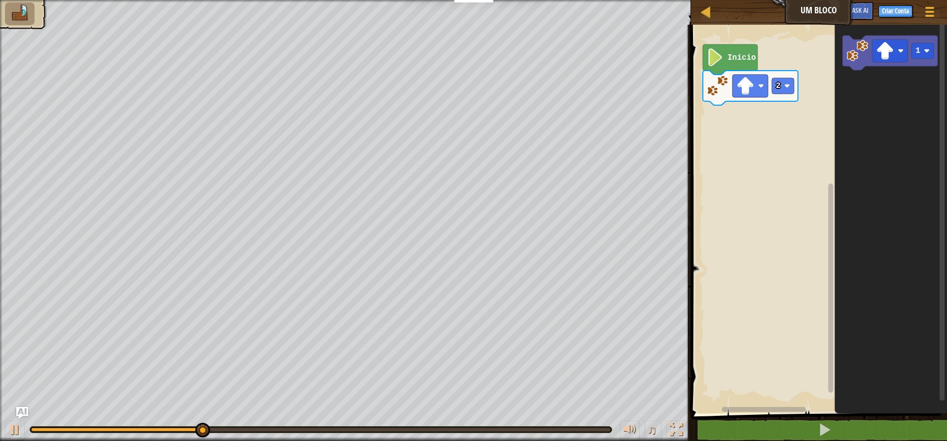
click at [901, 205] on icon "Espaço de trabalho do Blockly" at bounding box center [891, 216] width 112 height 393
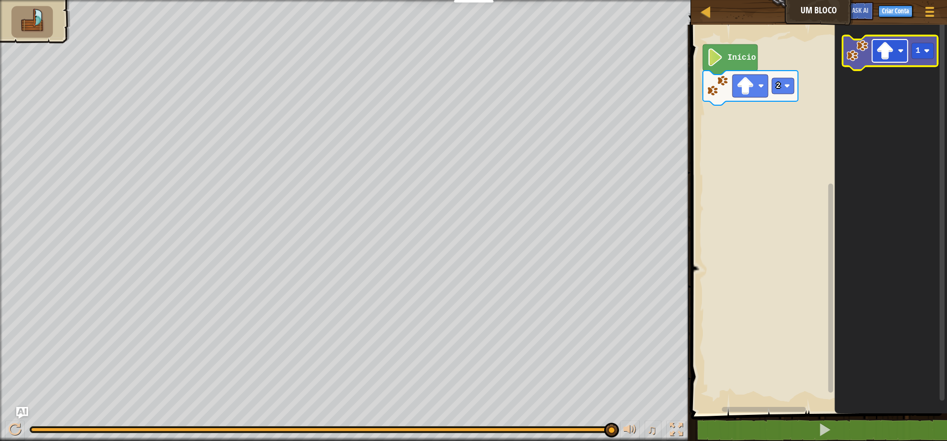
click at [890, 46] on image "Espaço de trabalho do Blockly" at bounding box center [885, 51] width 18 height 18
click at [927, 52] on image "Espaço de trabalho do Blockly" at bounding box center [927, 51] width 6 height 6
click at [900, 52] on image "Espaço de trabalho do Blockly" at bounding box center [901, 51] width 6 height 6
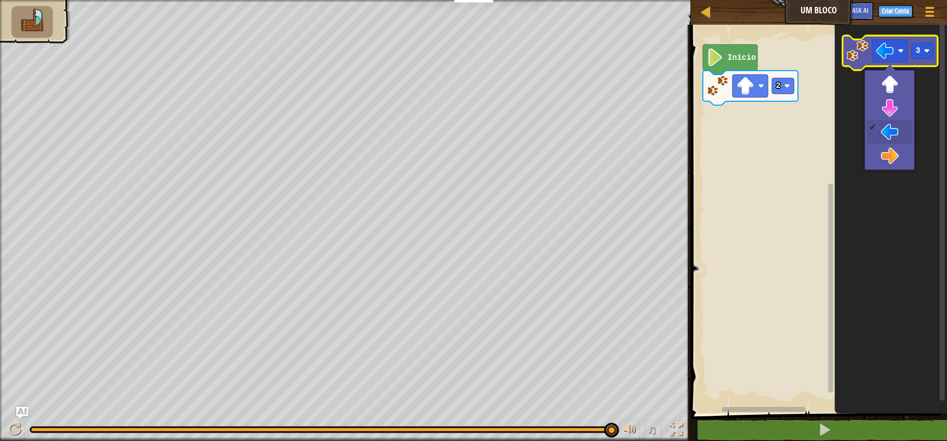
click at [869, 57] on icon "Espaço de trabalho do Blockly" at bounding box center [890, 53] width 95 height 35
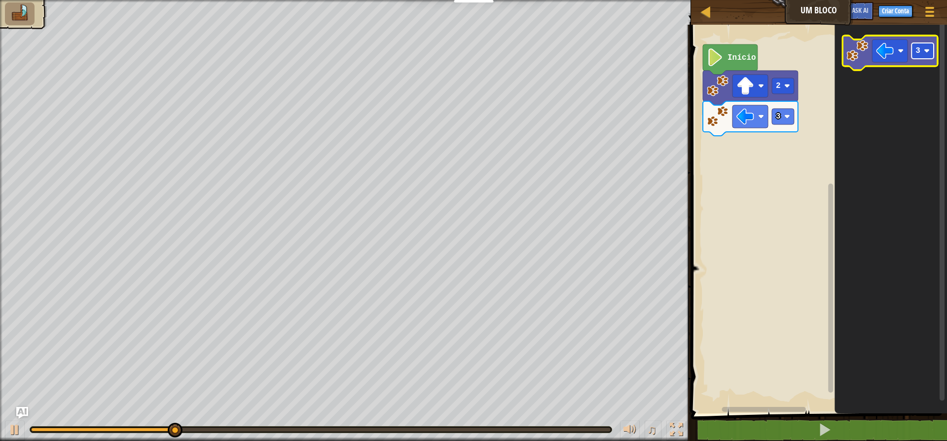
click at [928, 55] on rect "Espaço de trabalho do Blockly" at bounding box center [923, 51] width 22 height 16
click at [906, 48] on rect "Espaço de trabalho do Blockly" at bounding box center [890, 50] width 36 height 23
click at [904, 65] on icon "Espaço de trabalho do Blockly" at bounding box center [890, 53] width 95 height 35
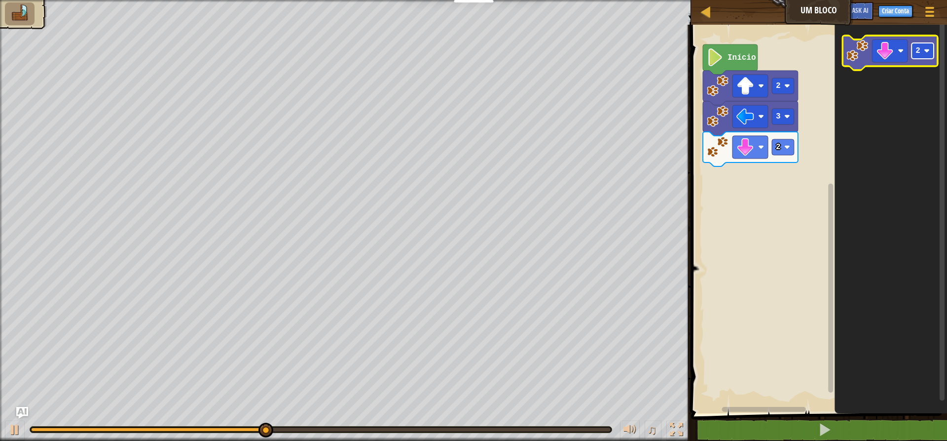
click at [918, 47] on text "2" at bounding box center [918, 50] width 5 height 9
click at [905, 56] on rect "Espaço de trabalho do Blockly" at bounding box center [890, 50] width 36 height 23
click at [909, 61] on icon "Espaço de trabalho do Blockly" at bounding box center [890, 53] width 95 height 35
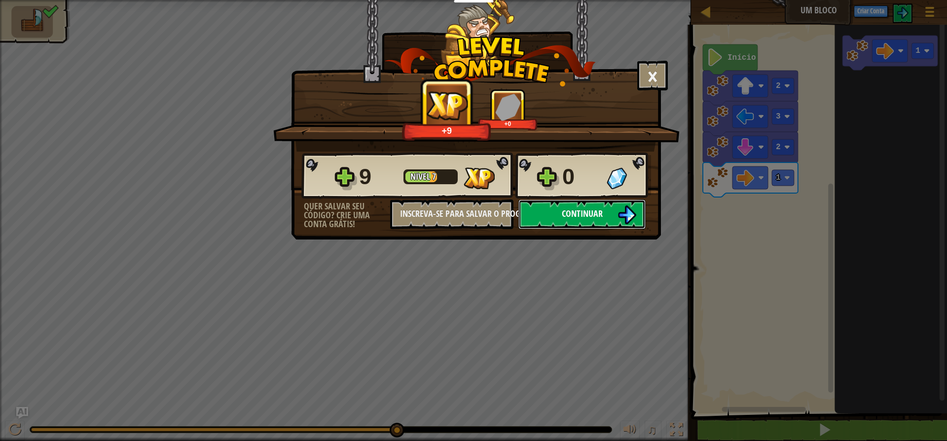
click at [632, 219] on img at bounding box center [627, 214] width 19 height 19
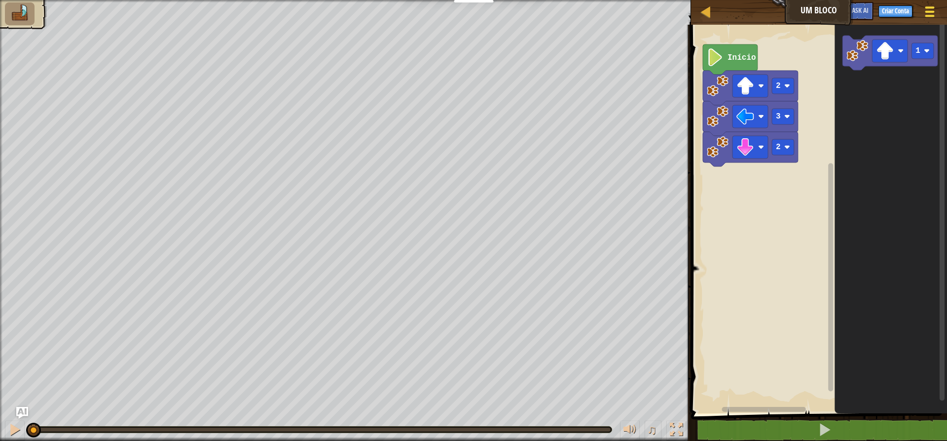
click at [934, 15] on span at bounding box center [930, 16] width 9 height 2
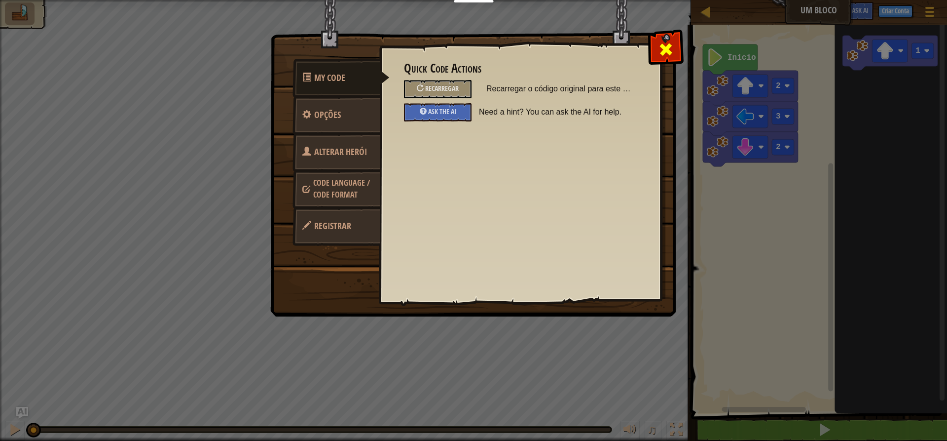
click at [671, 43] on span at bounding box center [666, 49] width 16 height 16
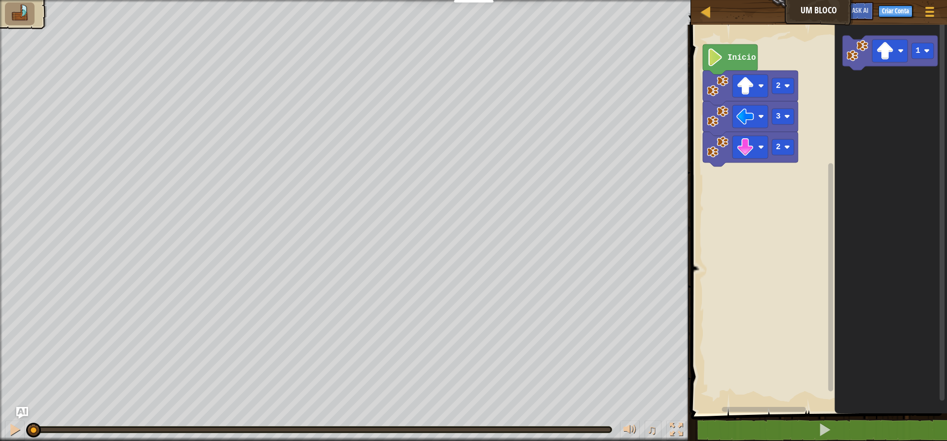
click at [26, 20] on img at bounding box center [19, 12] width 21 height 17
click at [935, 3] on button "Menu do Jogo" at bounding box center [930, 13] width 26 height 24
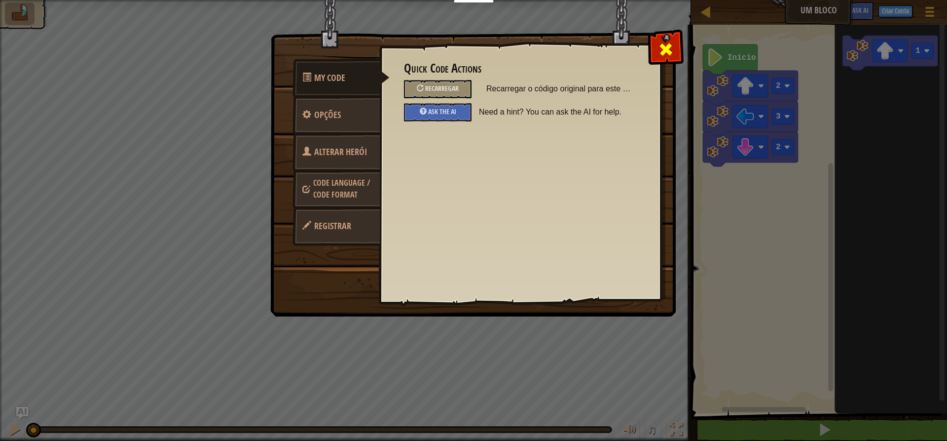
click at [662, 46] on span at bounding box center [666, 49] width 16 height 16
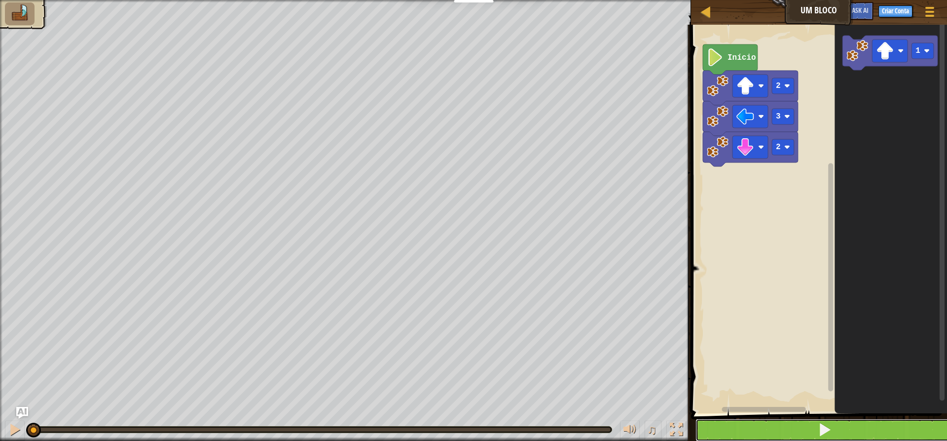
click at [806, 423] on button at bounding box center [825, 429] width 259 height 23
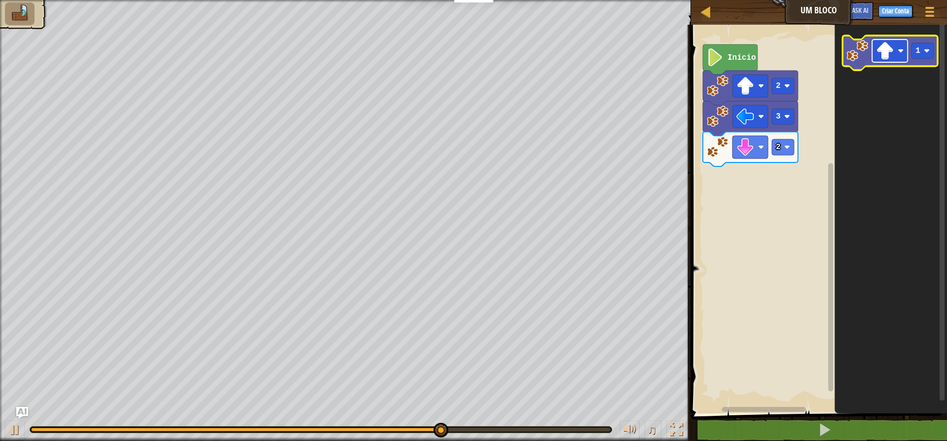
click at [905, 54] on rect "Espaço de trabalho do Blockly" at bounding box center [890, 50] width 36 height 23
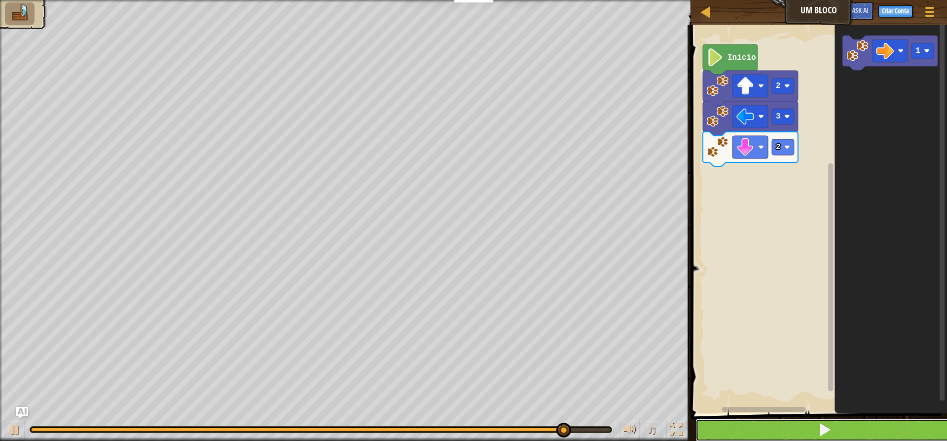
click at [808, 424] on button at bounding box center [825, 429] width 259 height 23
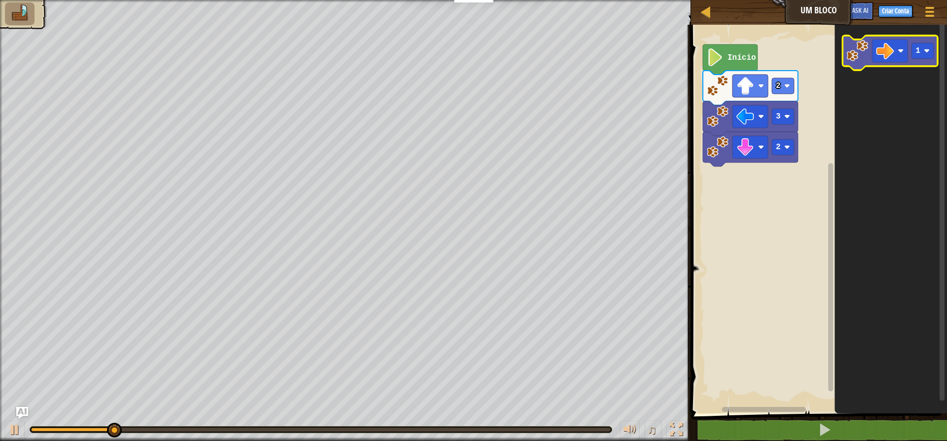
click at [910, 59] on icon "Espaço de trabalho do Blockly" at bounding box center [890, 53] width 95 height 35
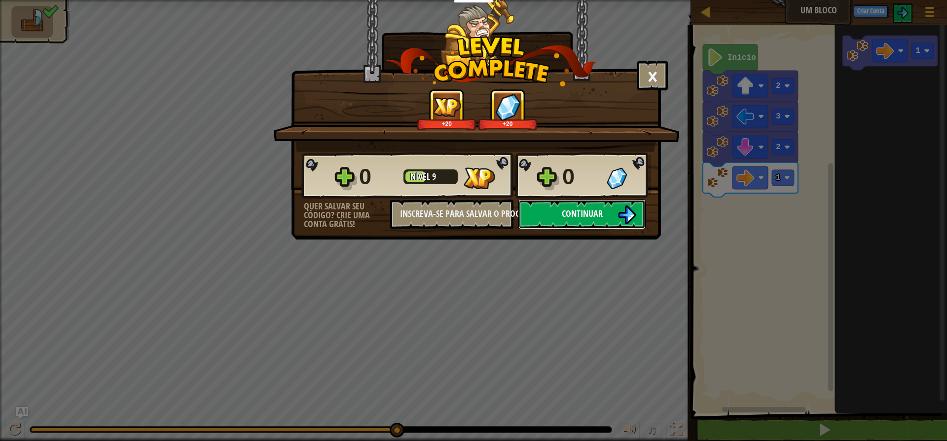
click at [570, 212] on span "Continuar" at bounding box center [582, 213] width 41 height 12
